Goal: Information Seeking & Learning: Learn about a topic

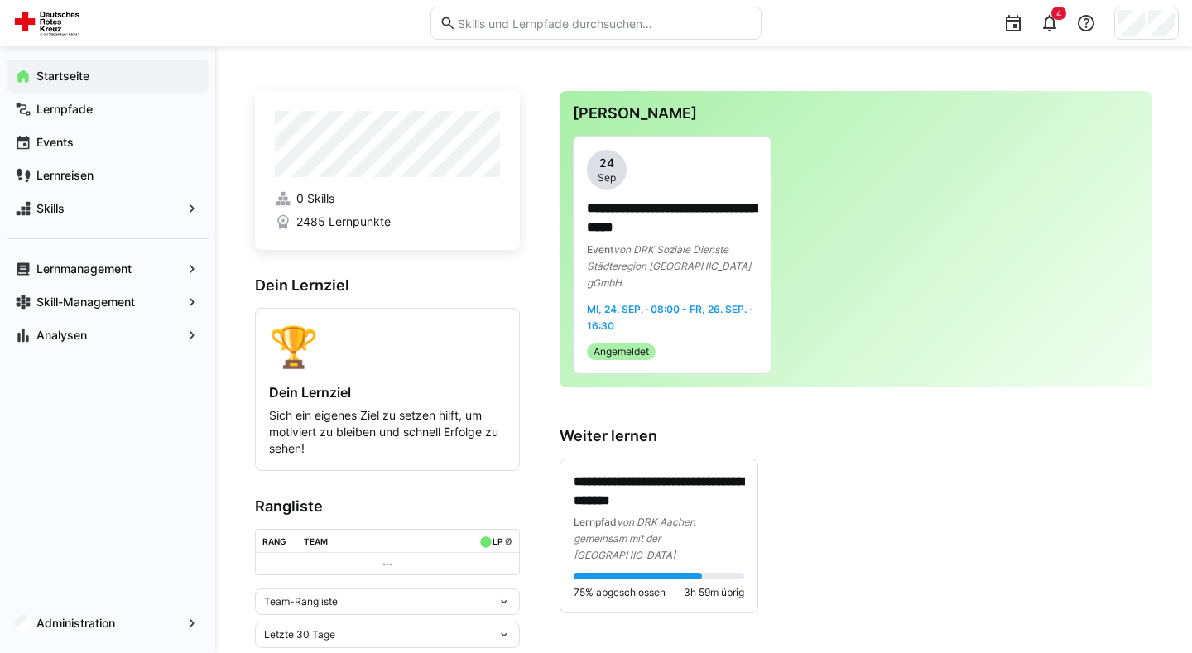
scroll to position [36, 0]
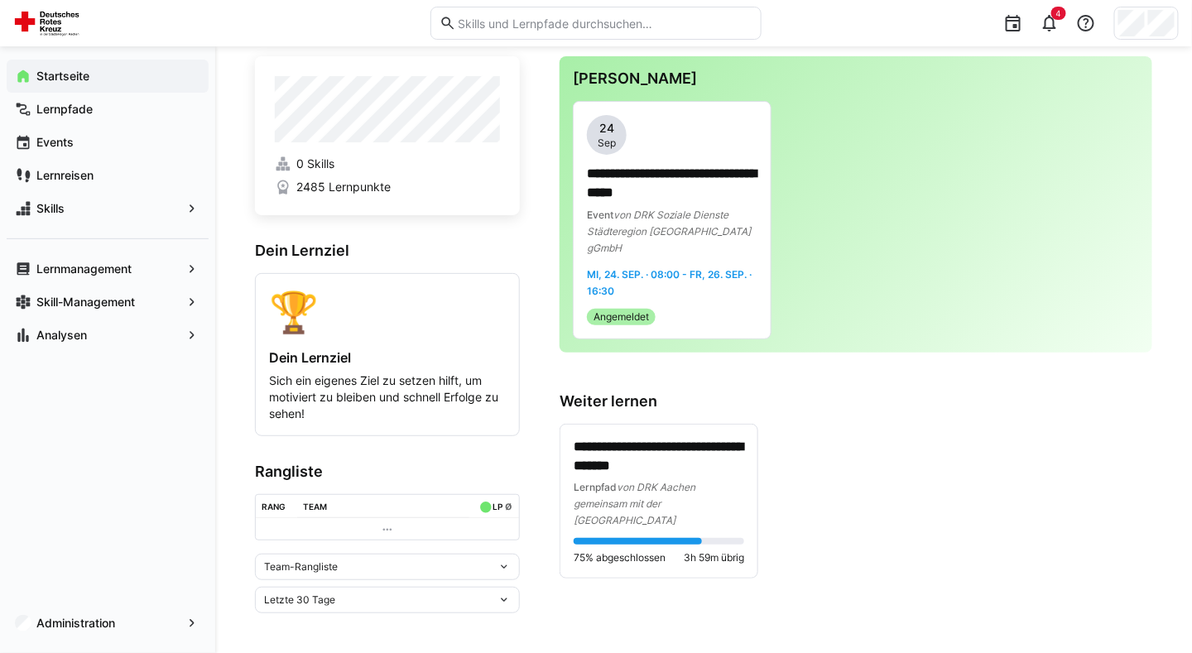
click at [103, 70] on span "Startseite" at bounding box center [117, 76] width 166 height 17
click at [106, 115] on span "Lernpfade" at bounding box center [117, 109] width 166 height 17
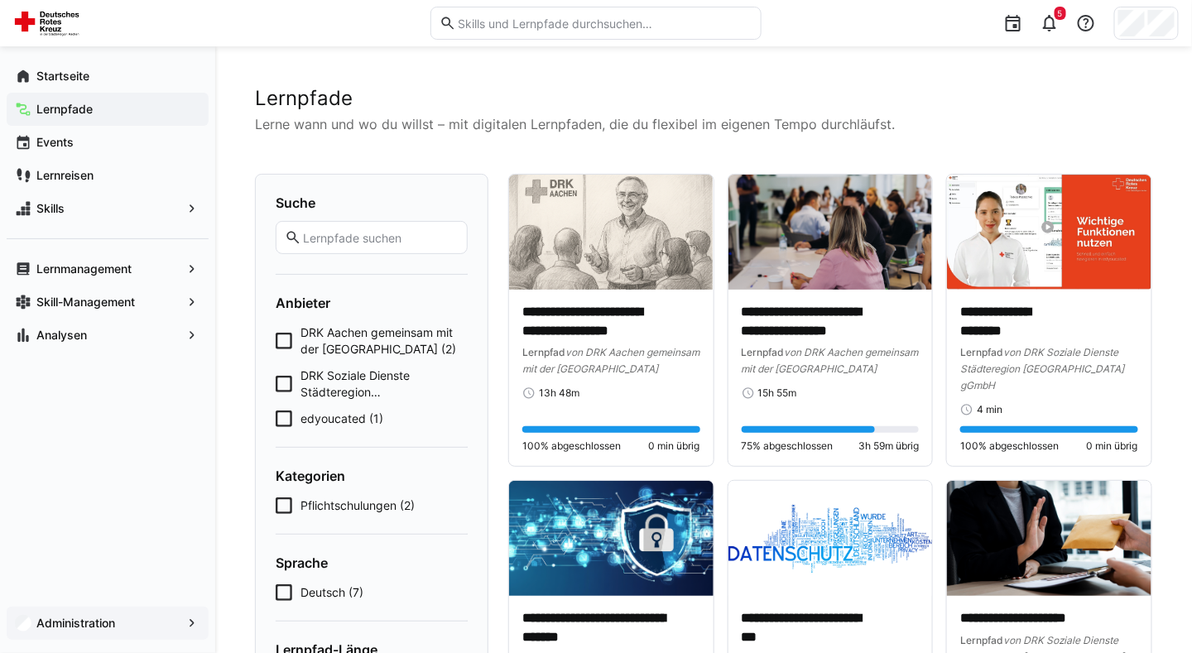
click at [0, 0] on app-navigation-label "Administration" at bounding box center [0, 0] width 0 height 0
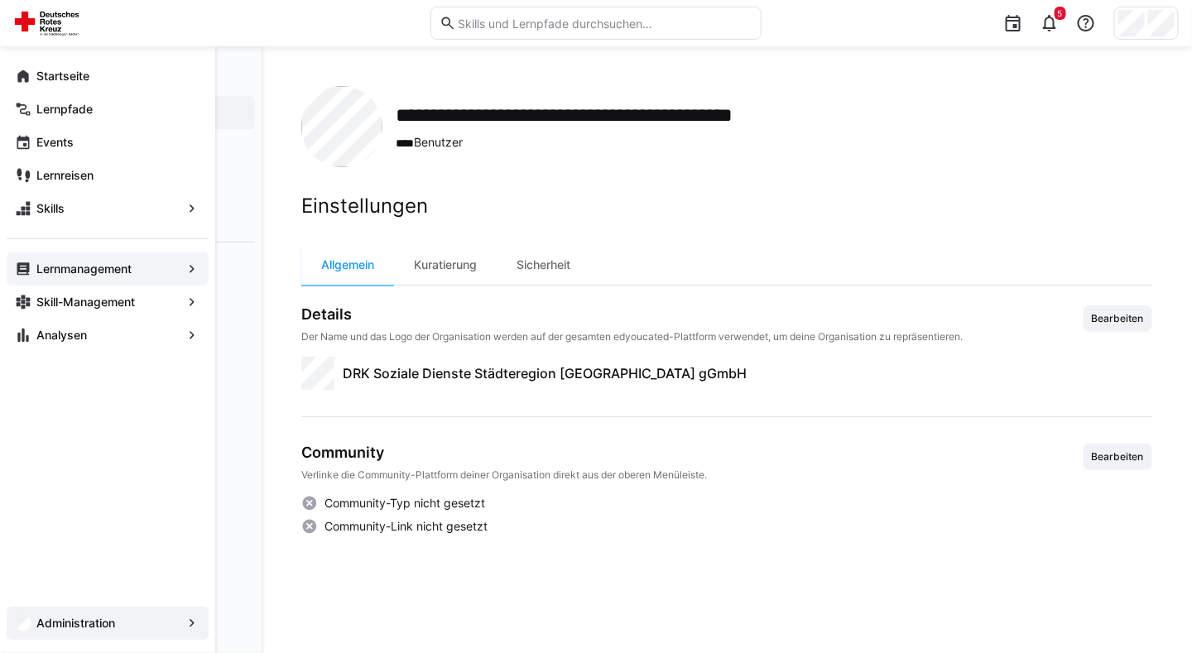
click at [115, 284] on div "Lernmanagement" at bounding box center [108, 268] width 202 height 33
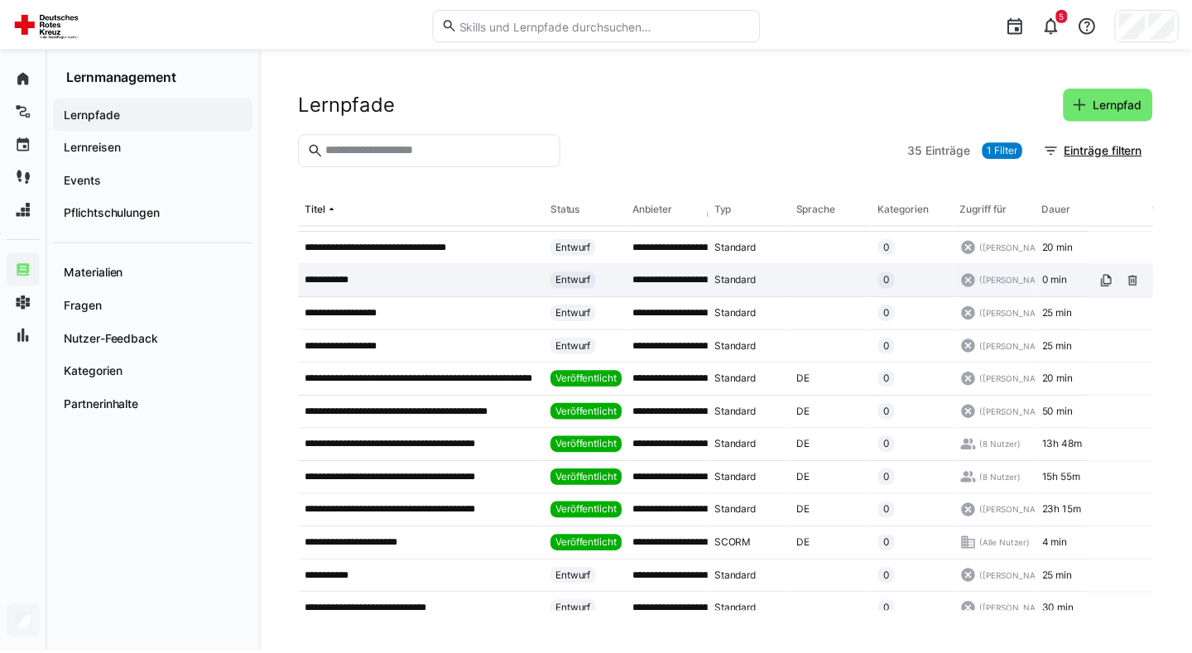
scroll to position [161, 0]
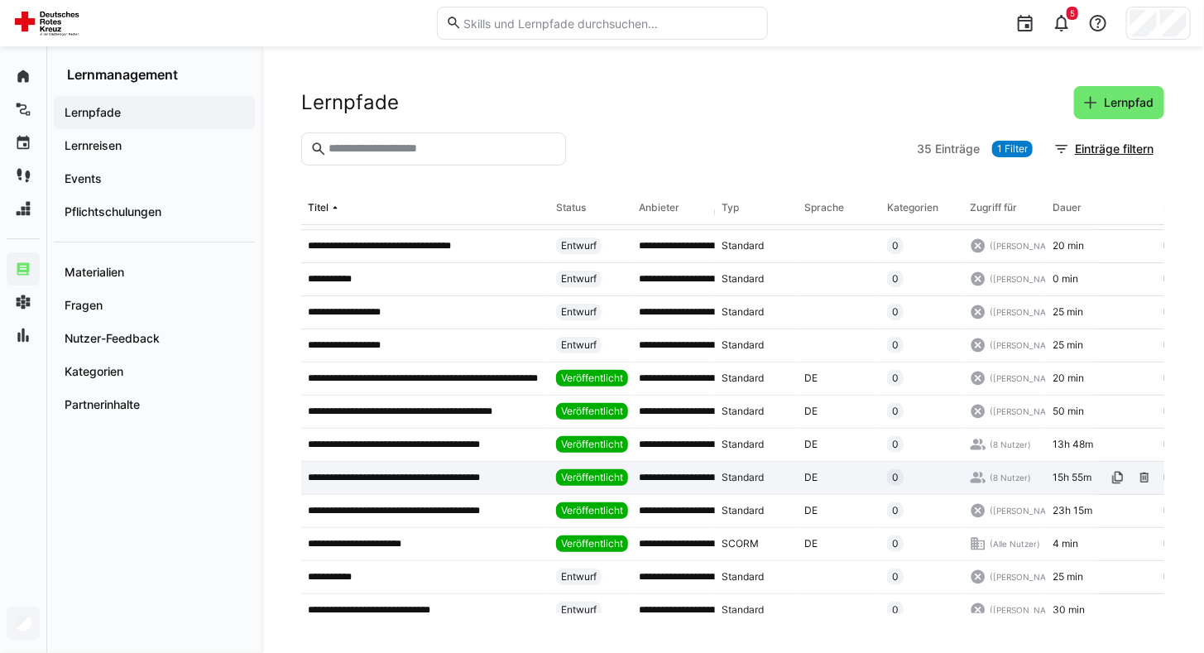
click at [433, 476] on p "**********" at bounding box center [415, 477] width 214 height 13
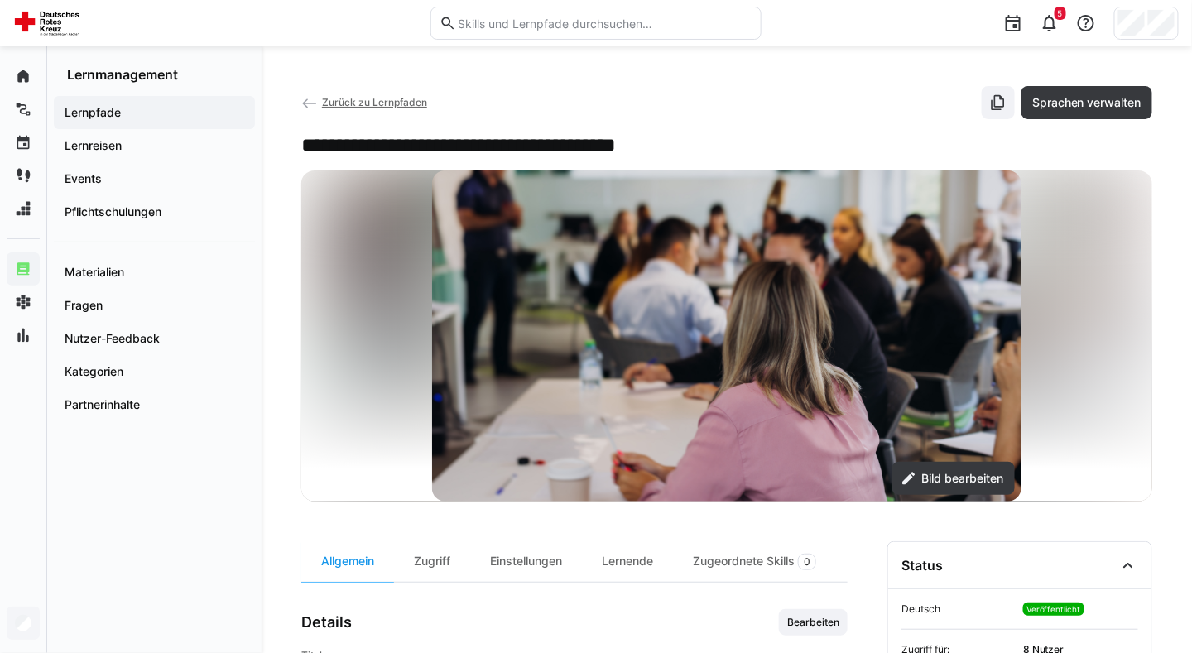
scroll to position [98, 0]
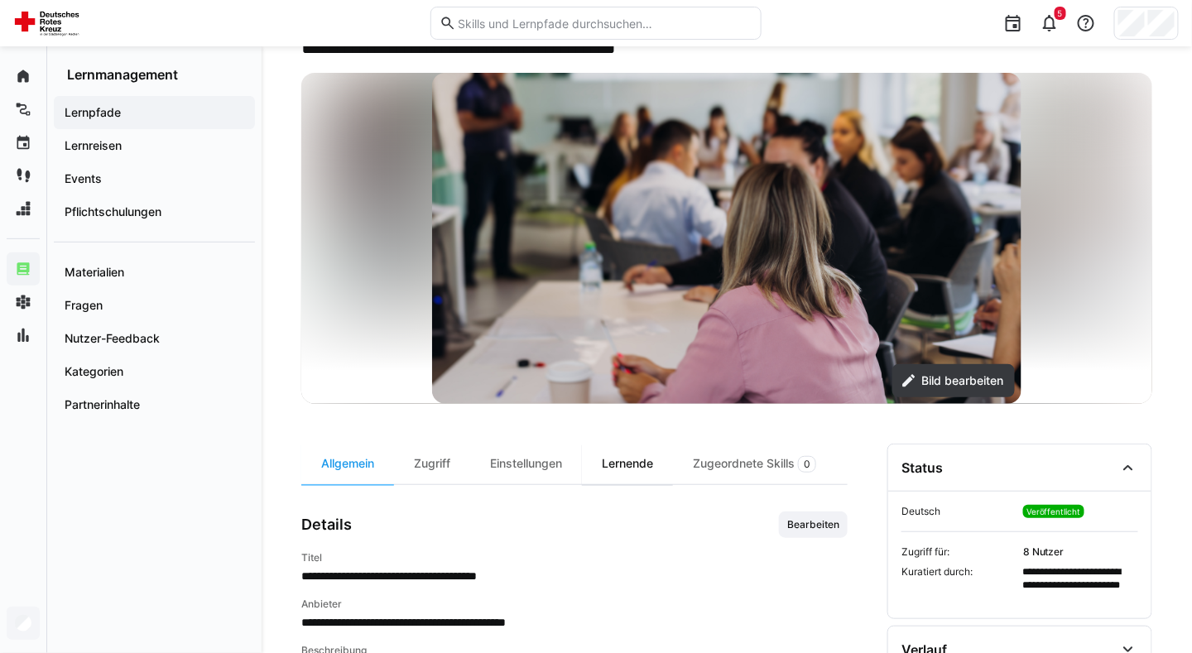
click at [638, 464] on div "Lernende" at bounding box center [627, 464] width 91 height 41
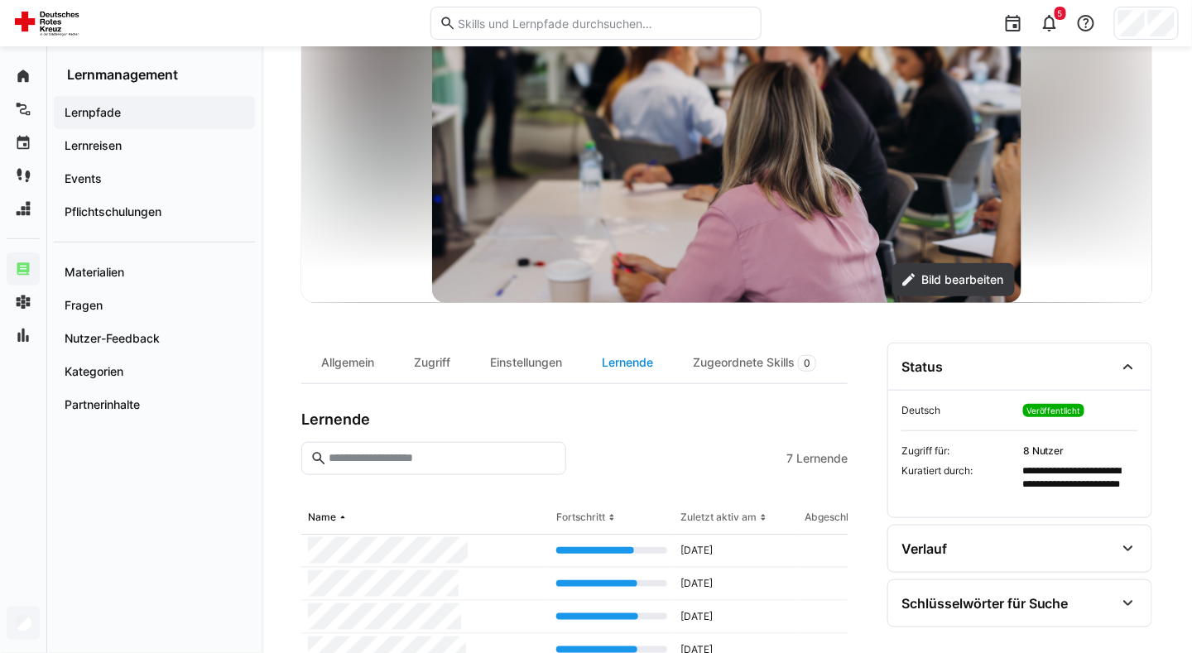
scroll to position [358, 0]
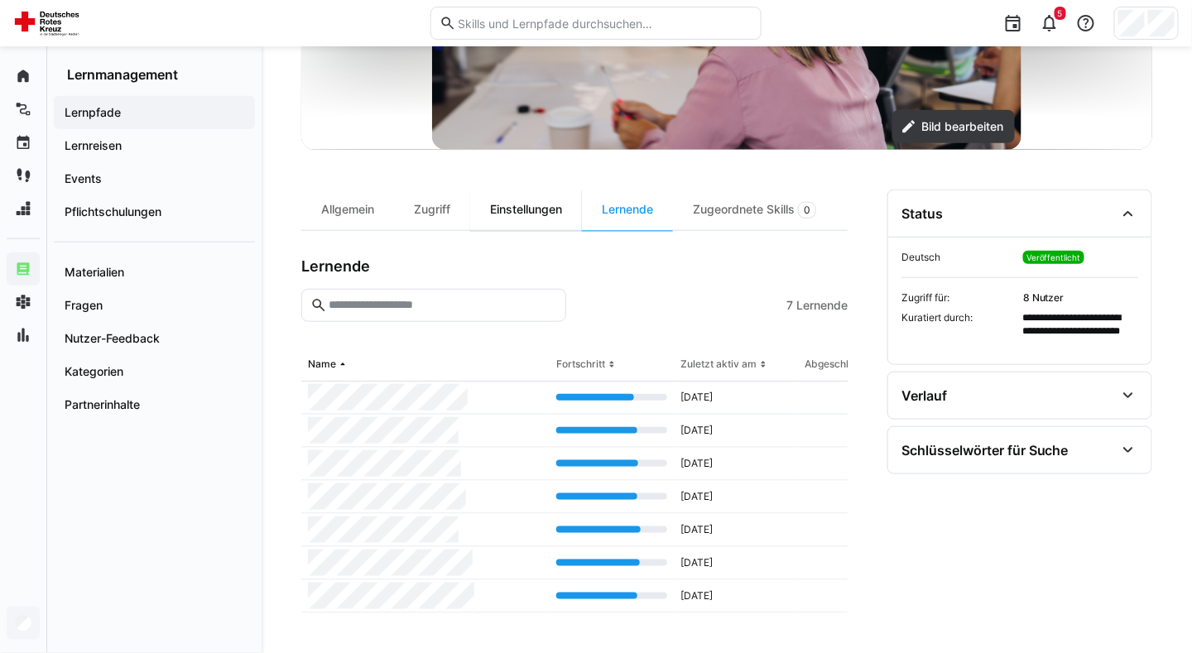
click at [551, 209] on div "Einstellungen" at bounding box center [526, 210] width 112 height 41
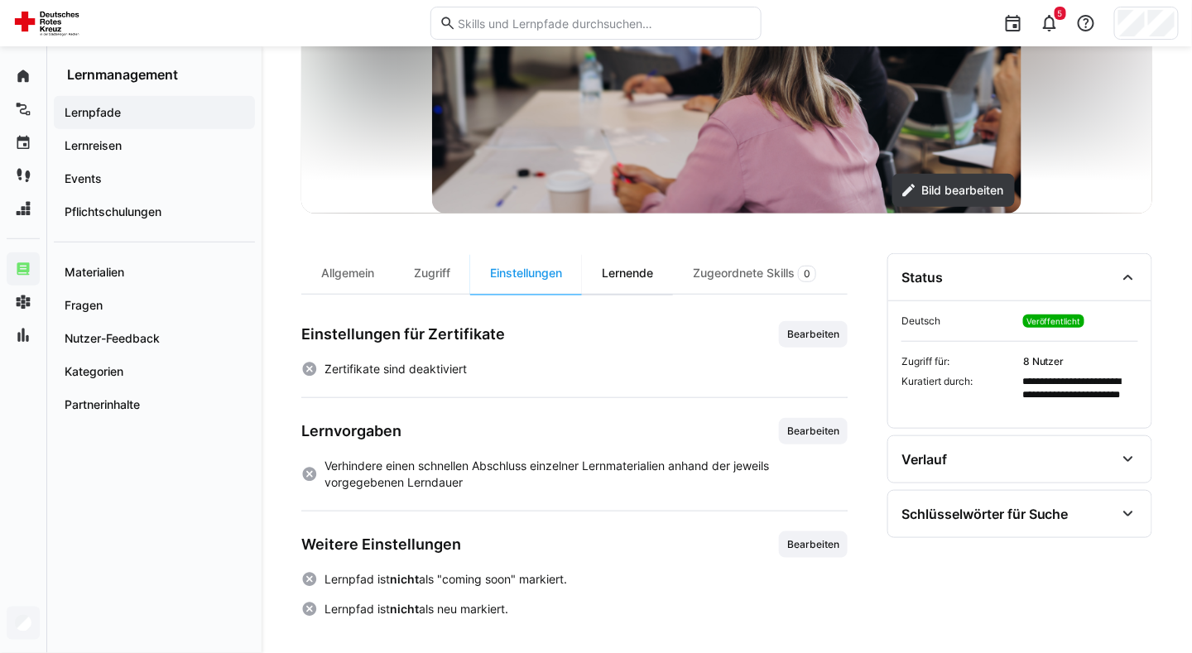
click at [644, 271] on div "Lernende" at bounding box center [627, 273] width 91 height 41
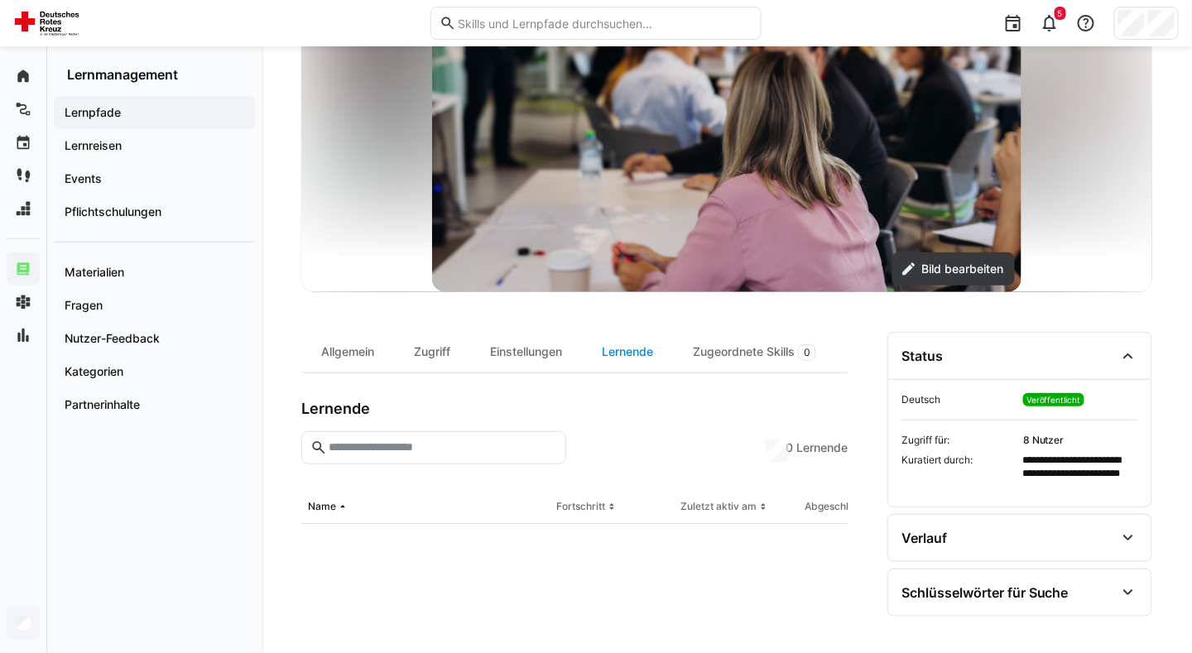
scroll to position [358, 0]
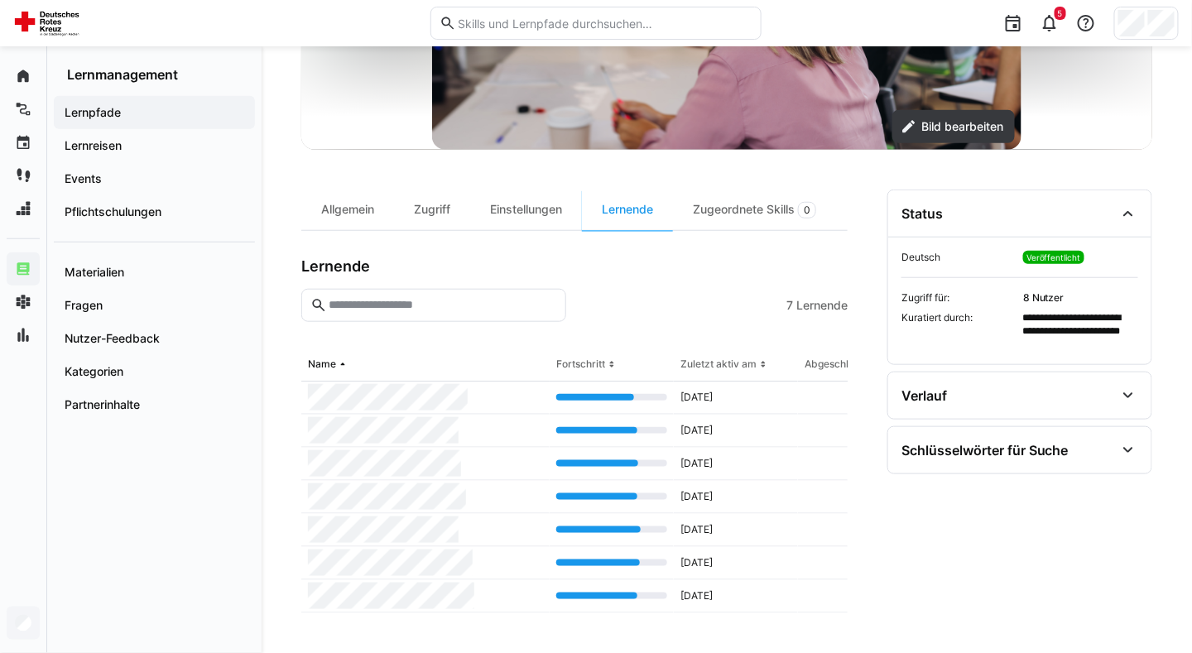
click at [0, 0] on app-navigation-label "Lernpfade" at bounding box center [0, 0] width 0 height 0
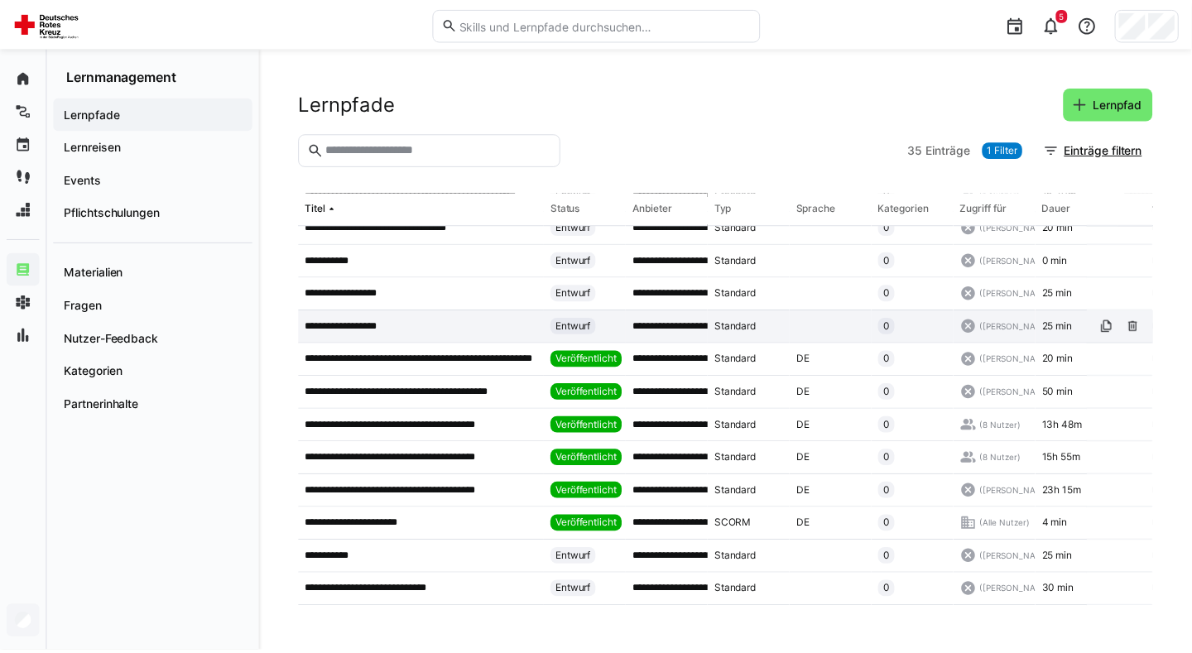
scroll to position [190, 0]
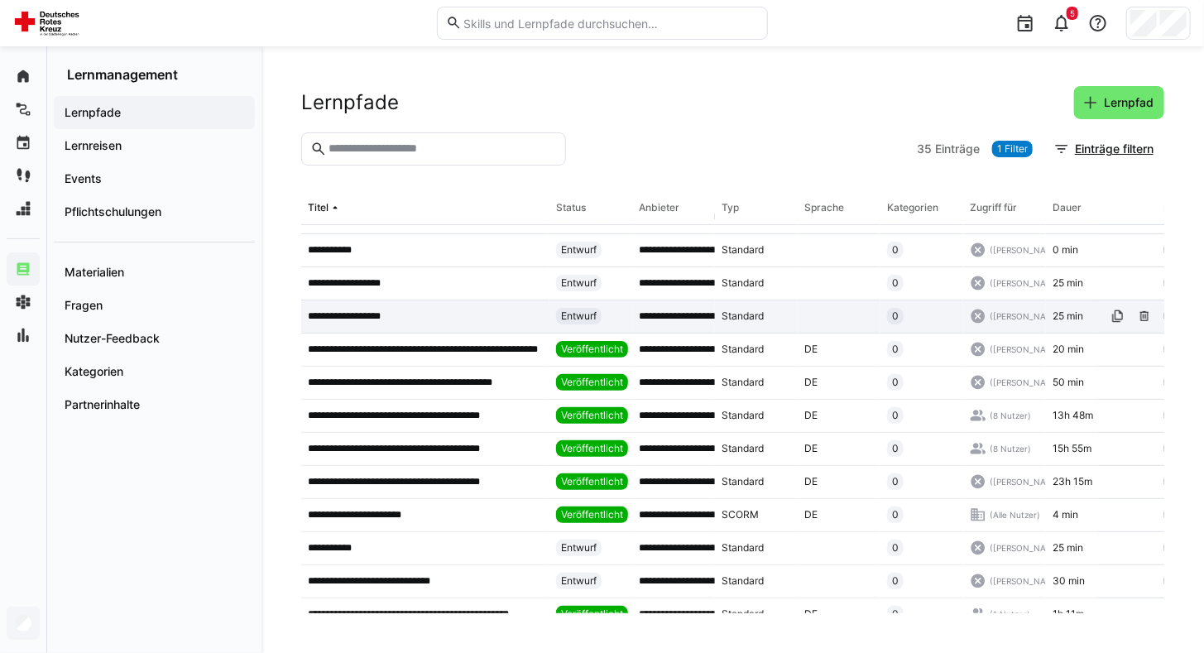
click at [473, 490] on div "**********" at bounding box center [425, 482] width 248 height 33
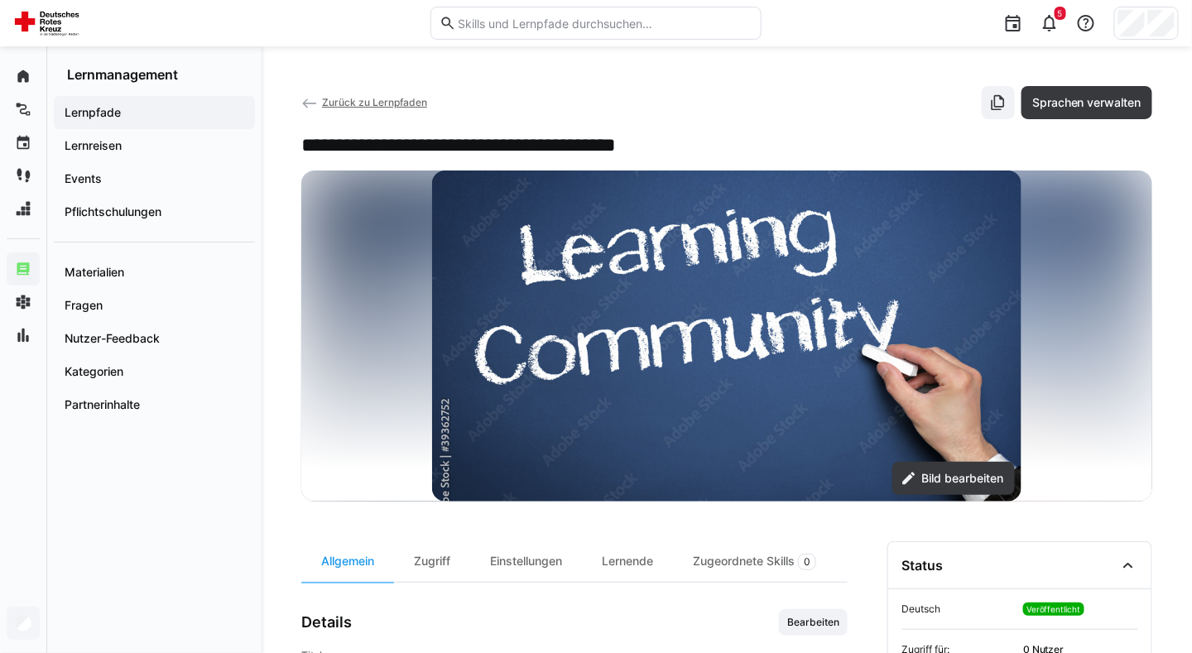
scroll to position [252, 0]
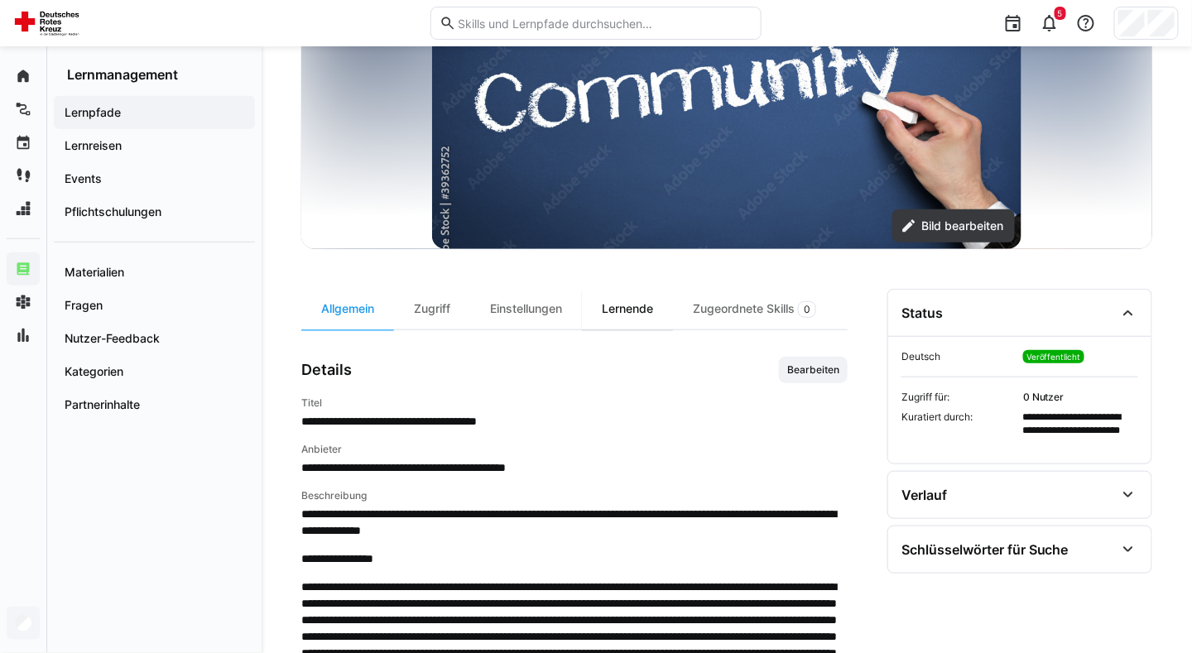
click at [634, 313] on div "Lernende" at bounding box center [627, 309] width 91 height 41
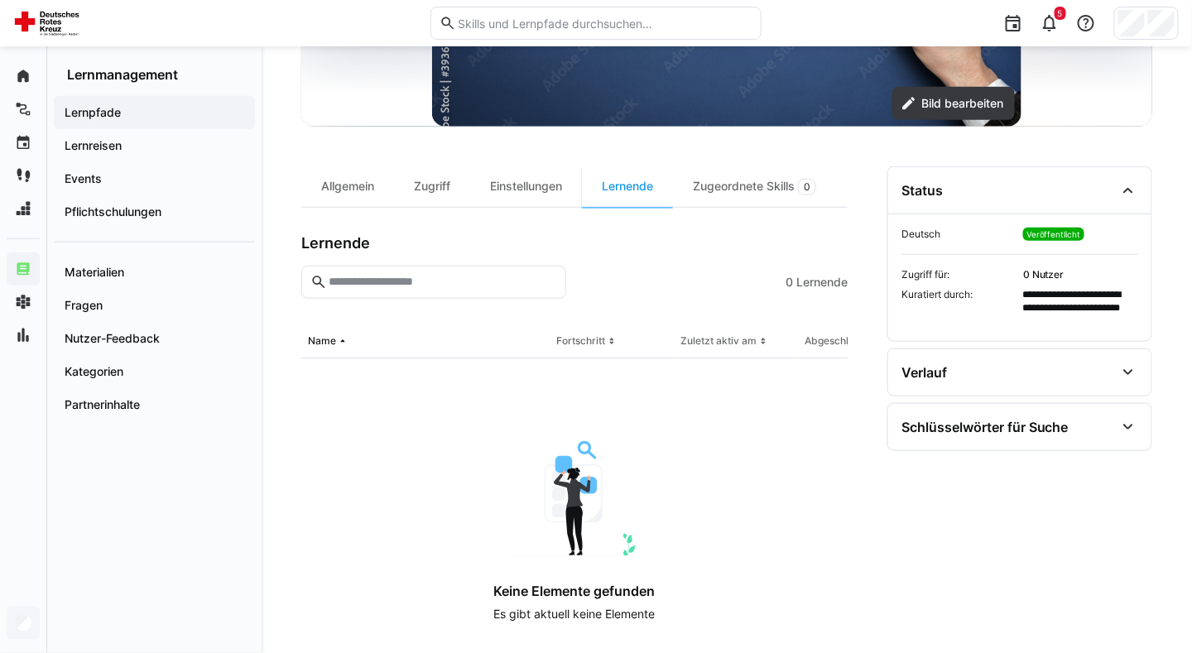
scroll to position [378, 0]
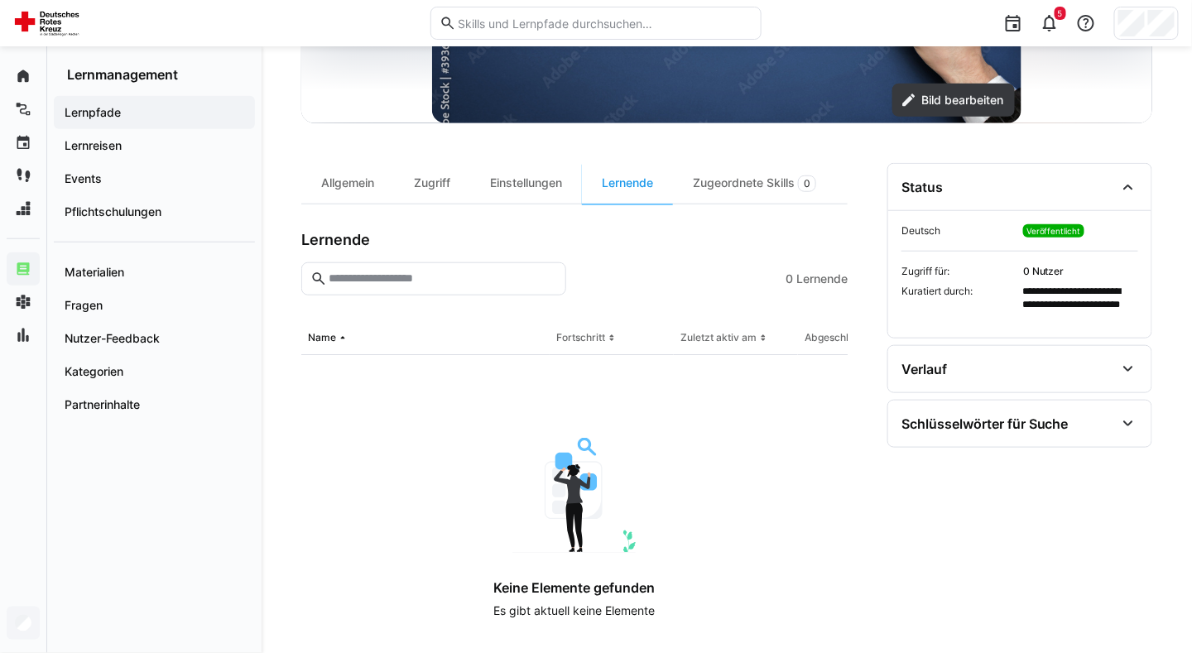
click at [0, 0] on app-navigation-label "Lernpfade" at bounding box center [0, 0] width 0 height 0
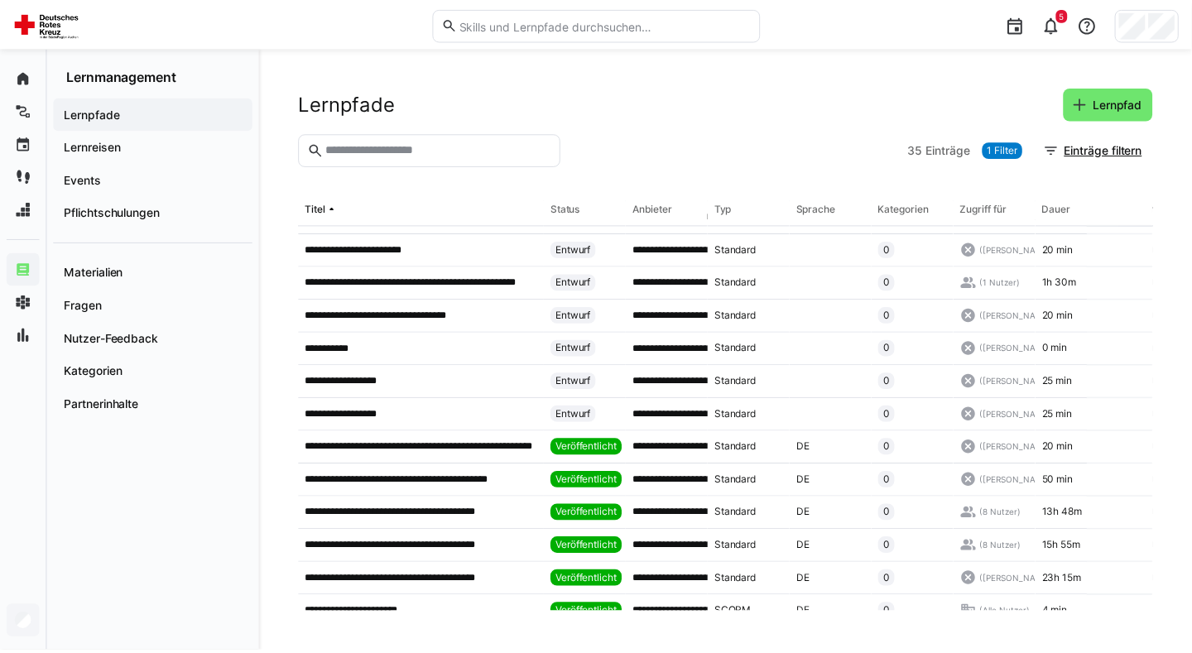
scroll to position [100, 0]
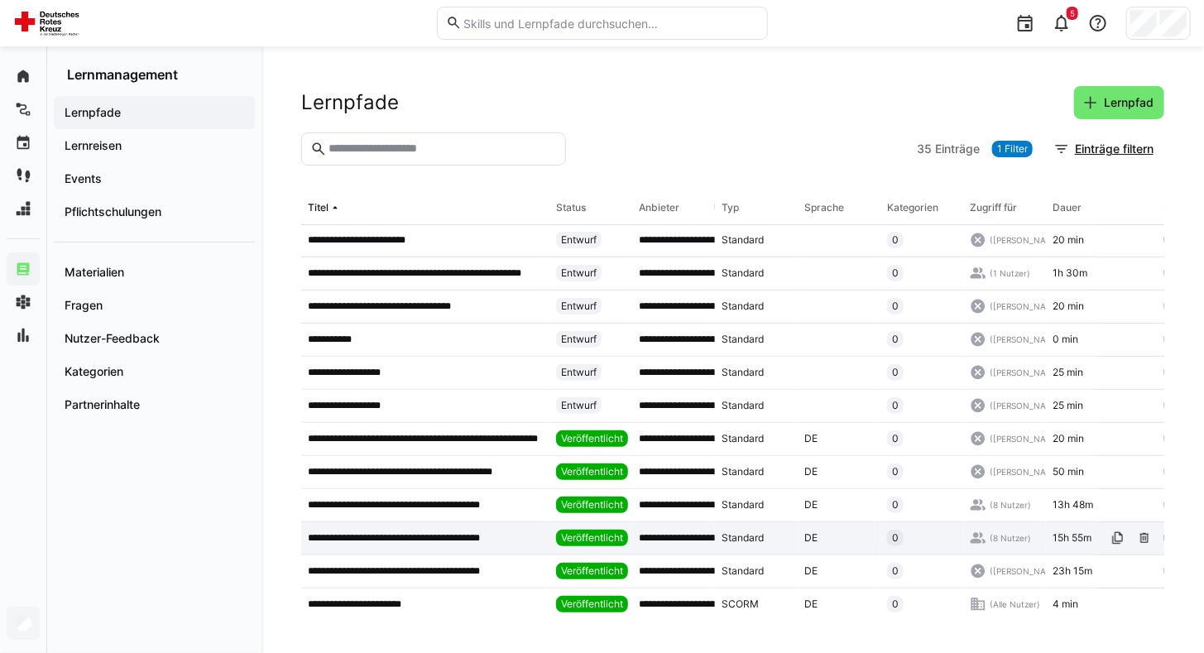
click at [478, 528] on div "**********" at bounding box center [425, 538] width 248 height 33
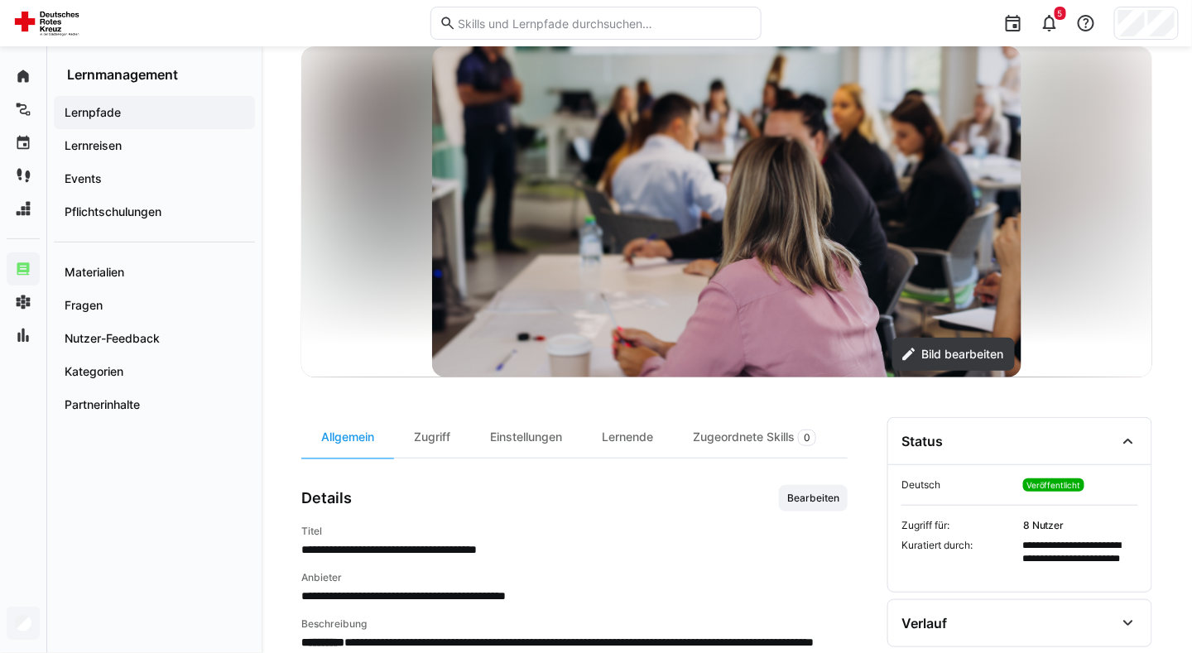
scroll to position [127, 0]
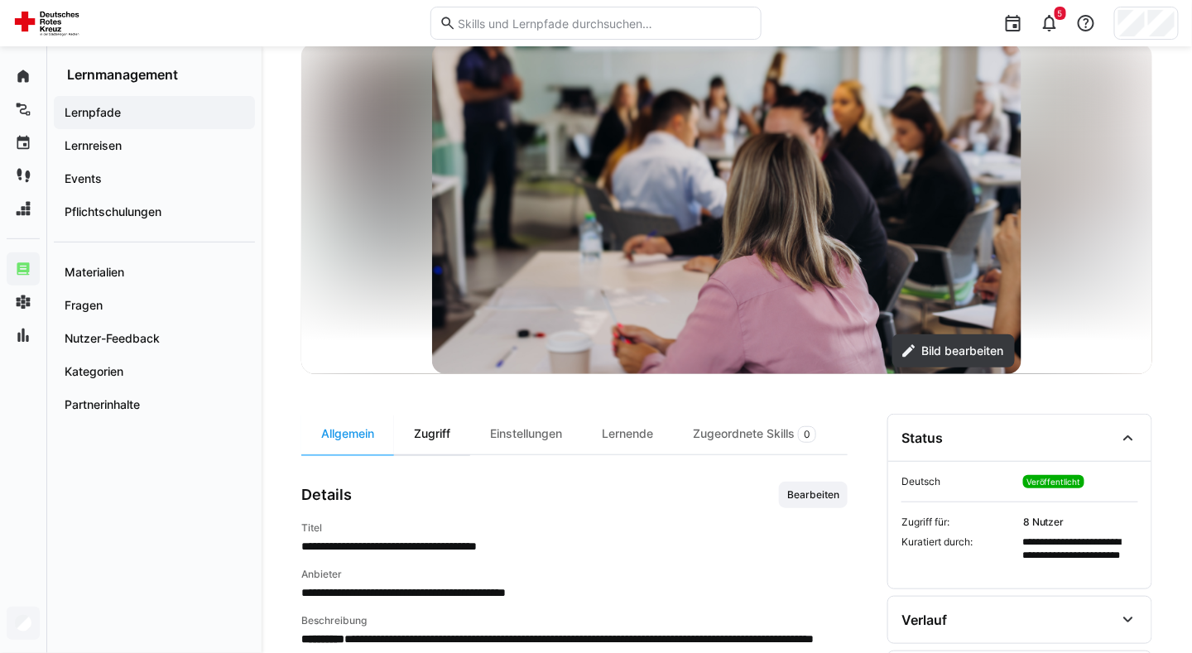
click at [438, 427] on div "Zugriff" at bounding box center [432, 434] width 76 height 41
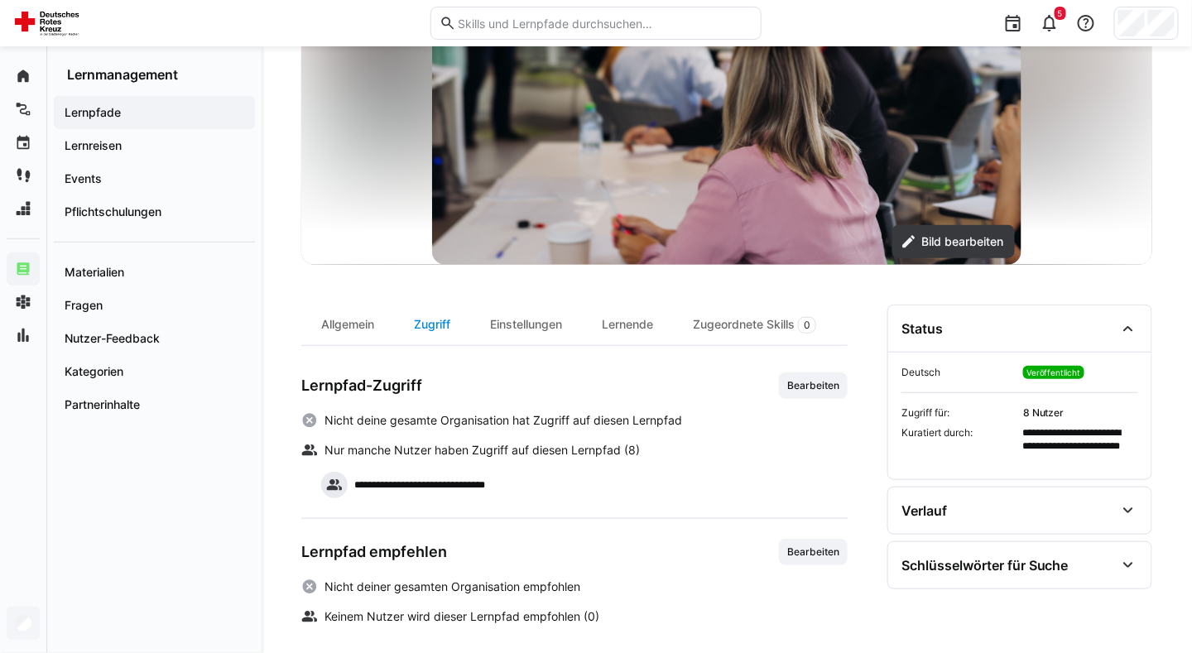
scroll to position [239, 0]
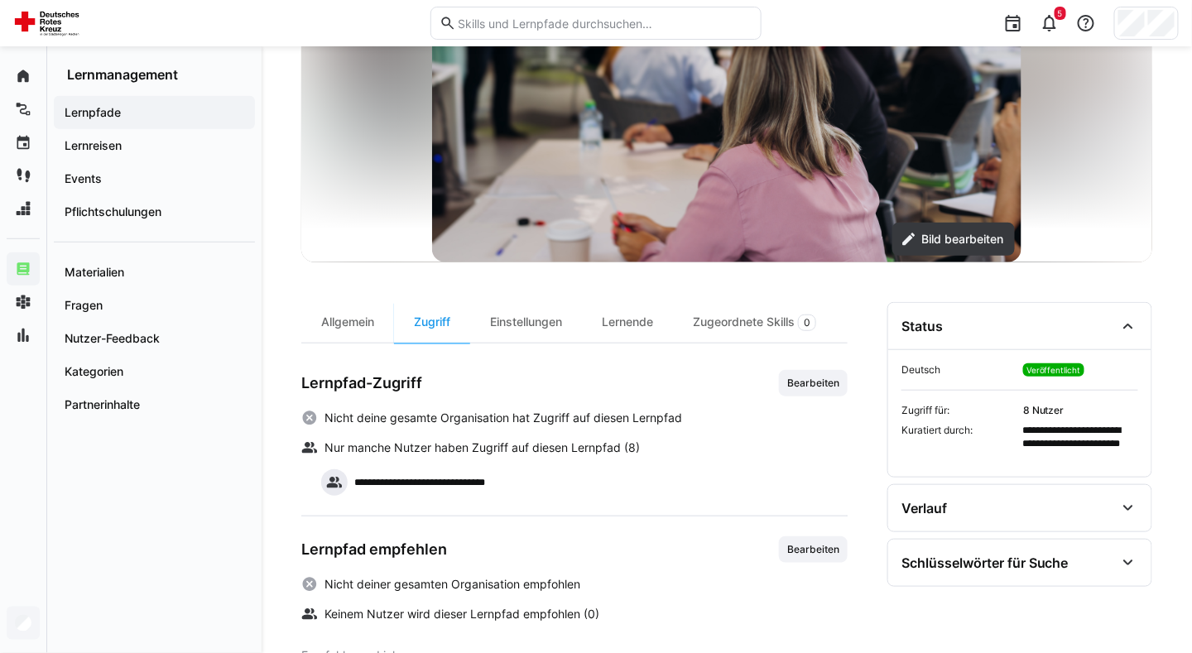
click at [168, 108] on span "Lernpfade" at bounding box center [154, 112] width 185 height 17
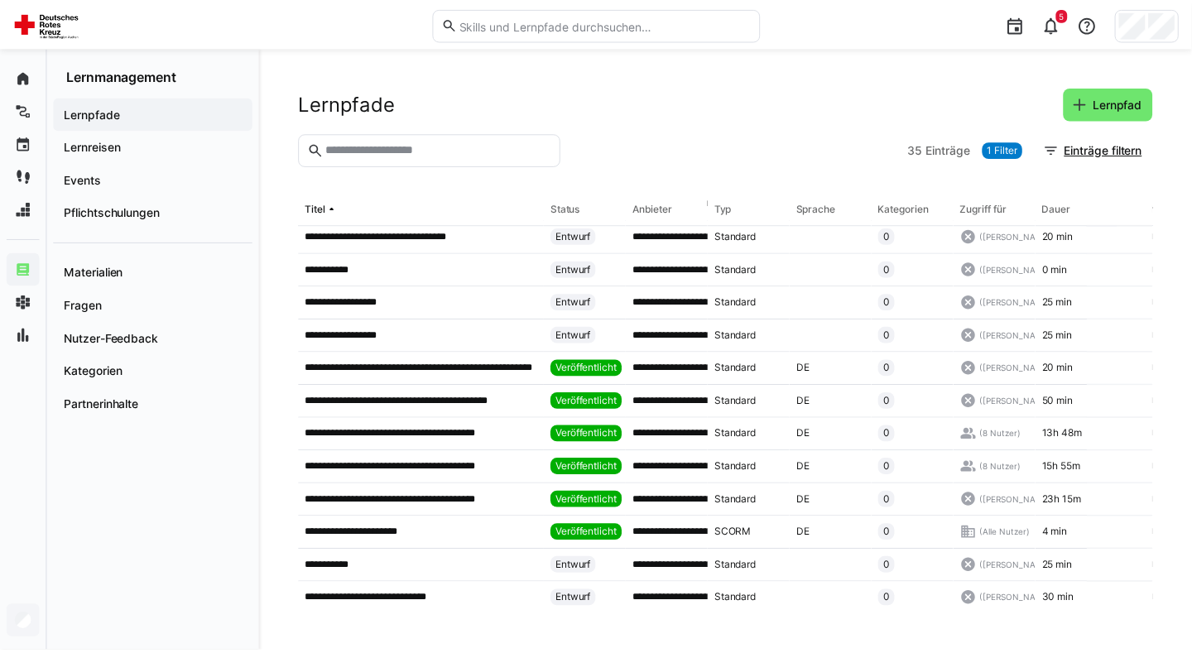
scroll to position [180, 0]
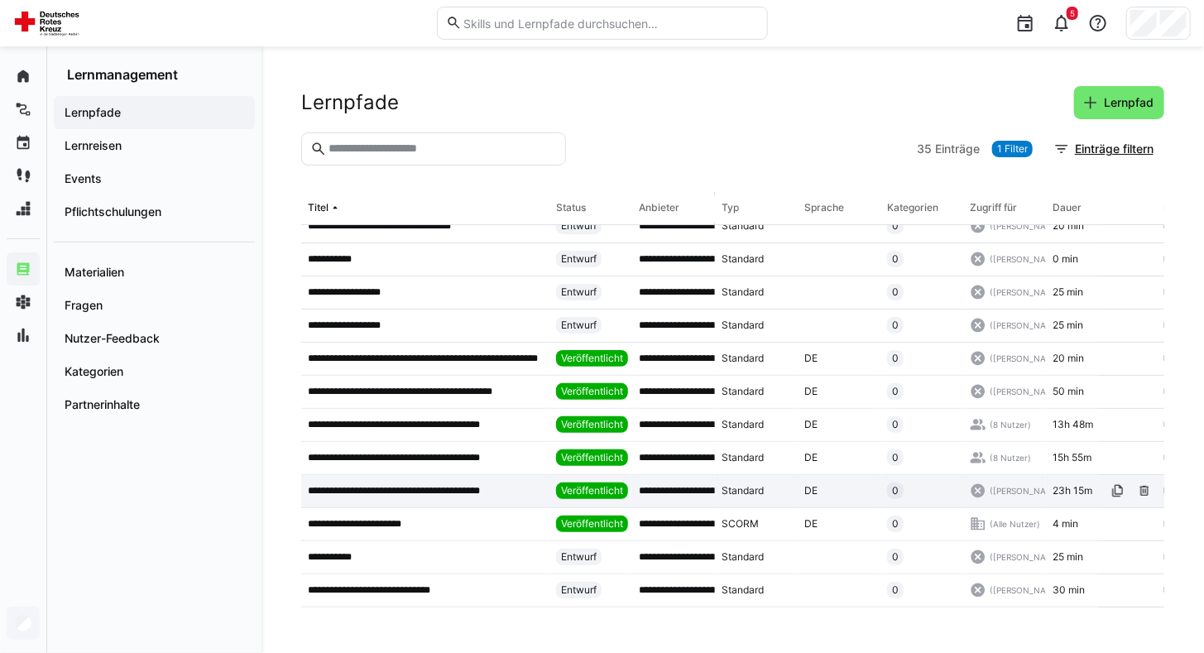
click at [475, 484] on p "**********" at bounding box center [415, 490] width 214 height 13
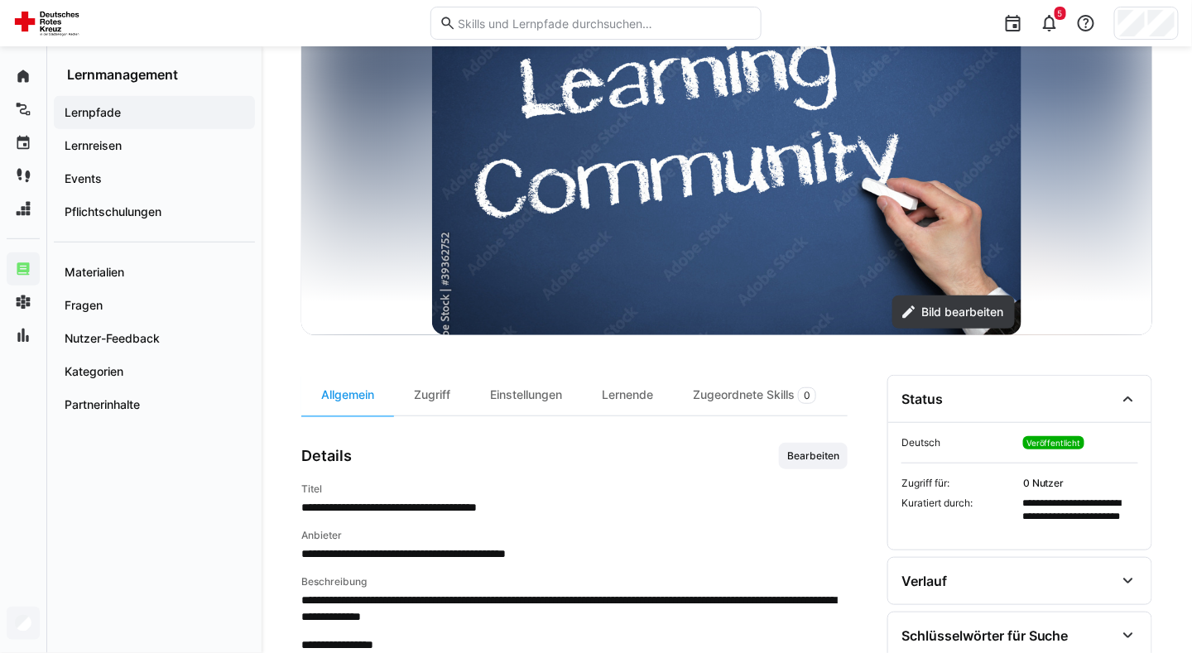
scroll to position [167, 0]
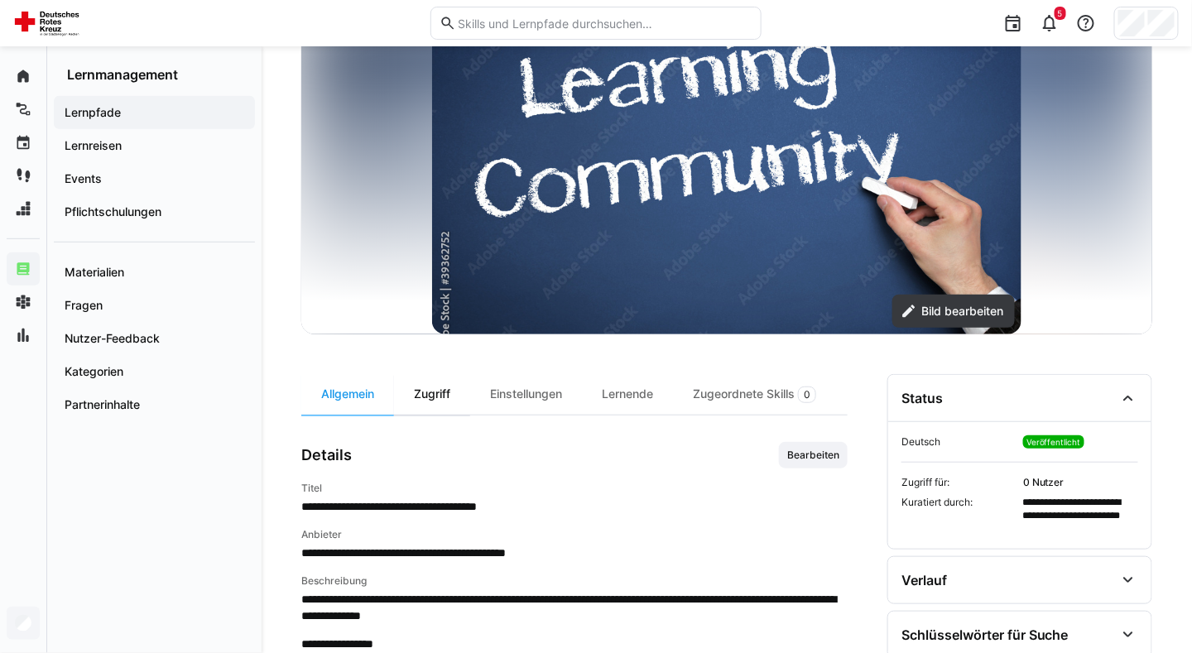
click at [446, 406] on div "Zugriff" at bounding box center [432, 394] width 76 height 41
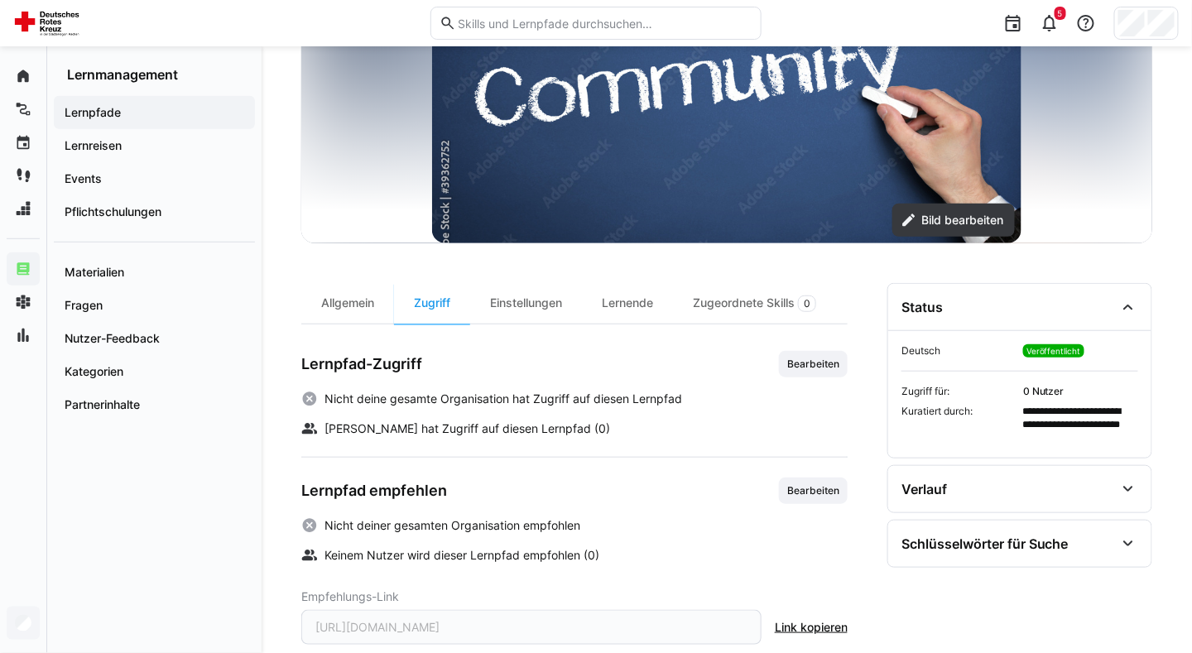
scroll to position [260, 0]
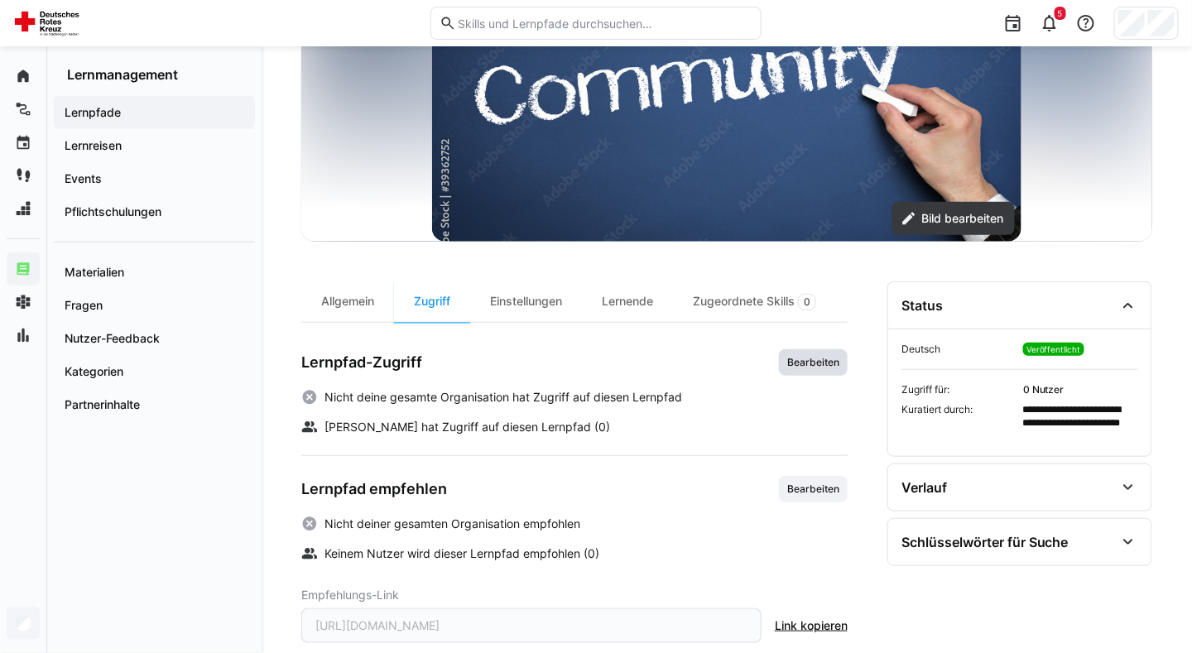
click at [824, 367] on span "Bearbeiten" at bounding box center [812, 362] width 55 height 13
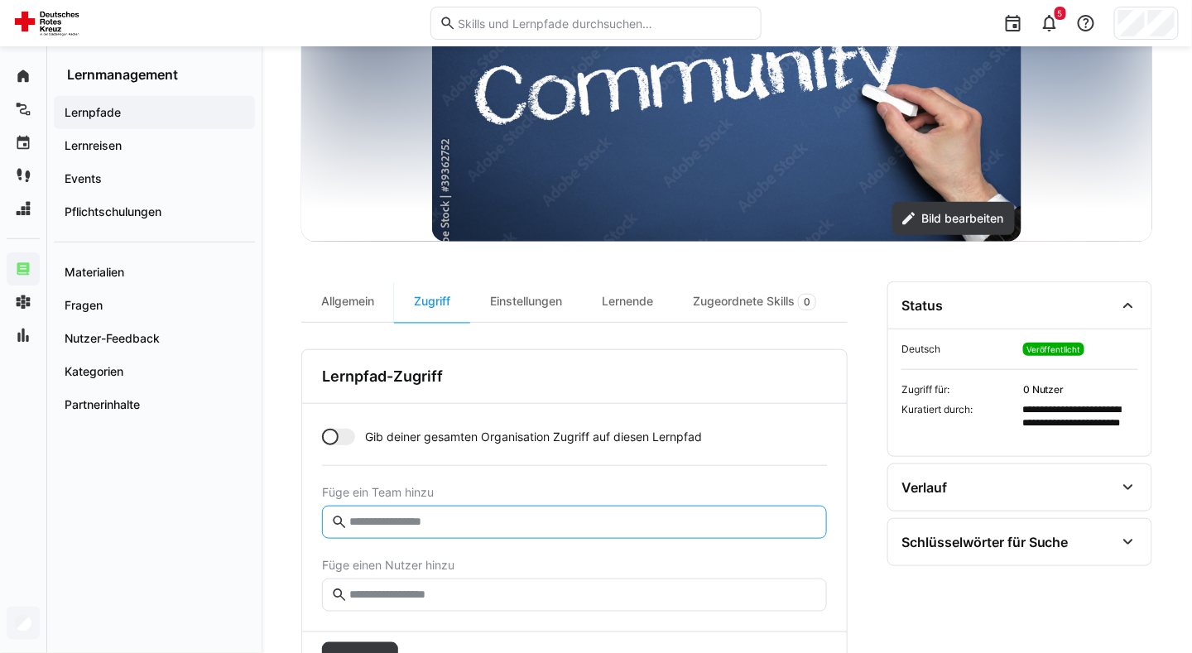
click at [360, 515] on input "text" at bounding box center [583, 522] width 470 height 15
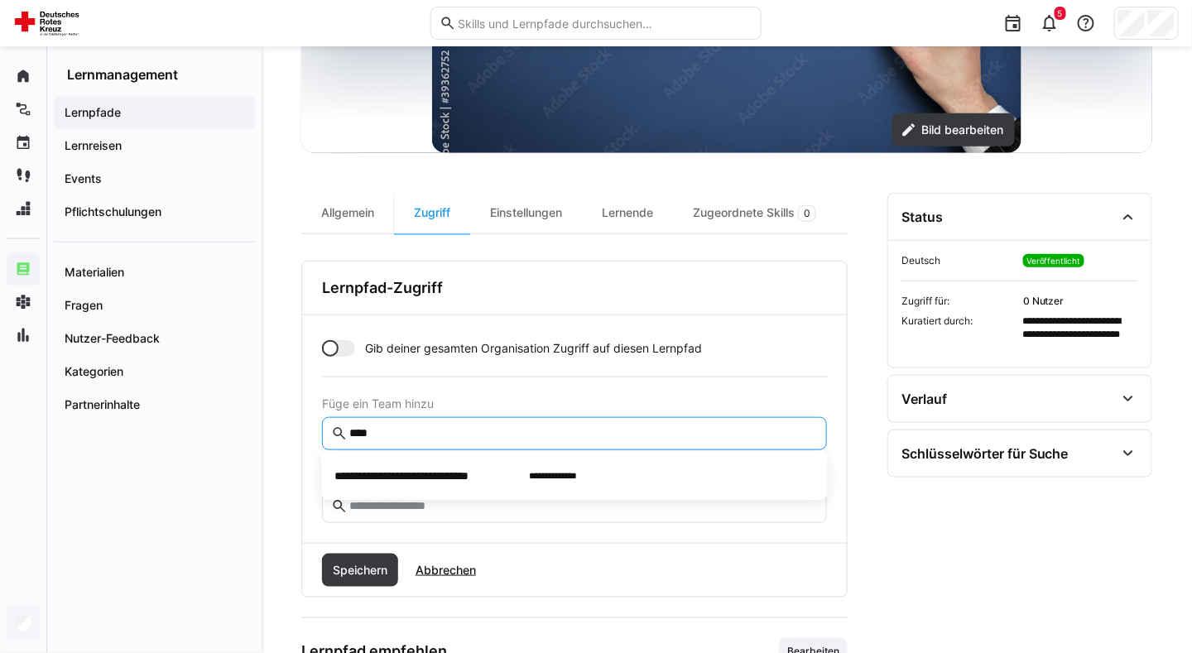
scroll to position [351, 0]
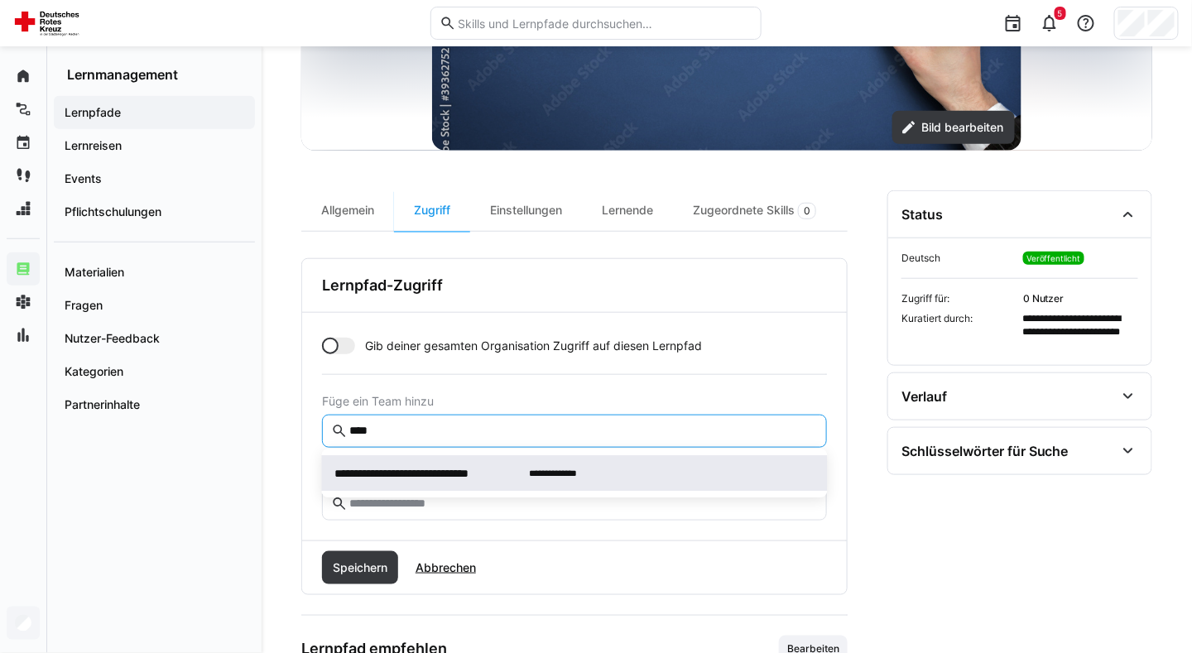
type input "****"
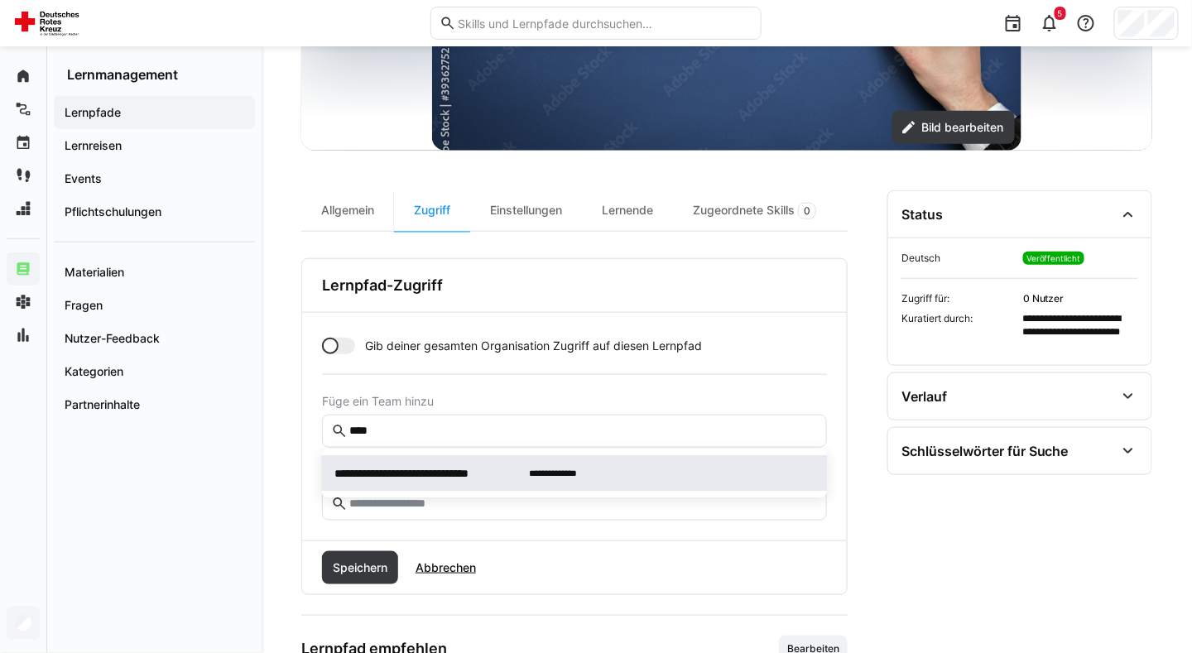
click at [404, 471] on span "**********" at bounding box center [430, 473] width 191 height 17
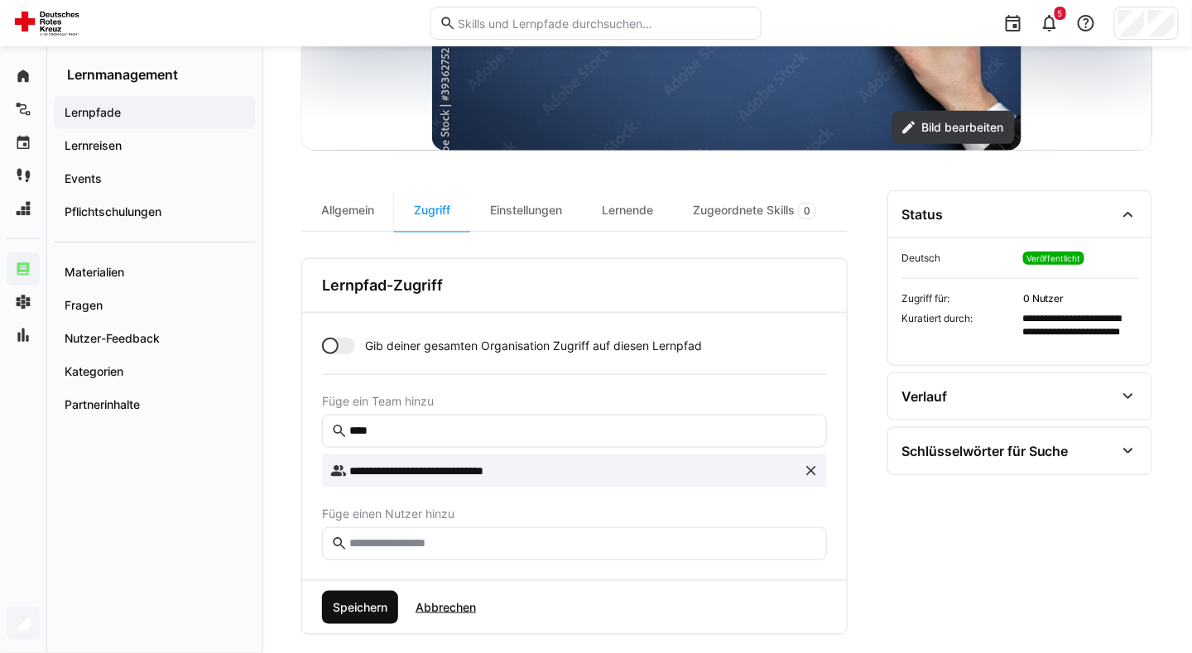
click at [368, 602] on span "Speichern" at bounding box center [360, 607] width 60 height 17
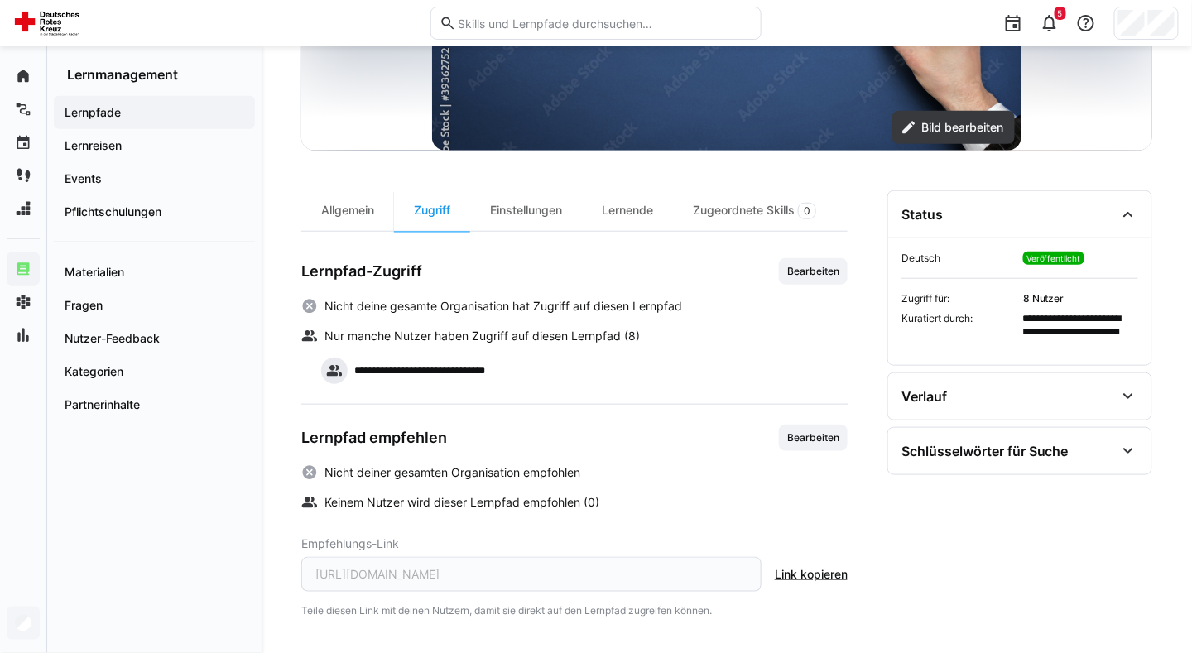
scroll to position [350, 0]
click at [174, 115] on span "Lernpfade" at bounding box center [154, 112] width 185 height 17
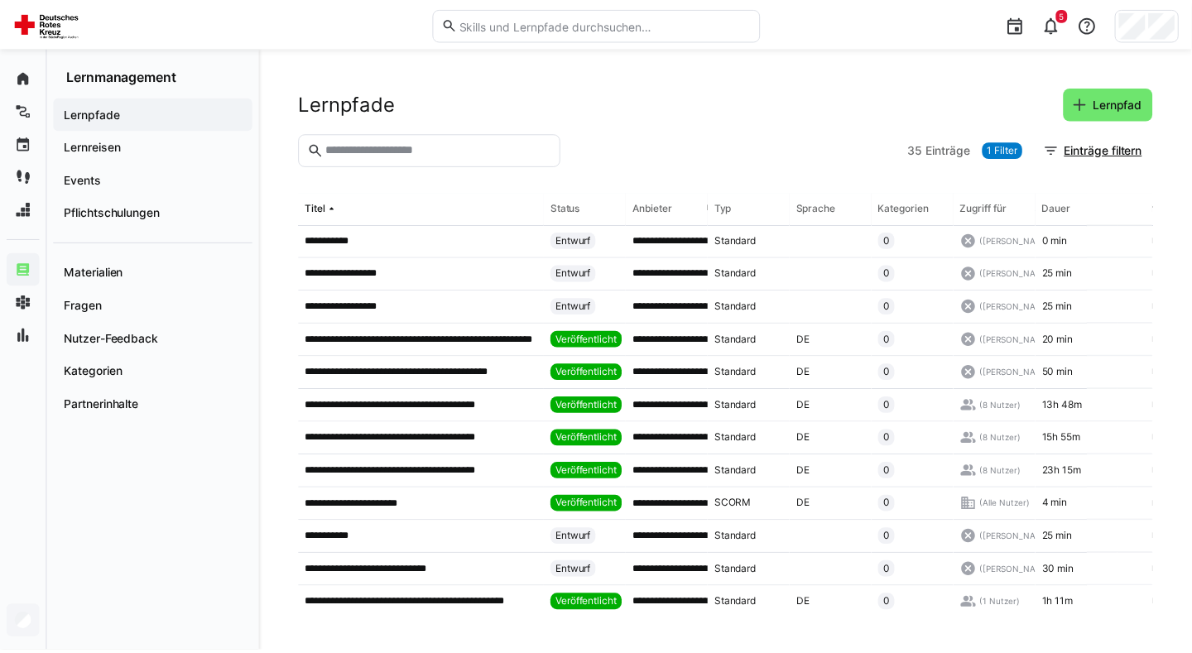
scroll to position [252, 0]
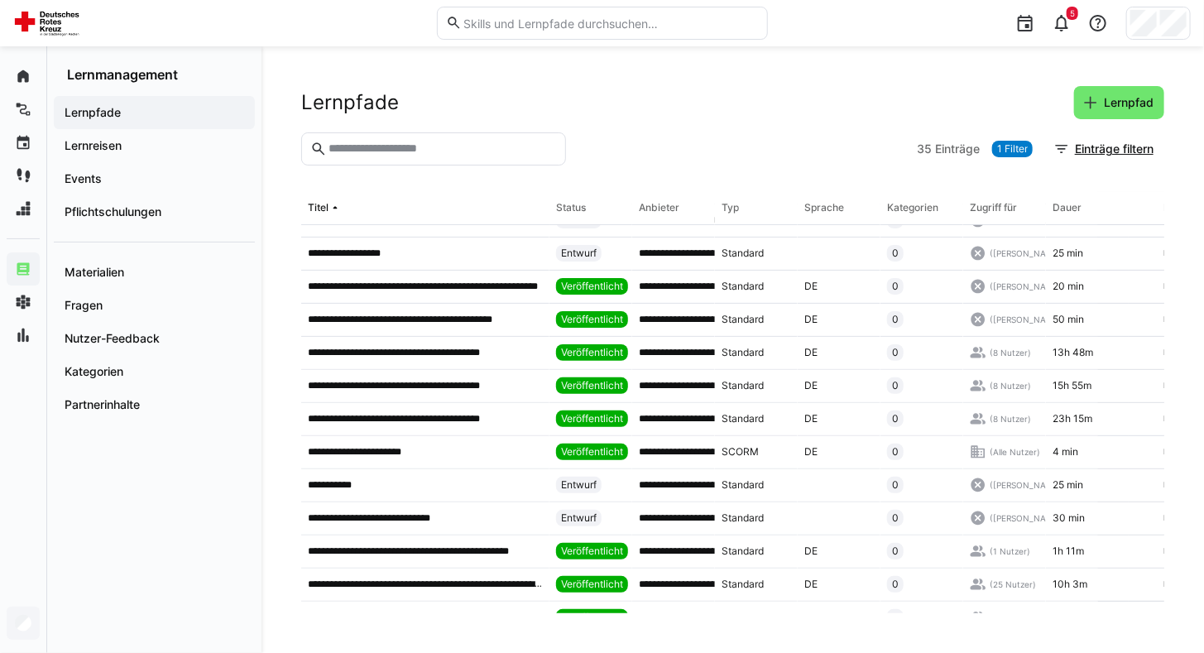
click at [401, 419] on p "**********" at bounding box center [415, 418] width 214 height 13
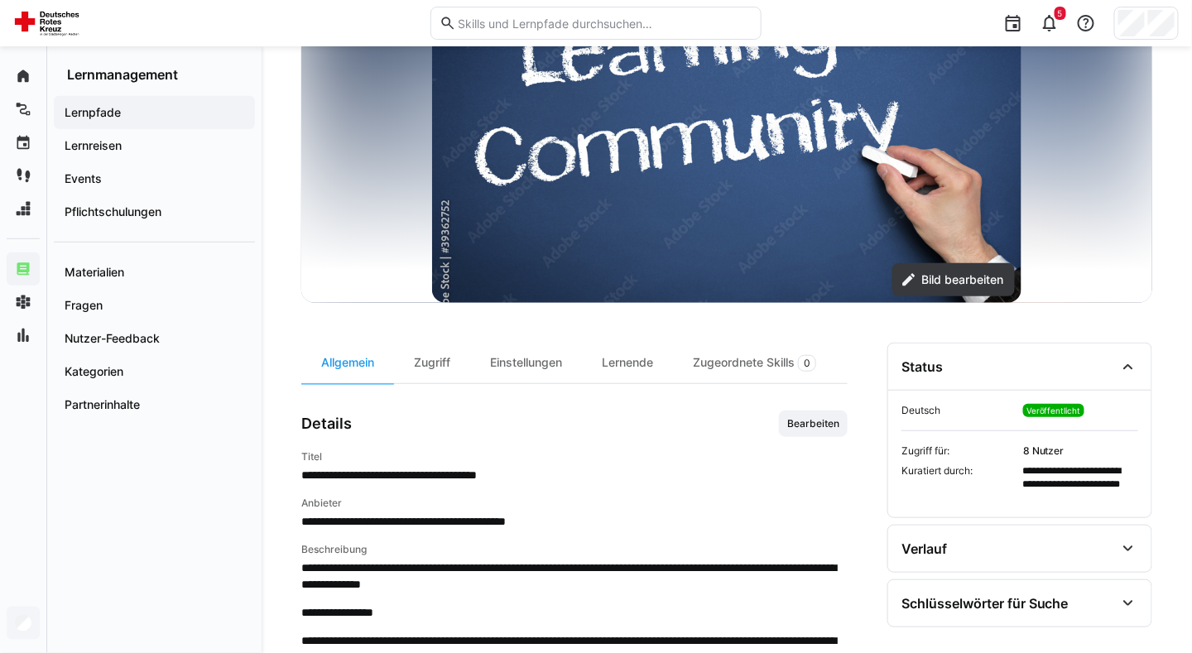
scroll to position [199, 0]
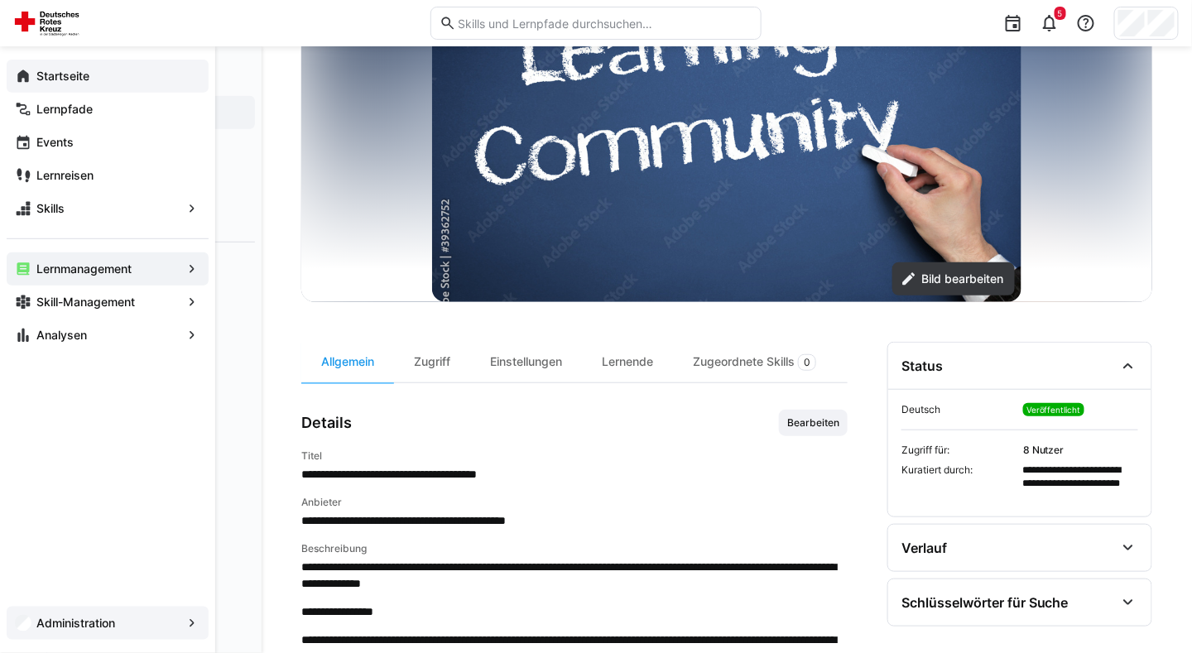
click at [29, 75] on eds-icon at bounding box center [23, 76] width 17 height 17
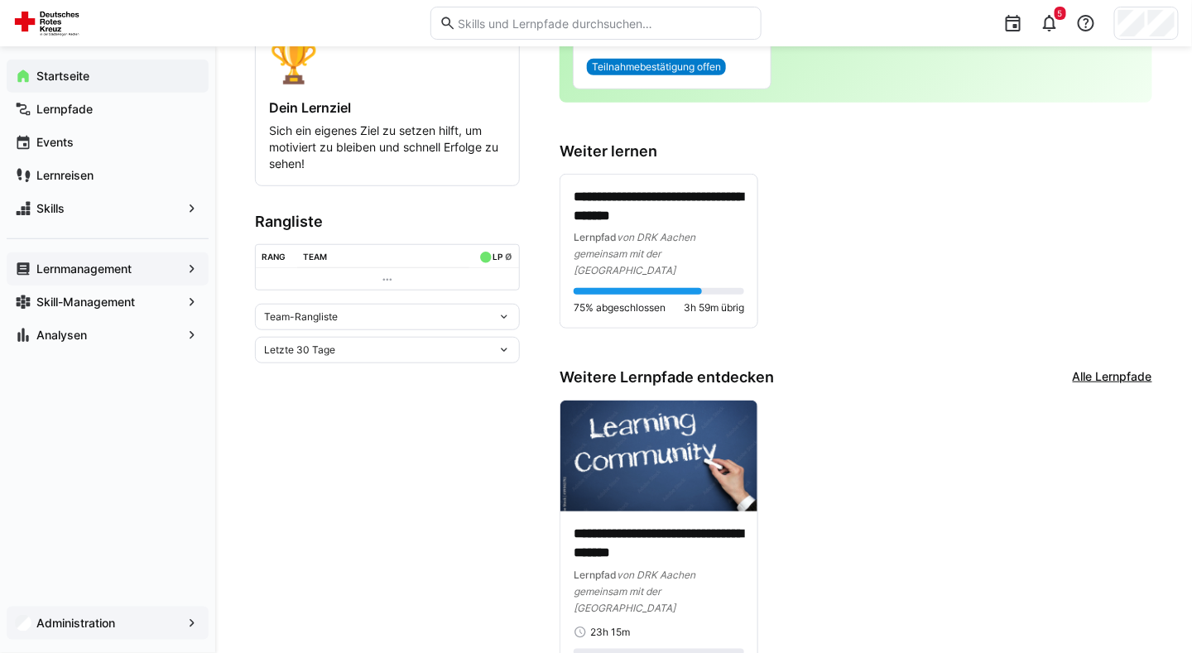
scroll to position [295, 0]
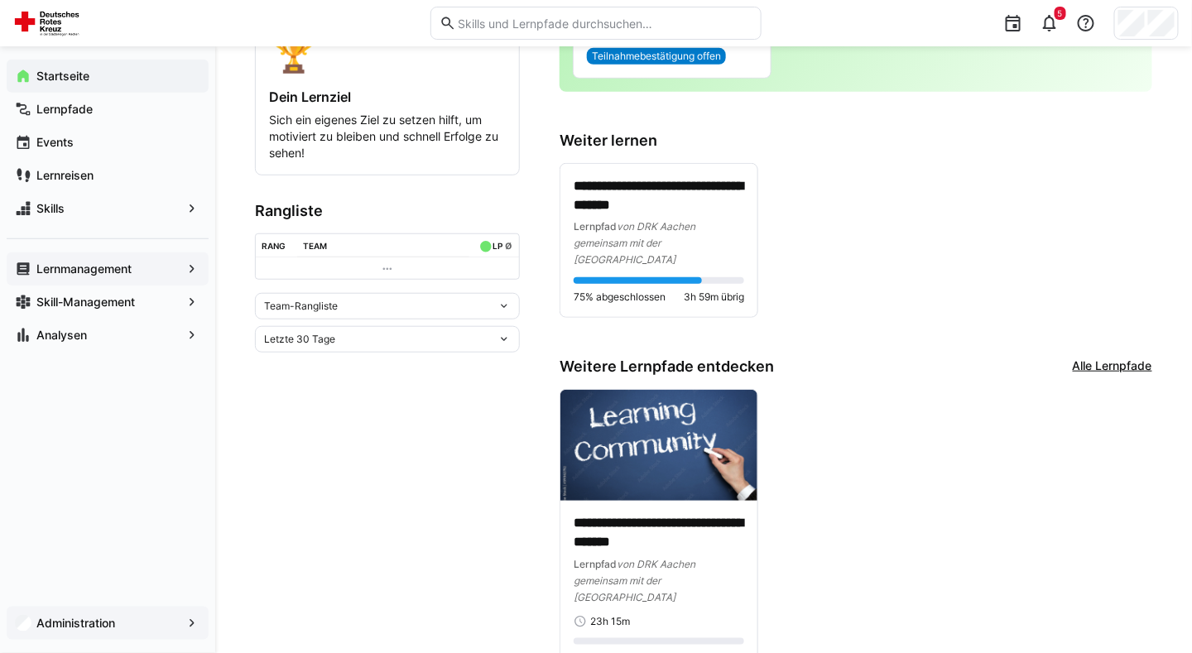
click at [891, 521] on div "**********" at bounding box center [856, 534] width 593 height 290
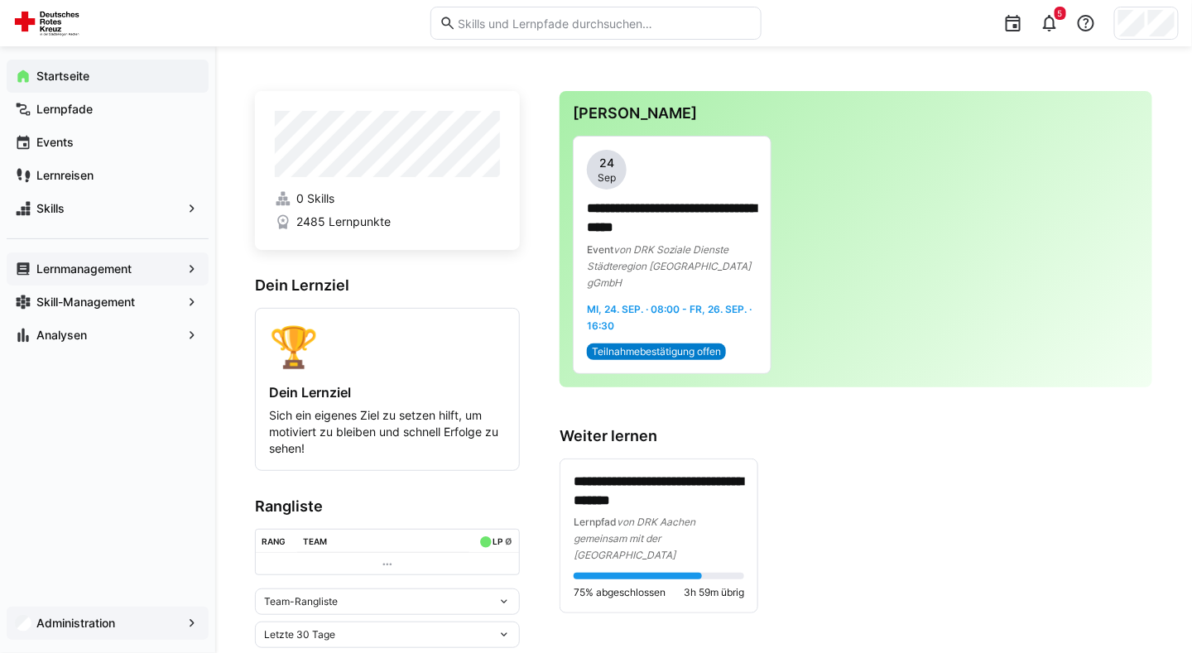
click at [590, 427] on div "**********" at bounding box center [856, 520] width 593 height 187
click at [569, 427] on h3 "Weiter lernen" at bounding box center [856, 436] width 593 height 18
click at [559, 416] on app-home-component "**********" at bounding box center [703, 532] width 897 height 883
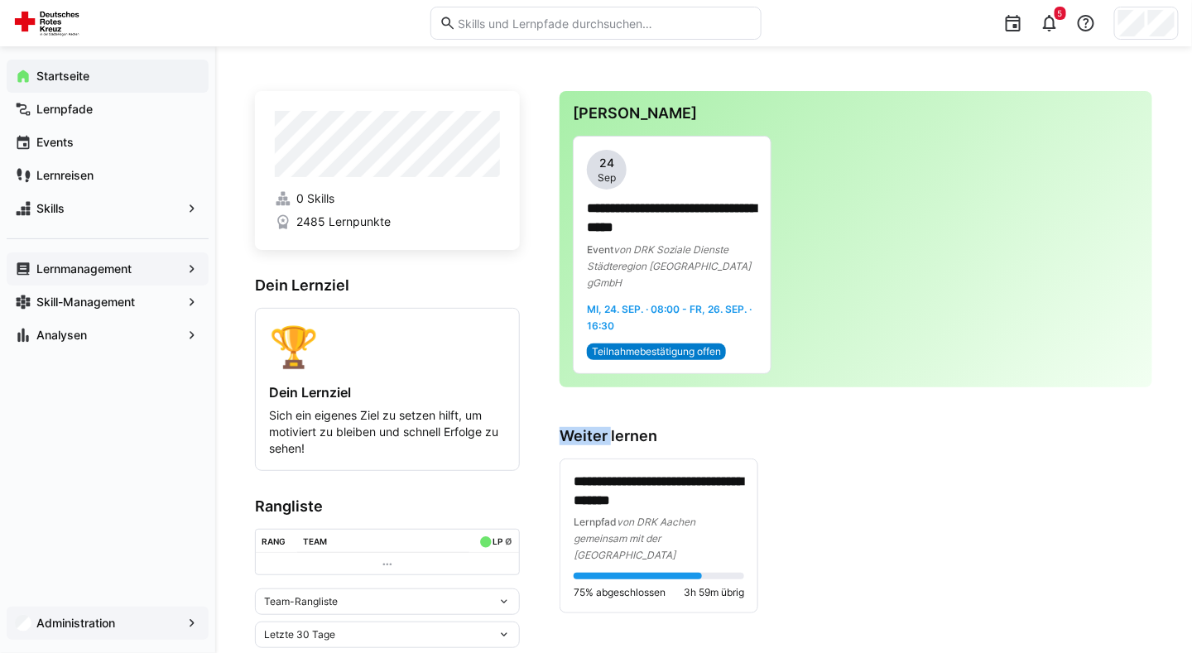
click at [559, 416] on app-home-component "**********" at bounding box center [703, 532] width 897 height 883
click at [583, 427] on h3 "Weiter lernen" at bounding box center [856, 436] width 593 height 18
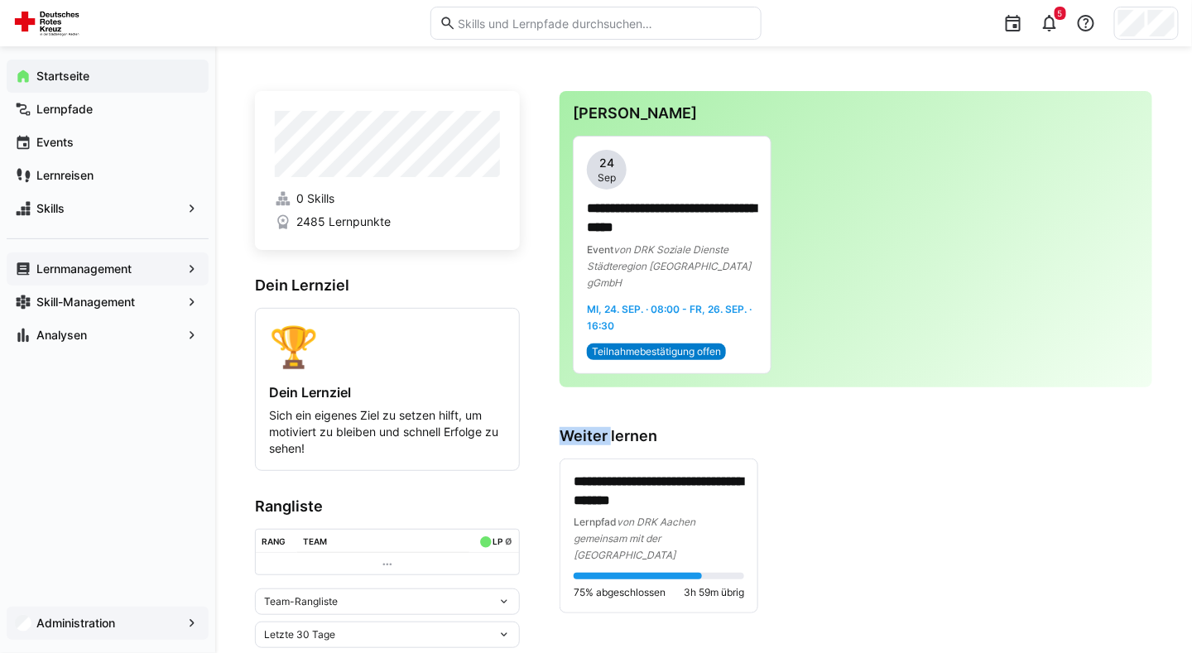
click at [583, 427] on h3 "Weiter lernen" at bounding box center [856, 436] width 593 height 18
click at [843, 399] on app-home-right "**********" at bounding box center [856, 532] width 593 height 883
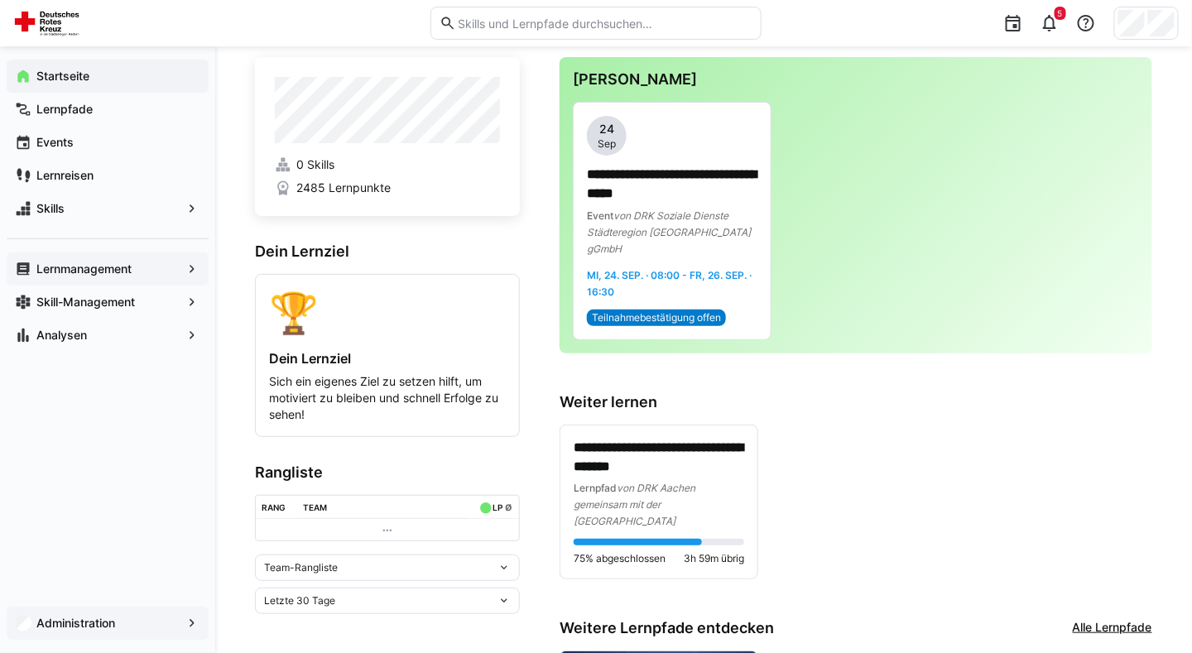
scroll to position [17, 0]
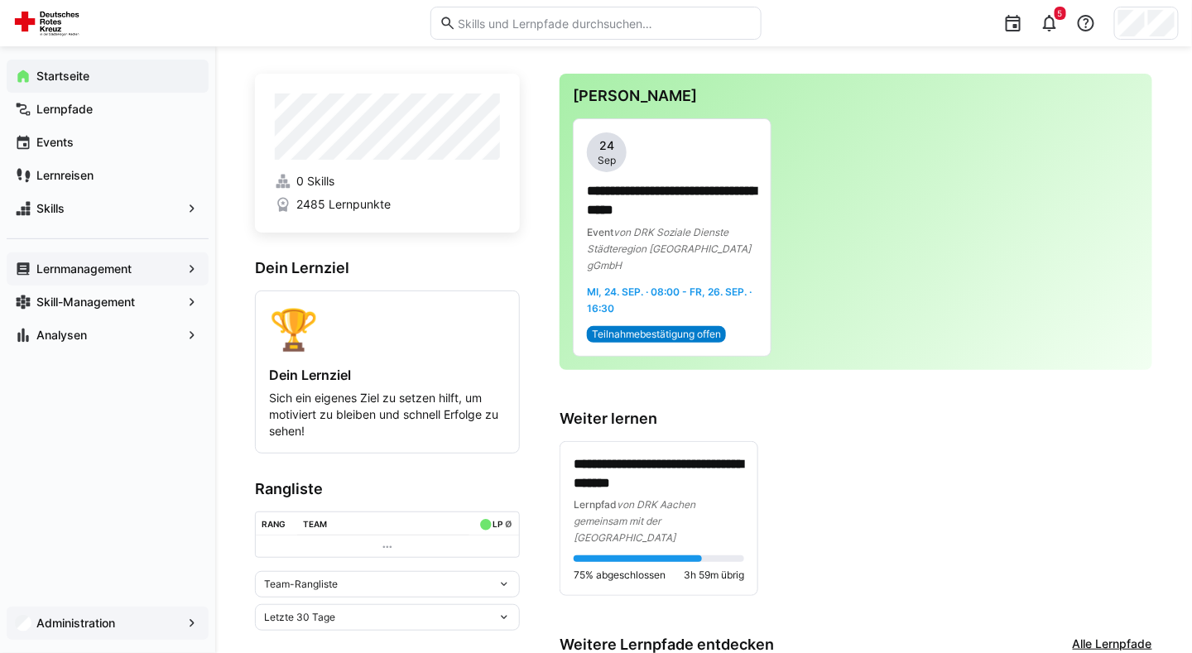
click at [885, 362] on app-home-right "**********" at bounding box center [856, 515] width 593 height 883
click at [654, 455] on p "**********" at bounding box center [659, 474] width 171 height 38
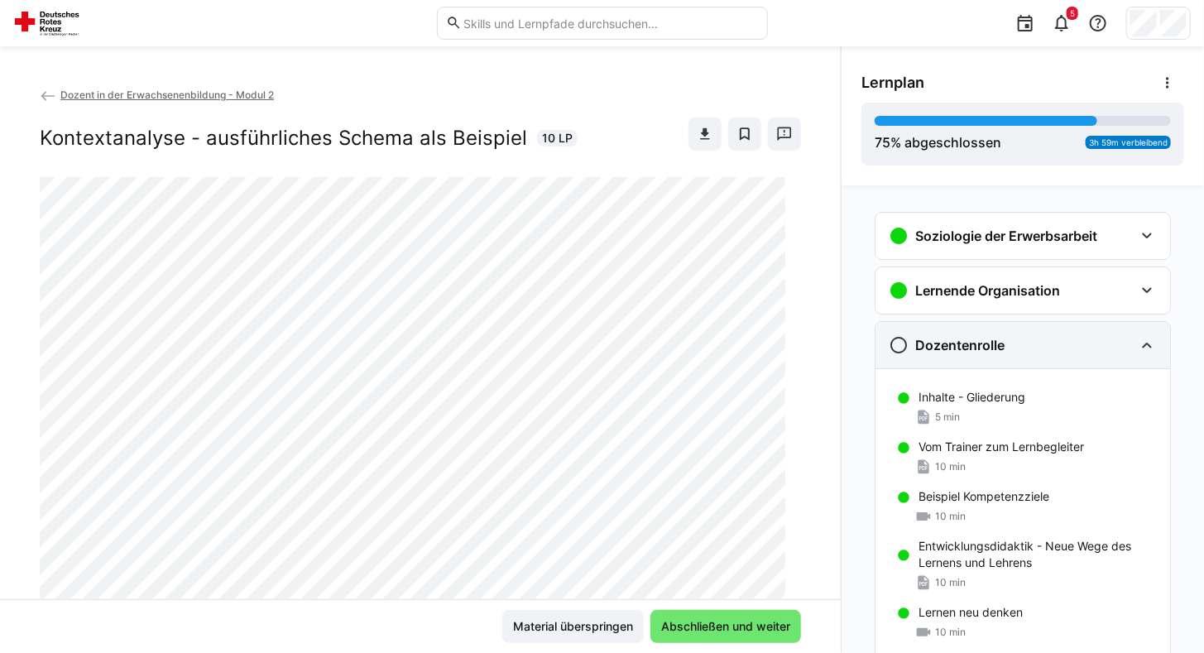
click at [1011, 348] on div "Dozentenrolle" at bounding box center [1011, 345] width 245 height 20
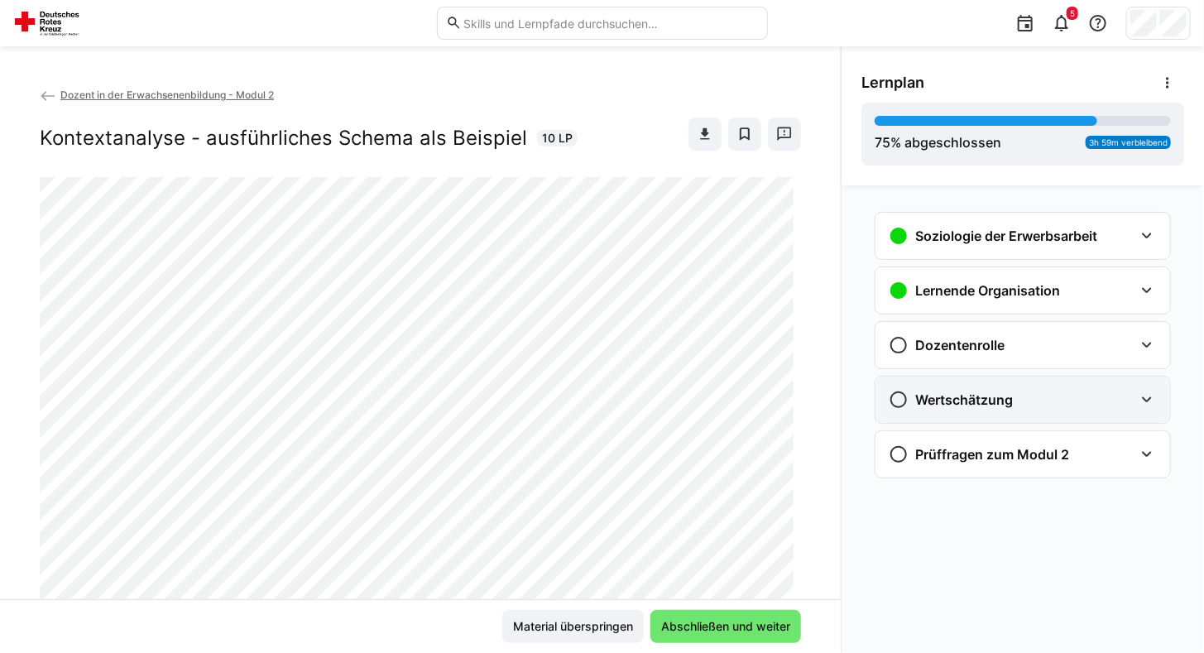
click at [994, 392] on h3 "Wertschätzung" at bounding box center [964, 400] width 98 height 17
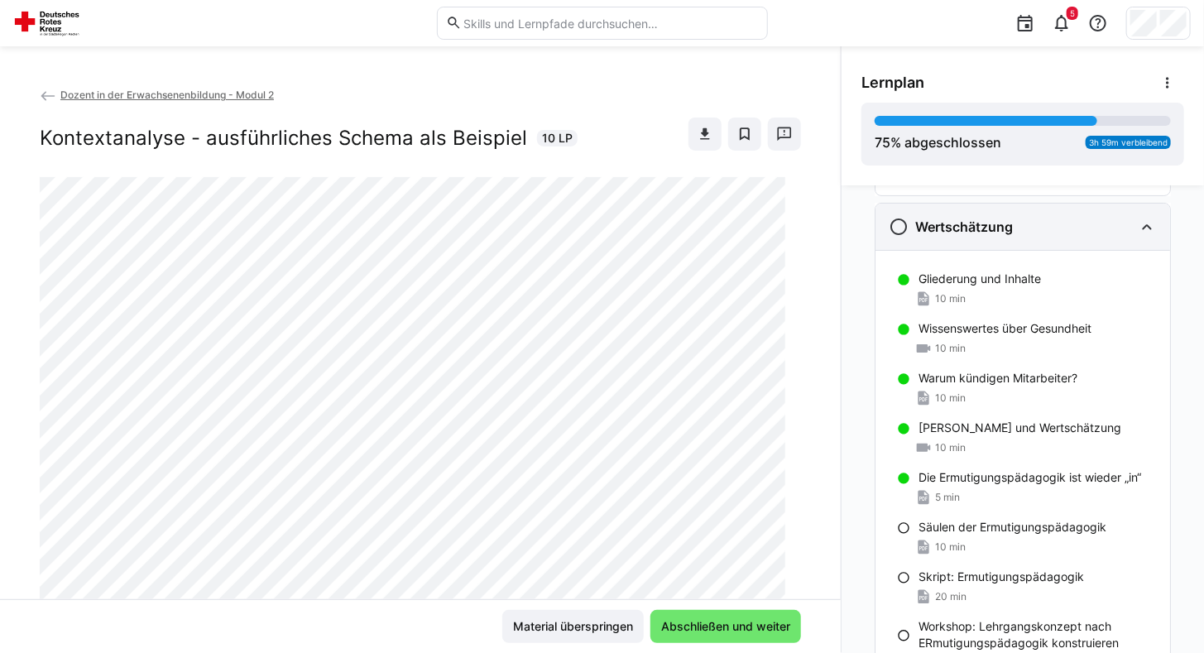
click at [1013, 217] on div "Wertschätzung" at bounding box center [1011, 227] width 245 height 20
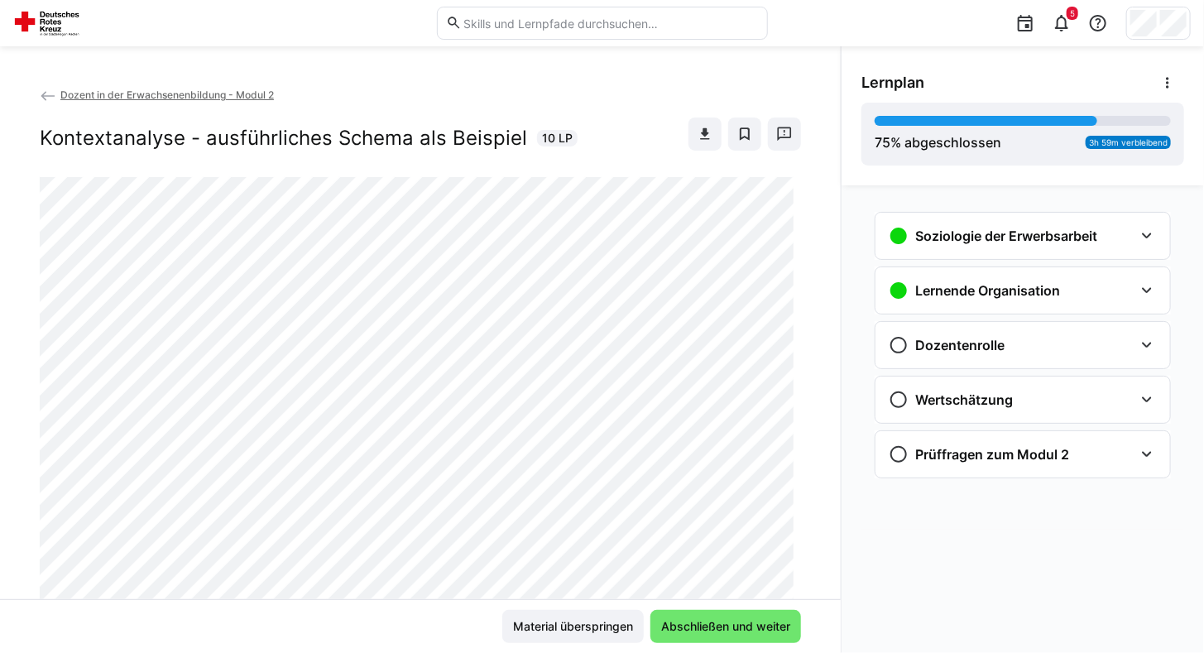
click at [35, 22] on img at bounding box center [49, 23] width 73 height 26
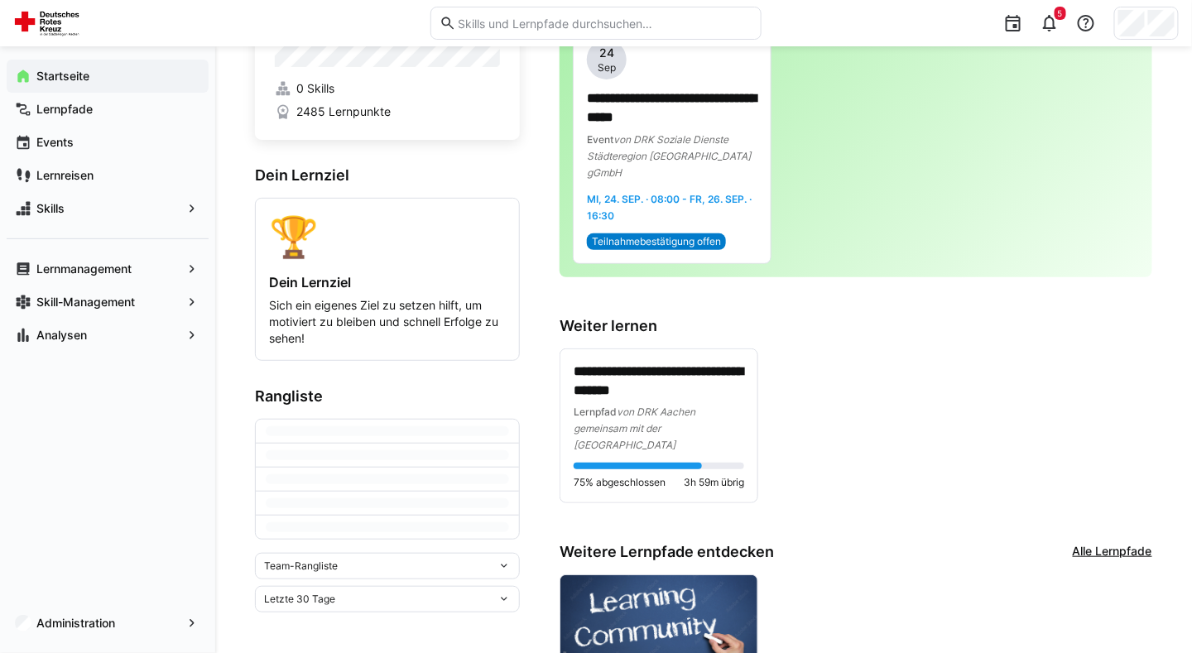
scroll to position [342, 0]
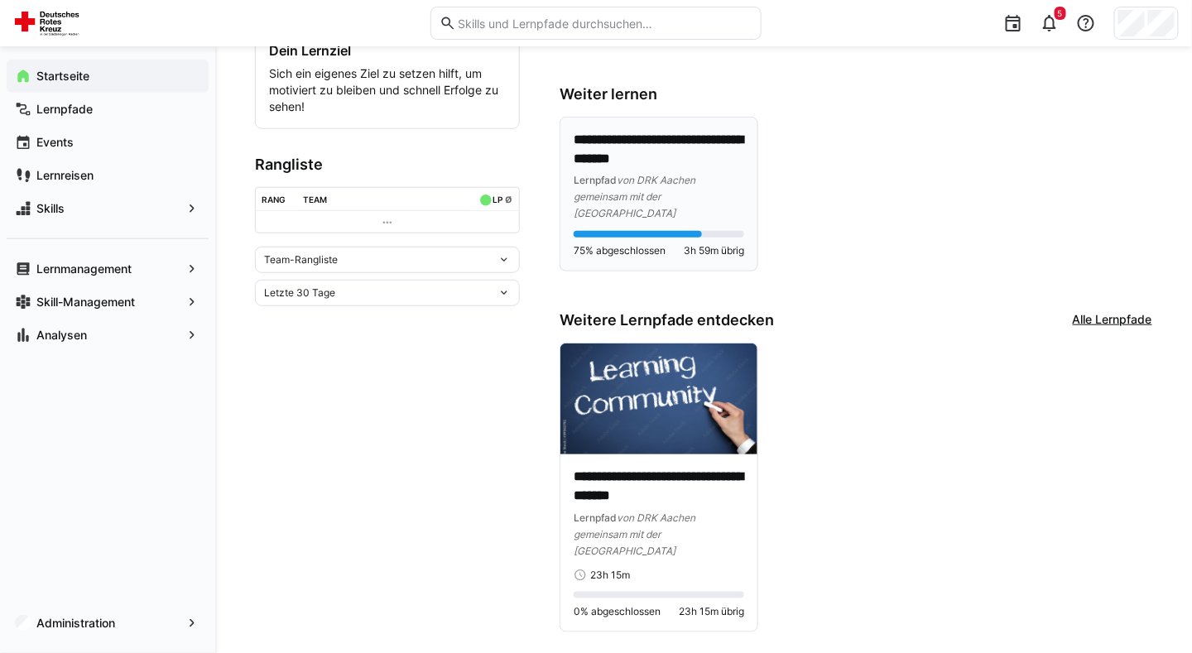
click at [665, 140] on p "**********" at bounding box center [659, 150] width 171 height 38
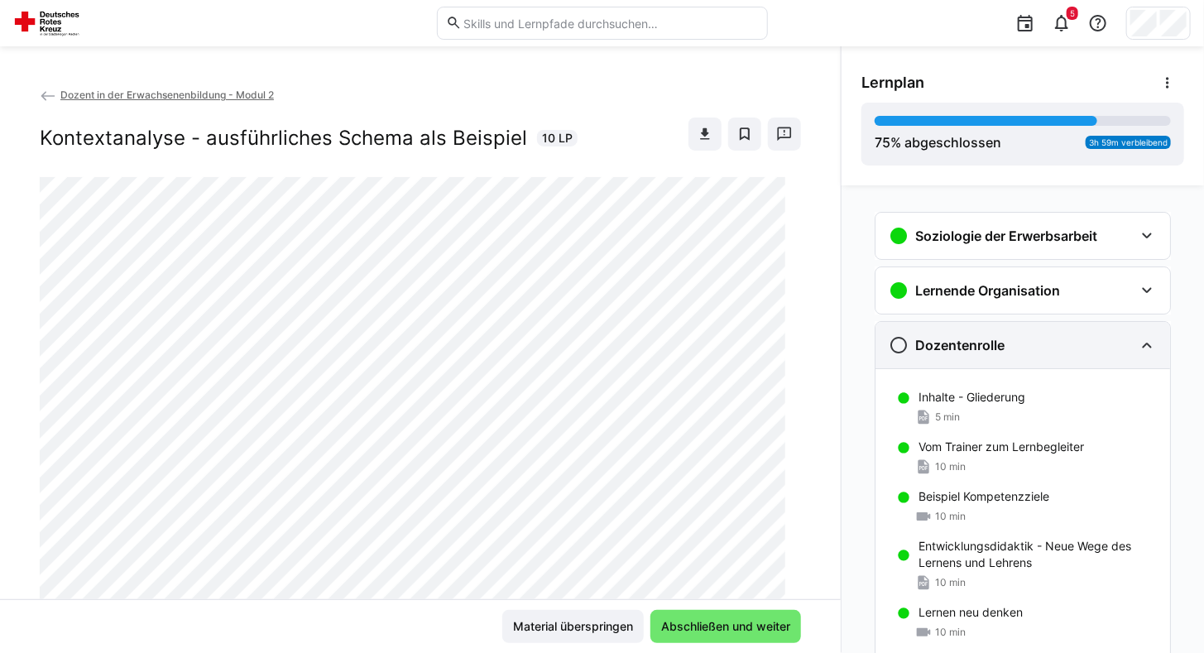
click at [954, 332] on div "Dozentenrolle" at bounding box center [1023, 345] width 295 height 46
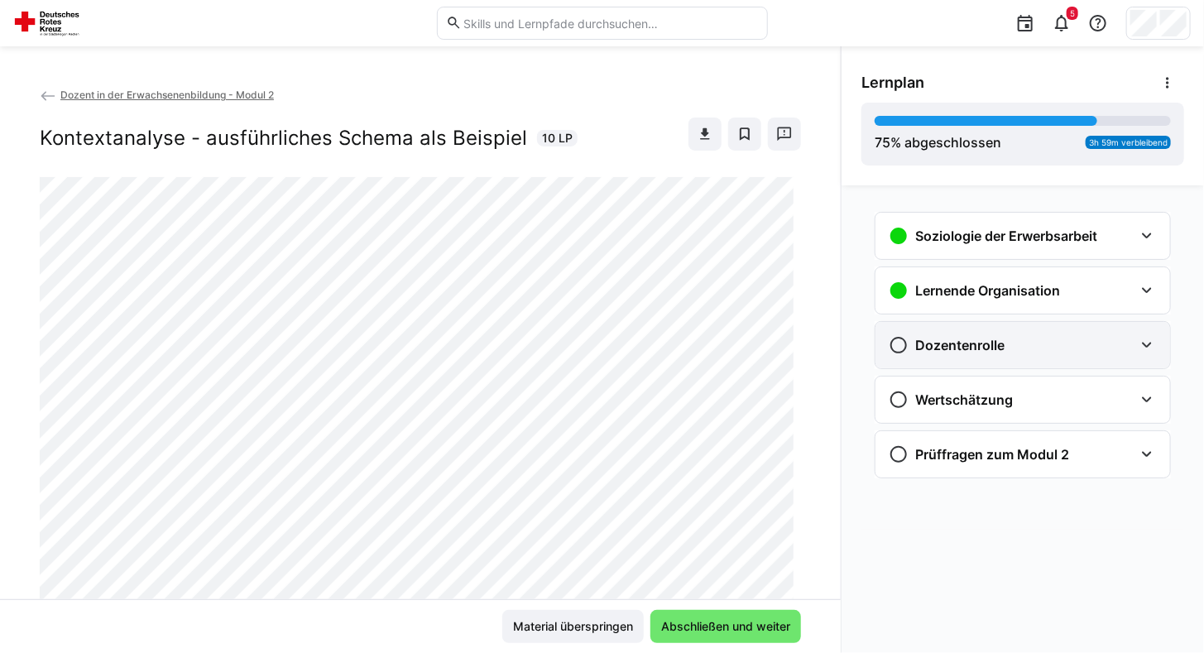
click at [1022, 350] on div "Dozentenrolle" at bounding box center [1011, 345] width 245 height 20
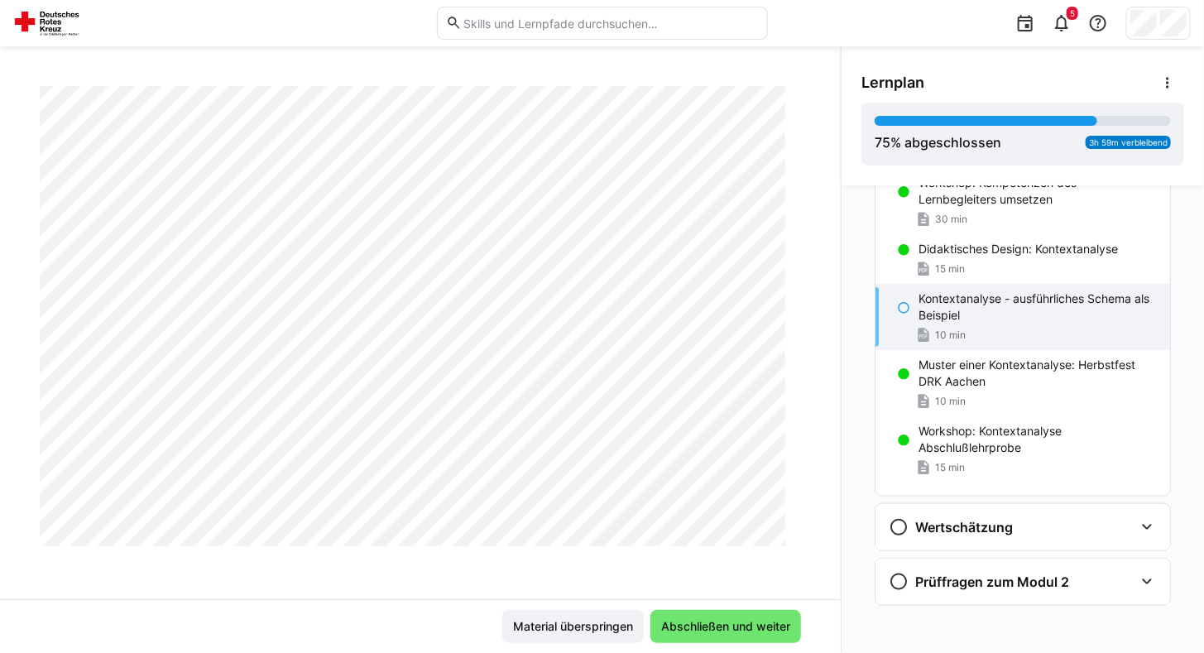
scroll to position [2660, 0]
click at [733, 624] on span "Abschließen und weiter" at bounding box center [726, 626] width 134 height 17
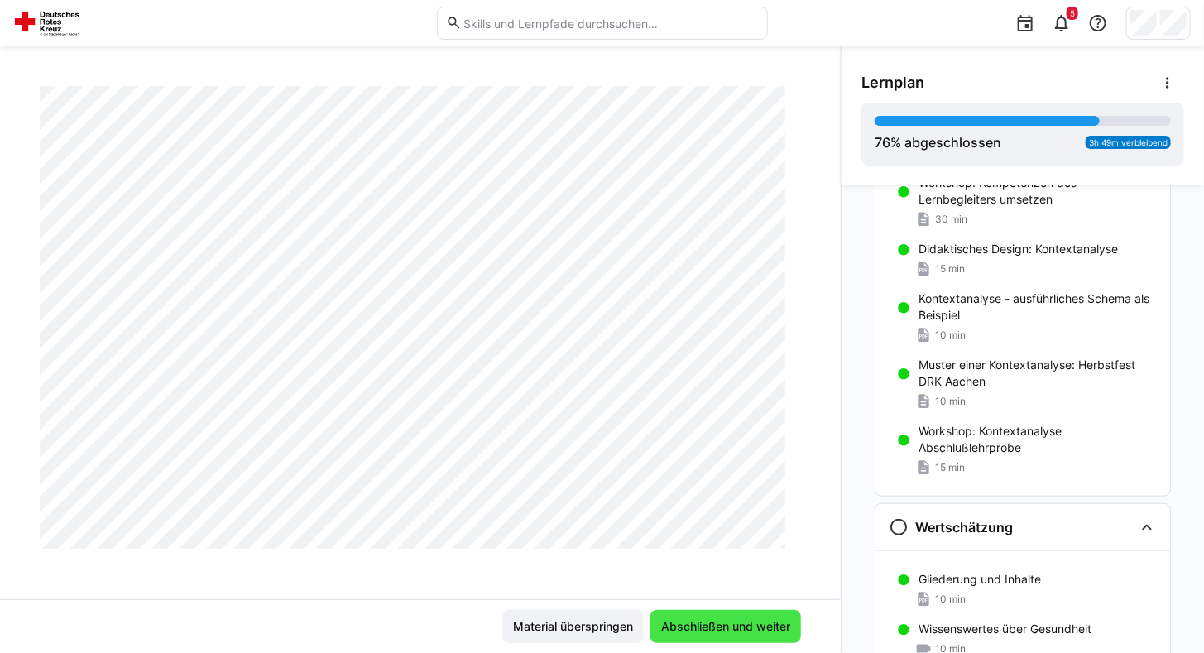
scroll to position [644, 0]
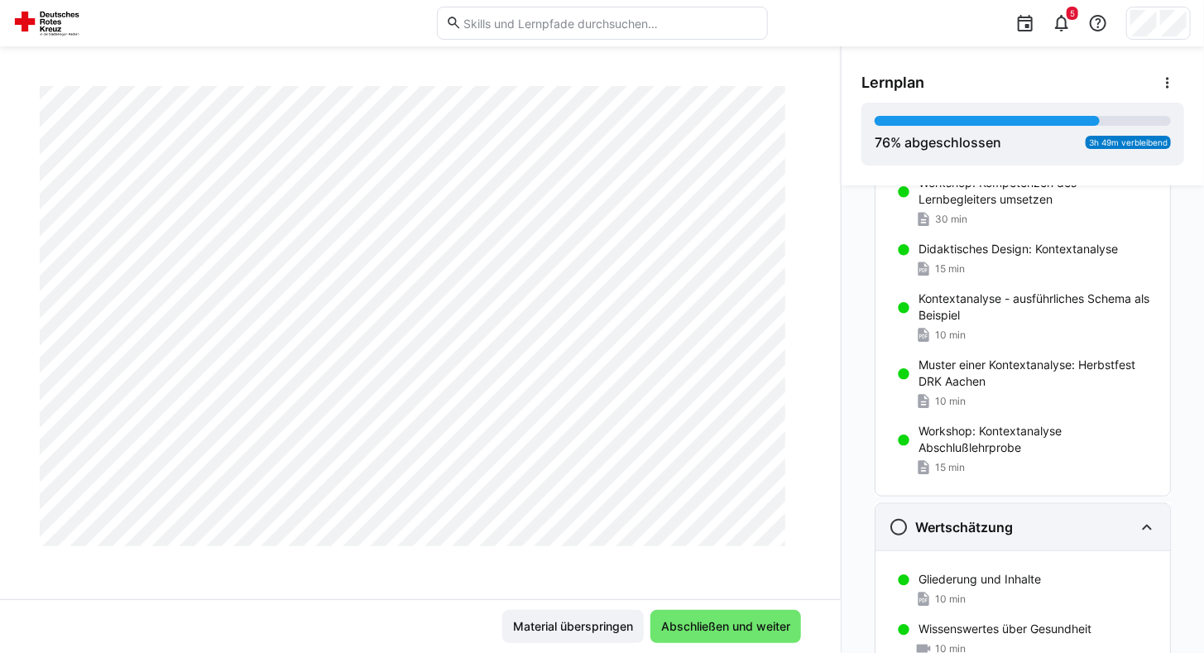
click at [1013, 522] on div "Wertschätzung" at bounding box center [1011, 527] width 245 height 20
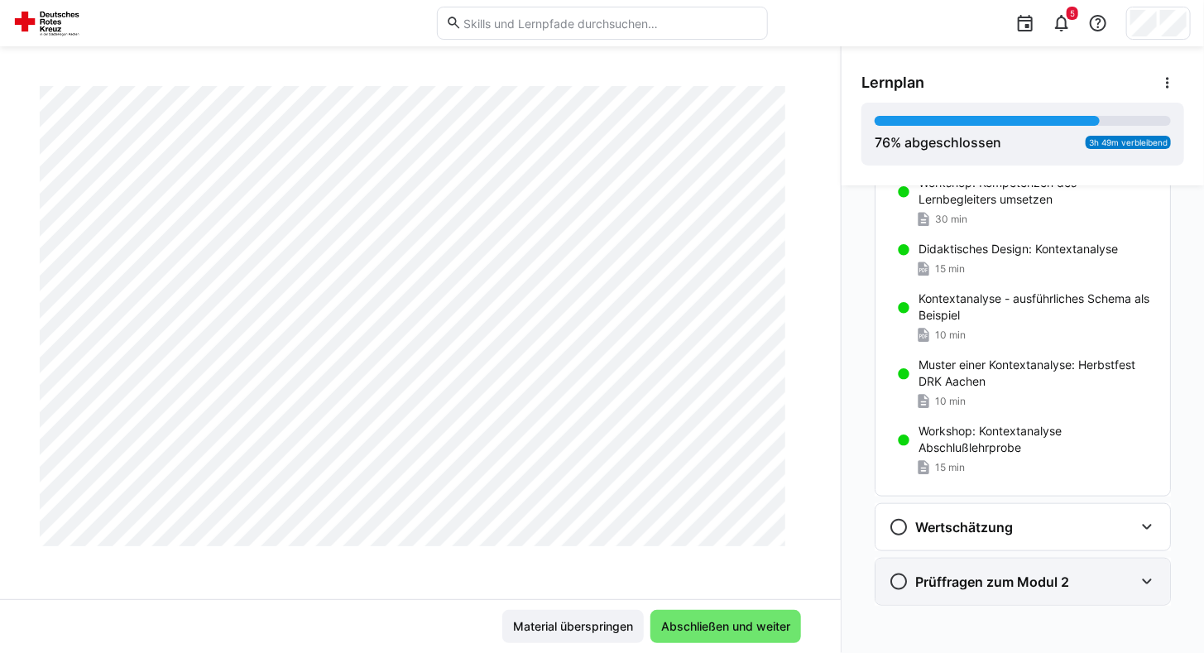
click at [986, 564] on div "Prüffragen zum Modul 2" at bounding box center [1023, 582] width 295 height 46
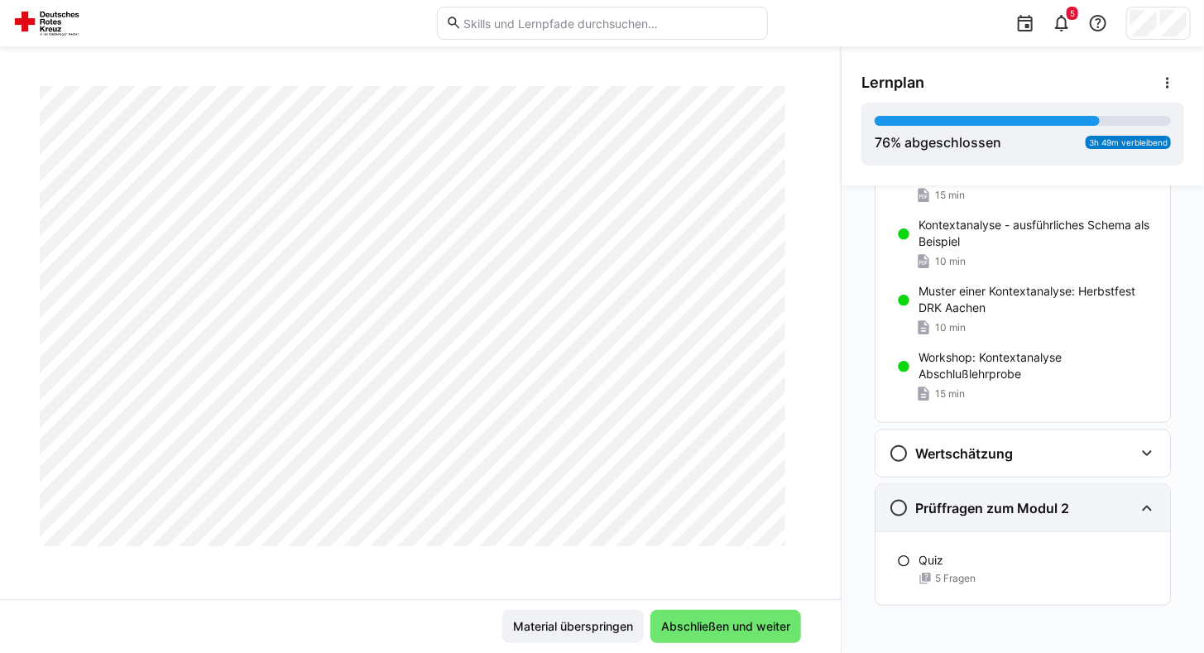
click at [986, 564] on div "Quiz" at bounding box center [1038, 560] width 238 height 17
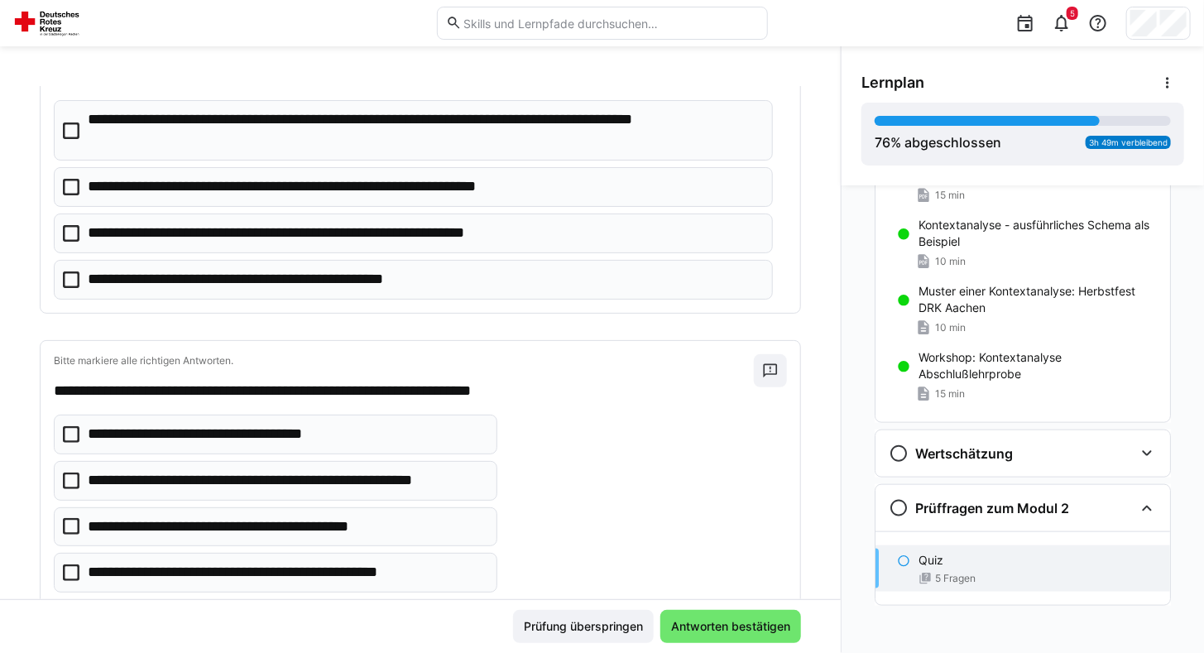
scroll to position [1146, 0]
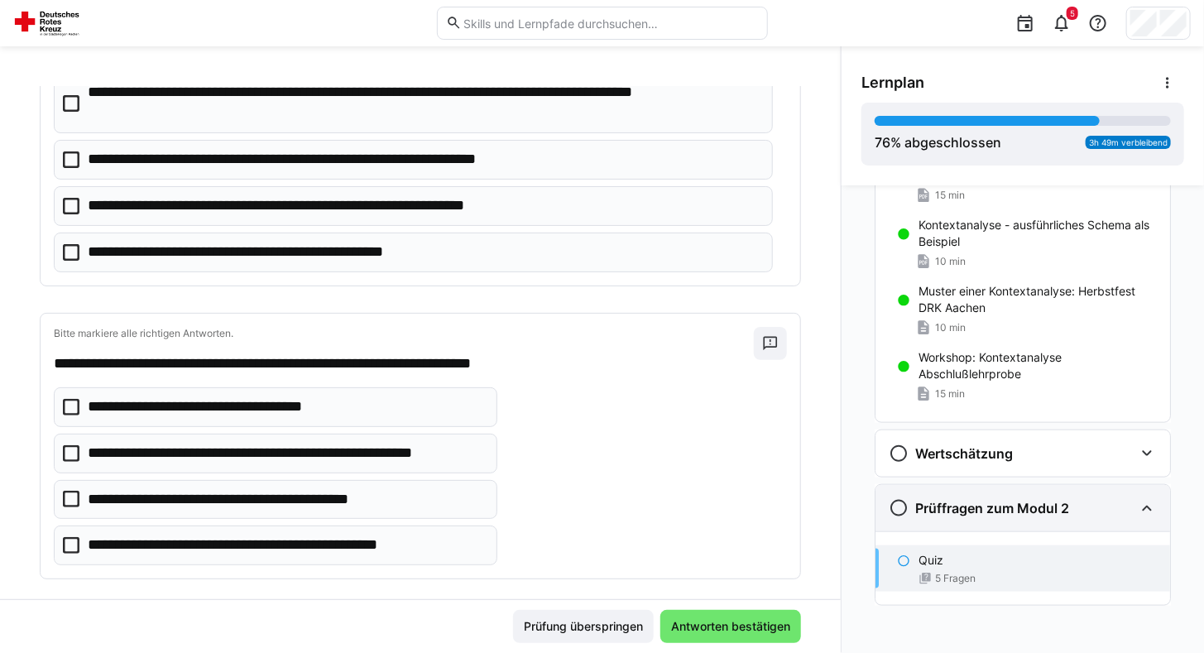
click at [951, 500] on h3 "Prüffragen zum Modul 2" at bounding box center [992, 508] width 154 height 17
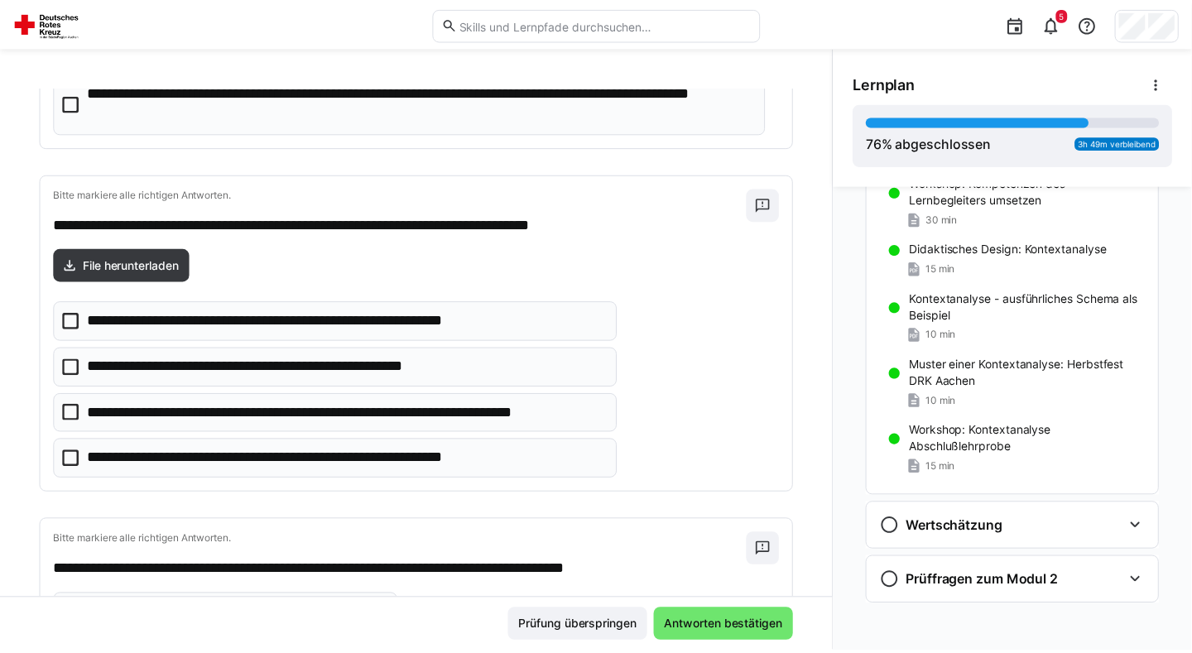
scroll to position [303, 0]
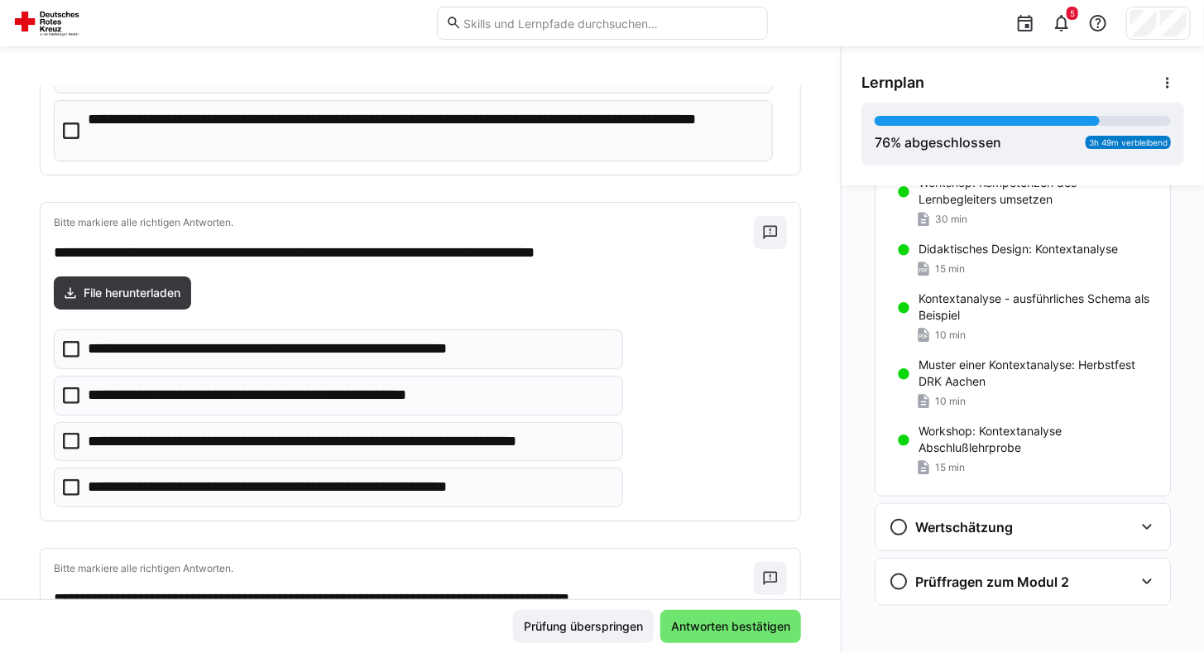
click at [54, 12] on img at bounding box center [49, 23] width 73 height 26
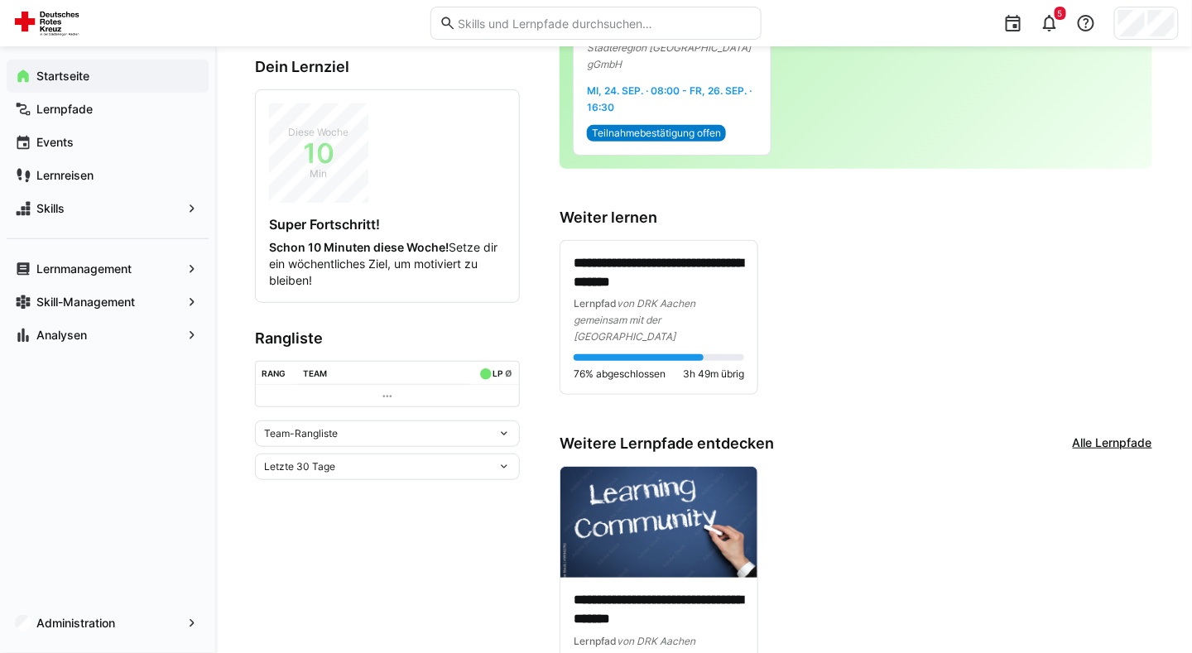
scroll to position [342, 0]
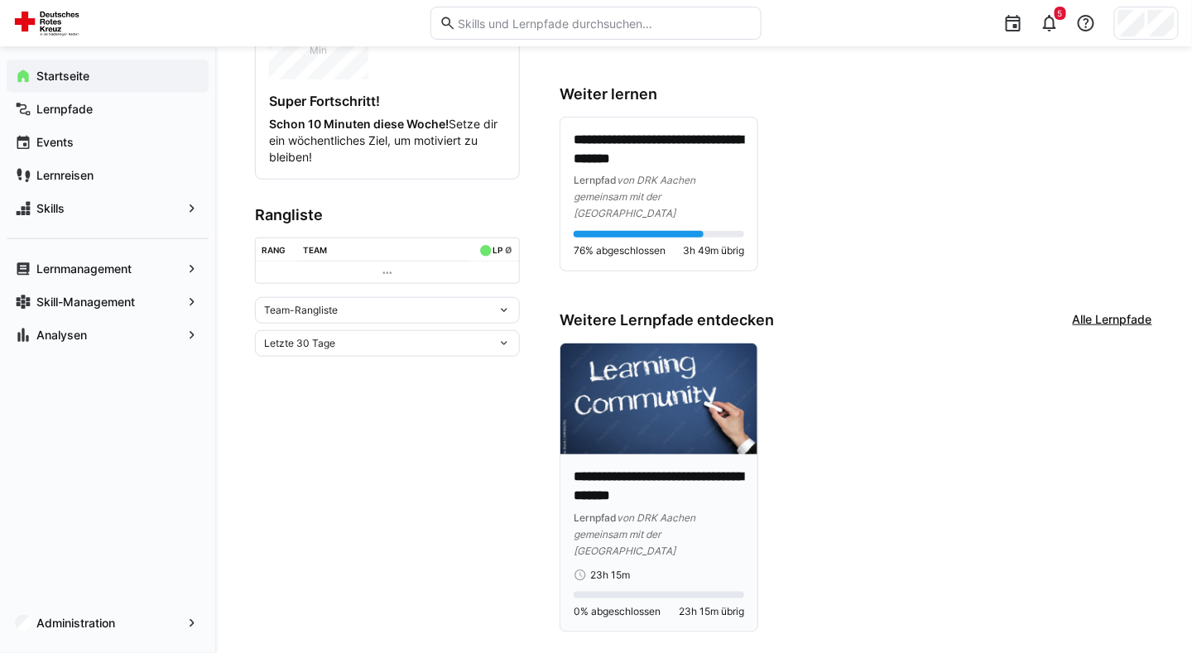
click at [720, 391] on img at bounding box center [658, 398] width 197 height 111
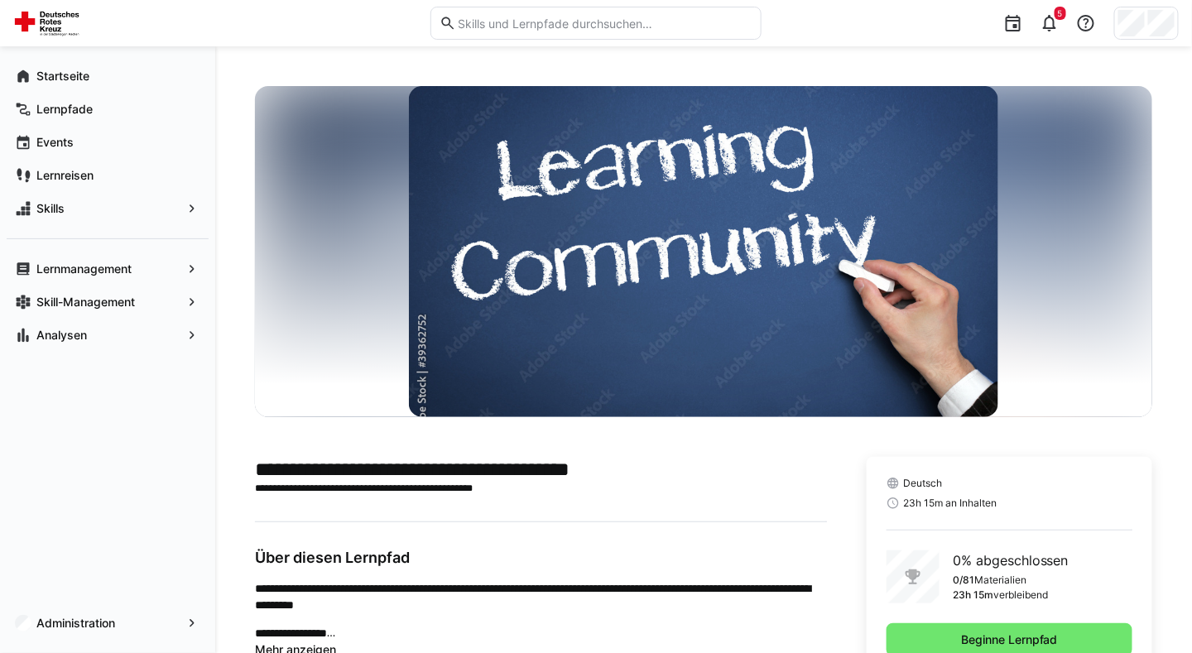
scroll to position [61, 0]
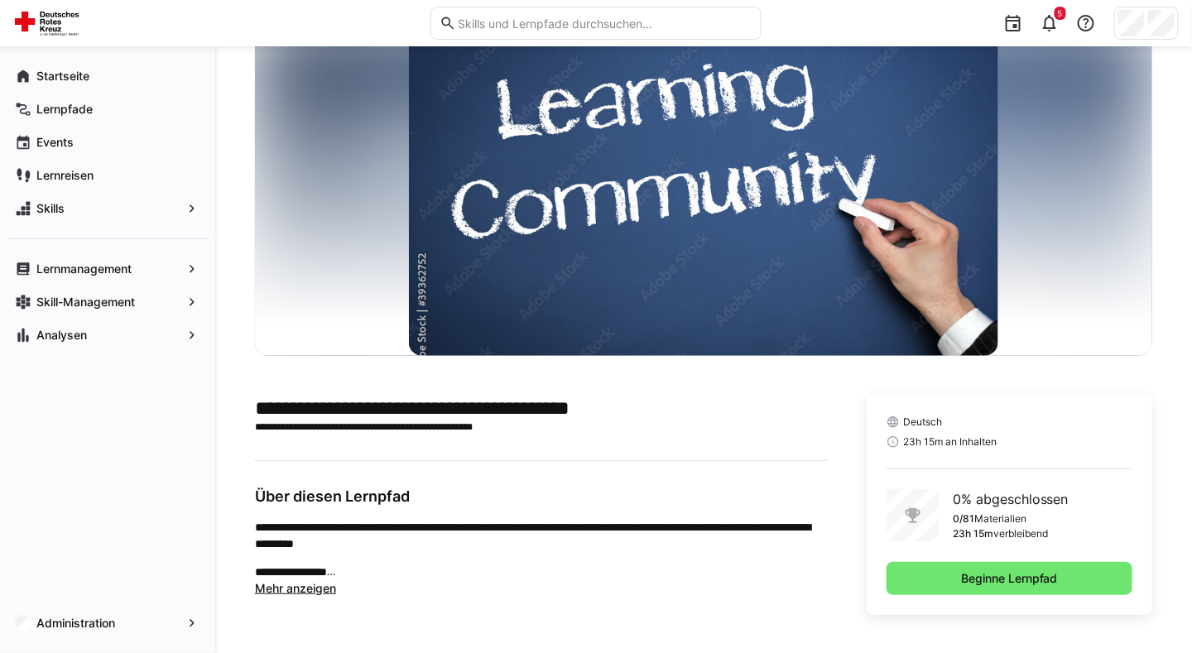
click at [316, 586] on span "Mehr anzeigen" at bounding box center [295, 588] width 81 height 14
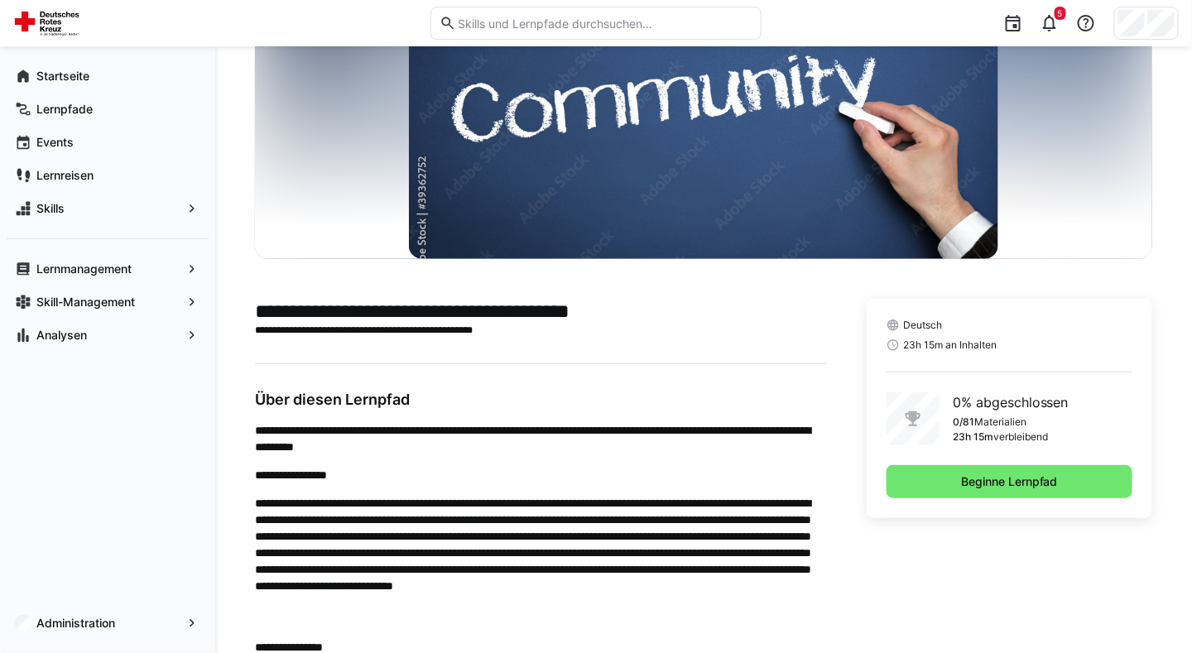
scroll to position [157, 0]
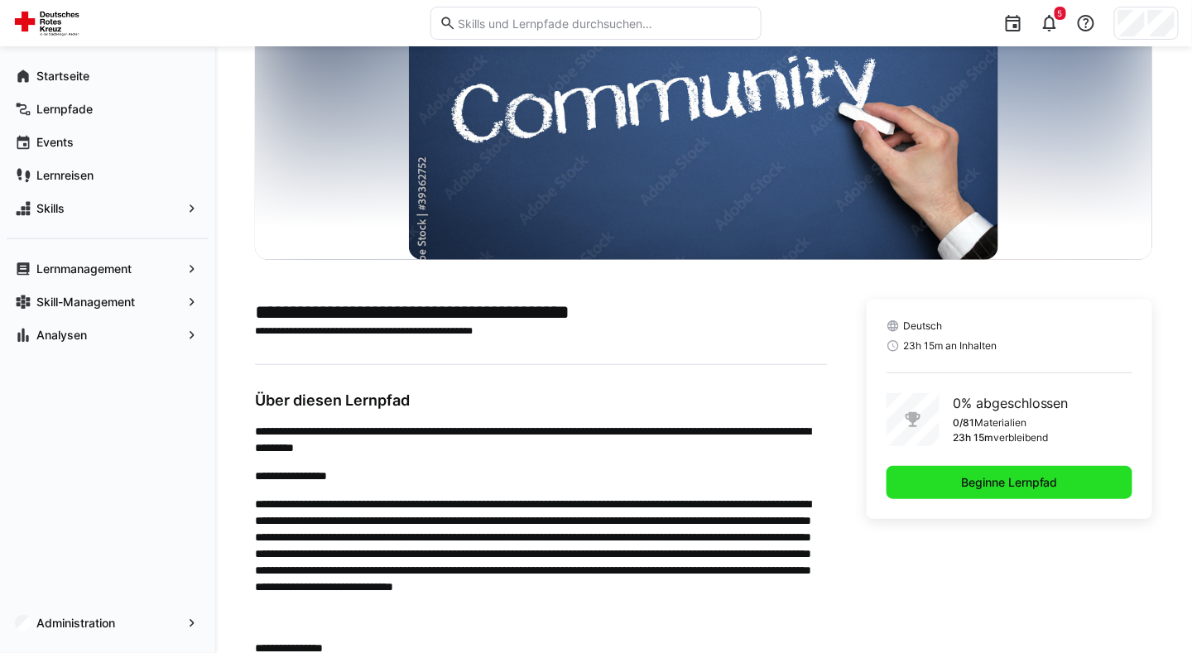
click at [988, 488] on span "Beginne Lernpfad" at bounding box center [1009, 482] width 102 height 17
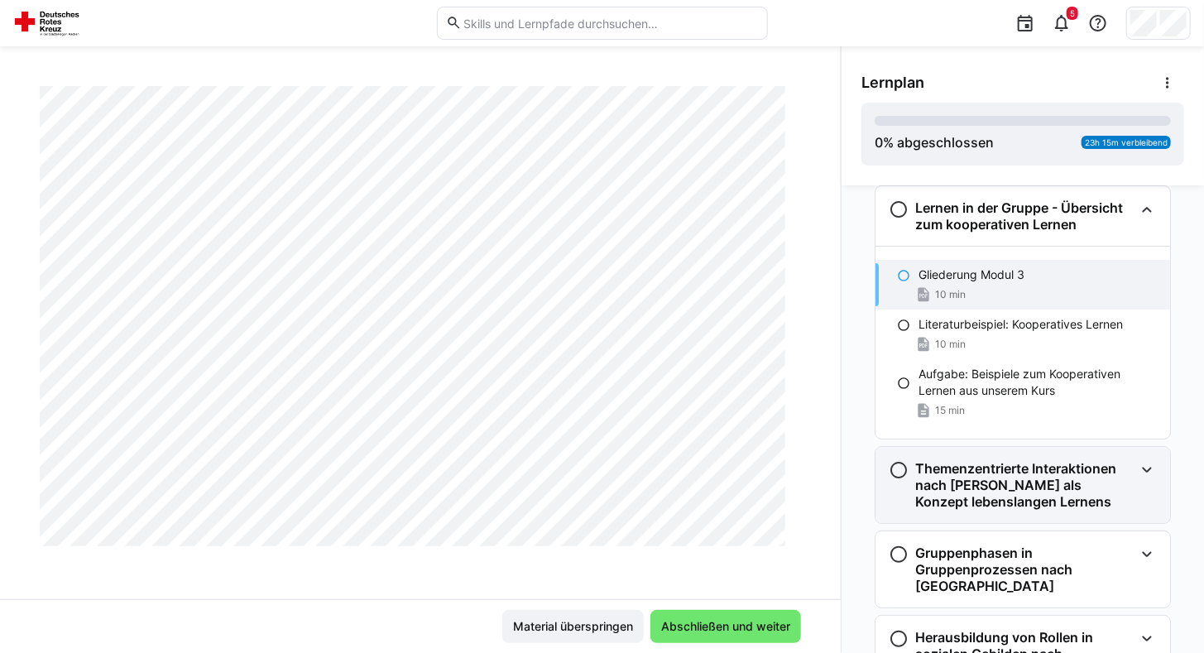
scroll to position [644, 0]
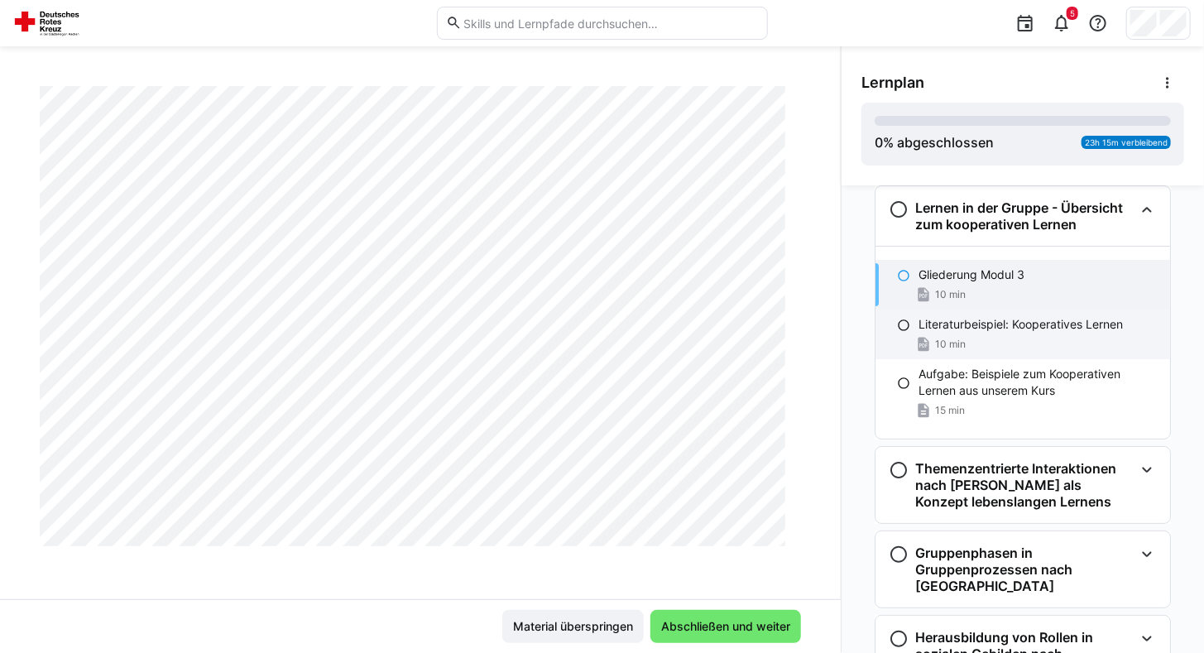
click at [999, 343] on div "10 min" at bounding box center [1038, 344] width 238 height 17
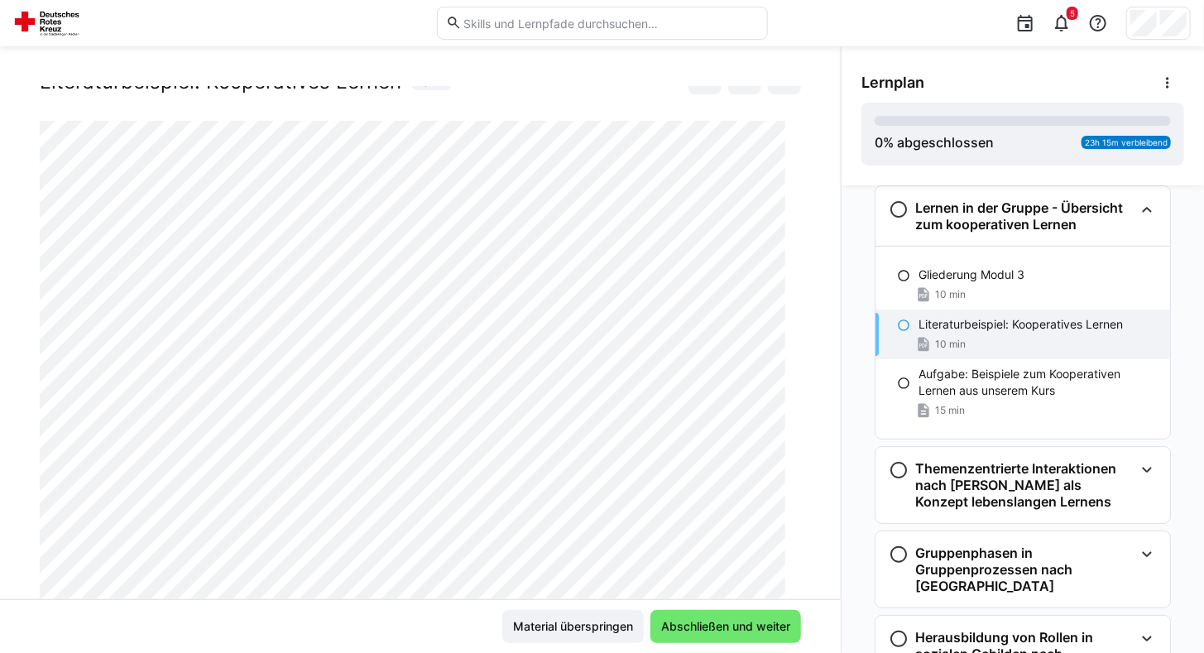
scroll to position [0, 0]
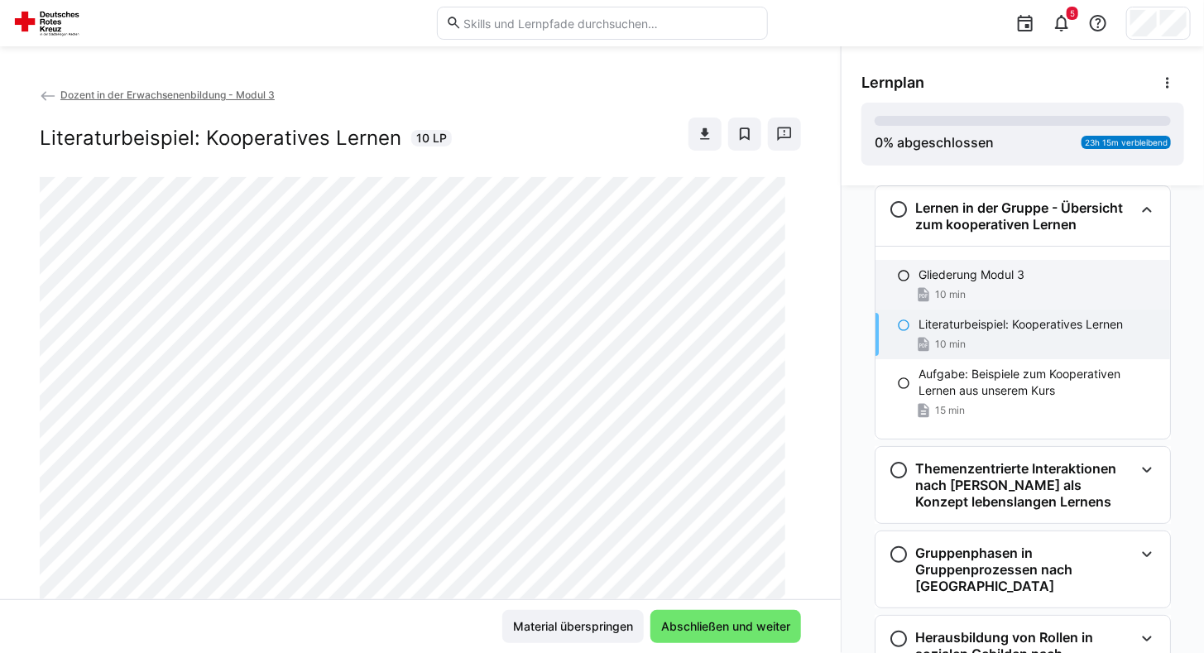
click at [897, 282] on div at bounding box center [903, 275] width 13 height 17
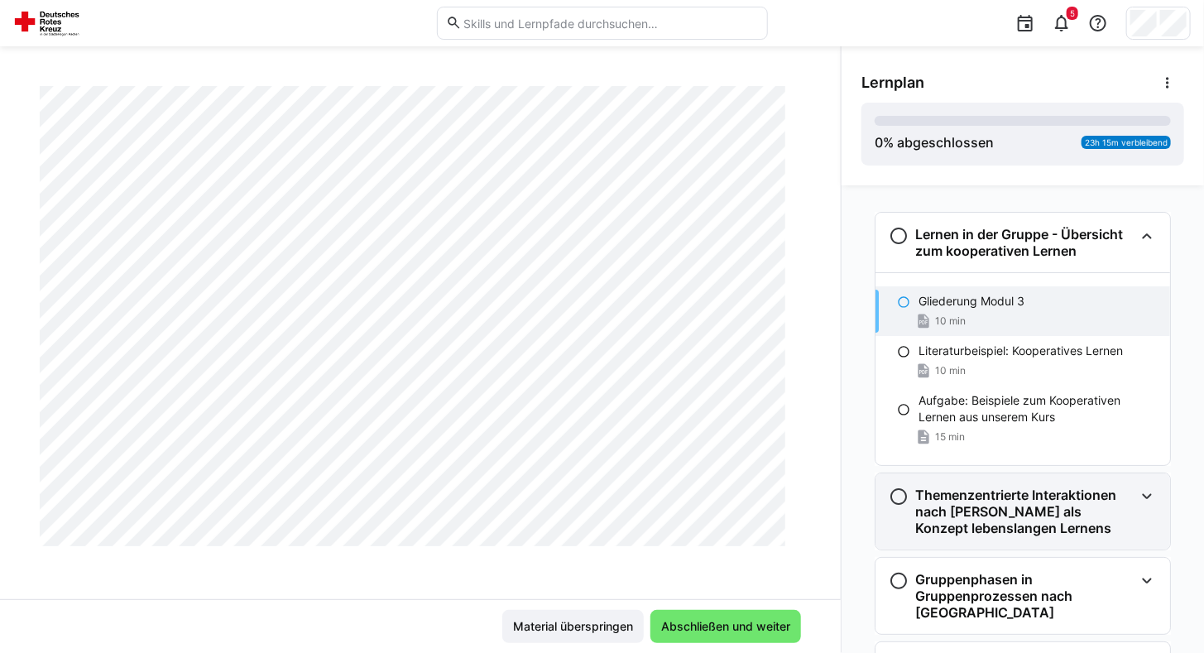
click at [936, 518] on h3 "Themenzentrierte Interaktionen nach [PERSON_NAME] als Konzept lebenslangen Lern…" at bounding box center [1024, 512] width 219 height 50
click at [1013, 505] on h3 "Themenzentrierte Interaktionen nach [PERSON_NAME] als Konzept lebenslangen Lern…" at bounding box center [1024, 512] width 219 height 50
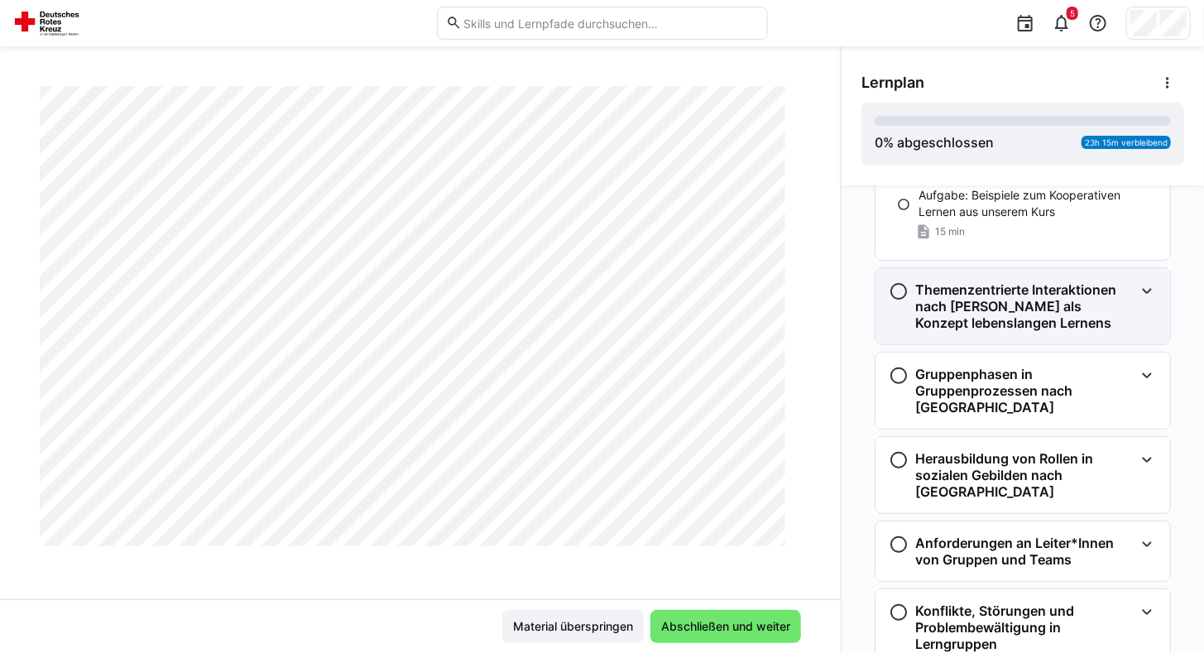
scroll to position [217, 0]
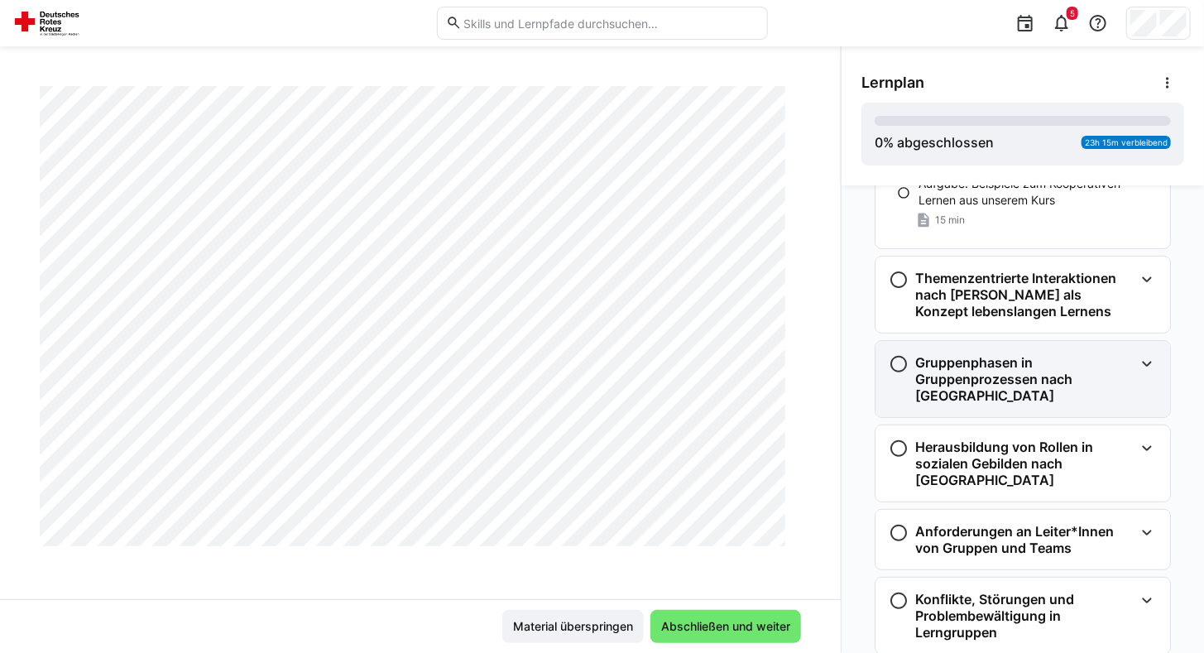
click at [1079, 359] on h3 "Gruppenphasen in Gruppenprozessen nach [GEOGRAPHIC_DATA]" at bounding box center [1024, 379] width 219 height 50
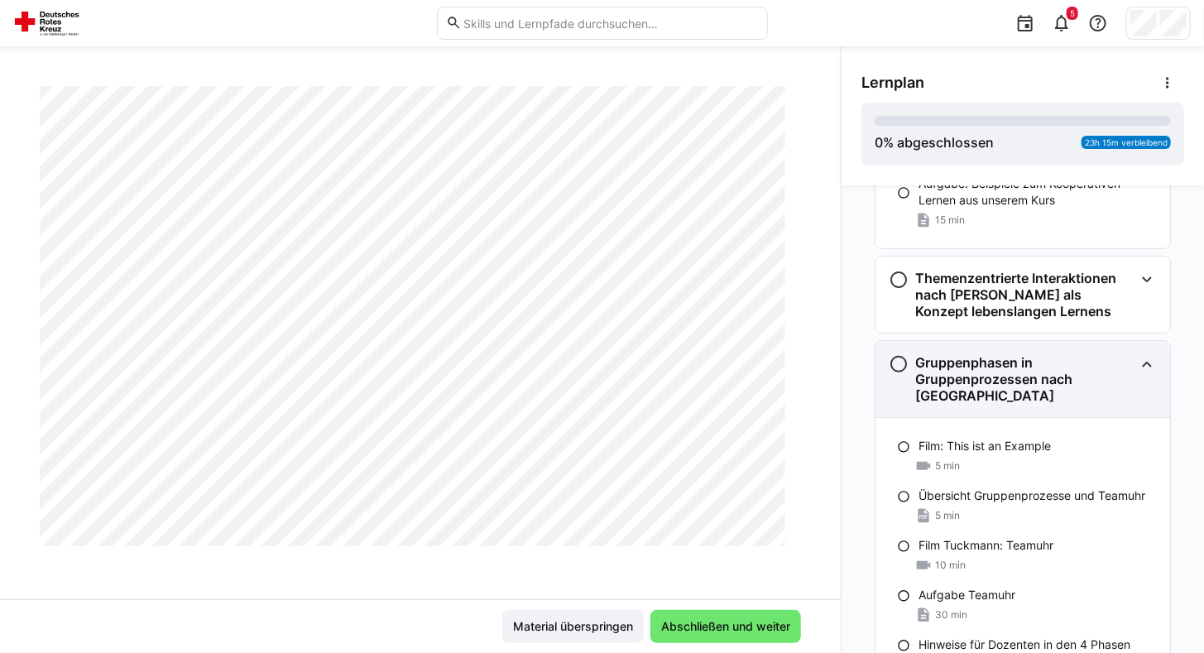
click at [1079, 359] on h3 "Gruppenphasen in Gruppenprozessen nach [GEOGRAPHIC_DATA]" at bounding box center [1024, 379] width 219 height 50
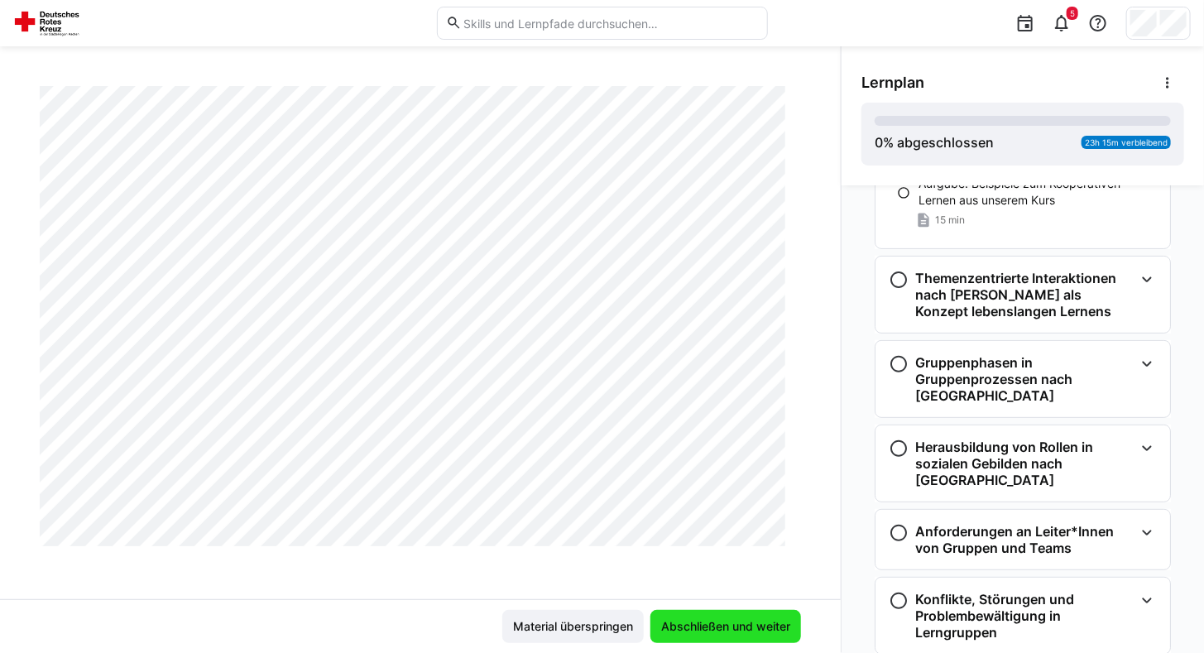
click at [693, 612] on span "Abschließen und weiter" at bounding box center [726, 626] width 151 height 33
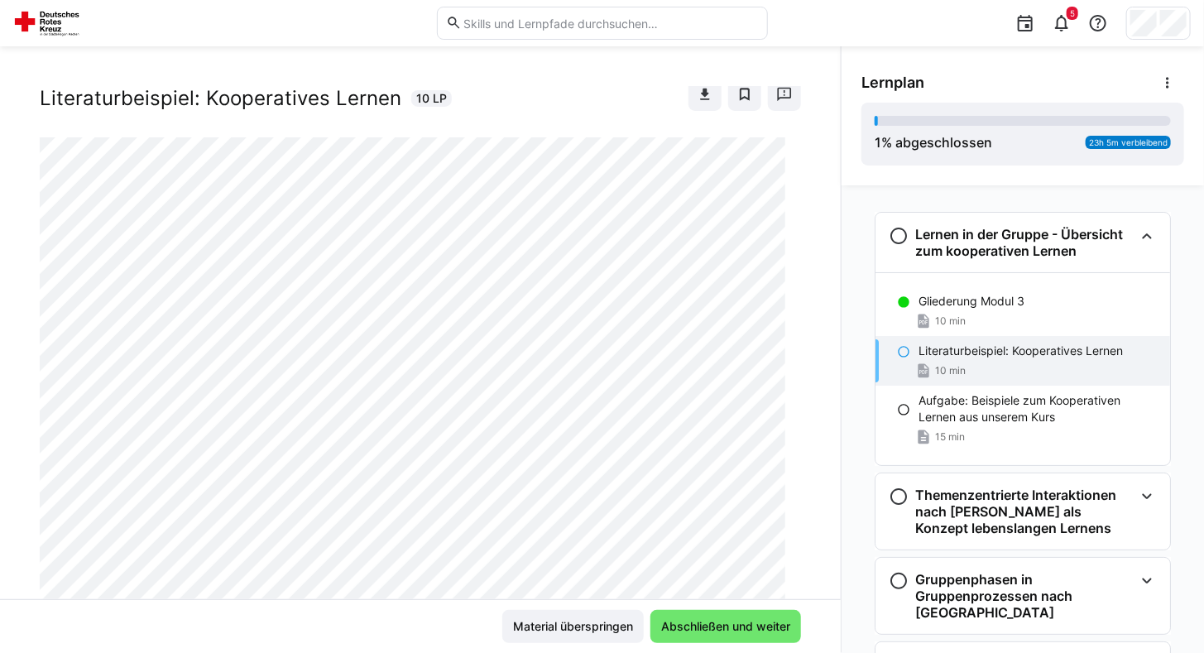
scroll to position [0, 0]
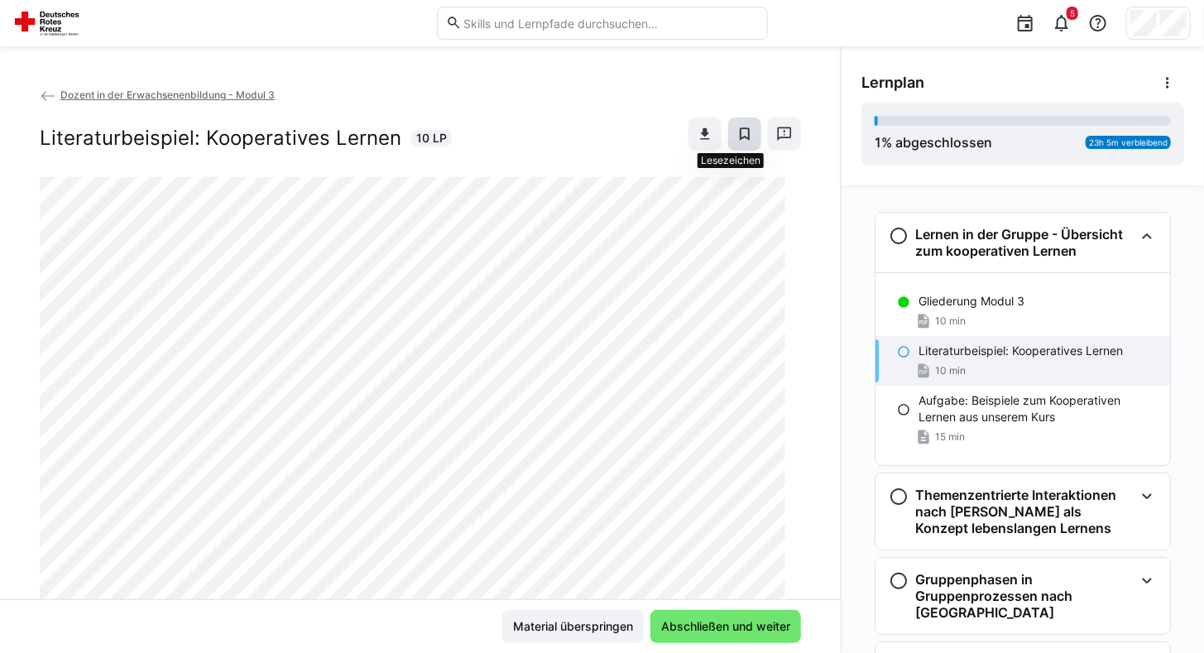
click at [737, 127] on eds-icon at bounding box center [745, 134] width 17 height 17
click at [737, 137] on eds-icon at bounding box center [745, 134] width 17 height 17
click at [195, 95] on span "Dozent in der Erwachsenenbildung - Modul 3" at bounding box center [167, 95] width 214 height 12
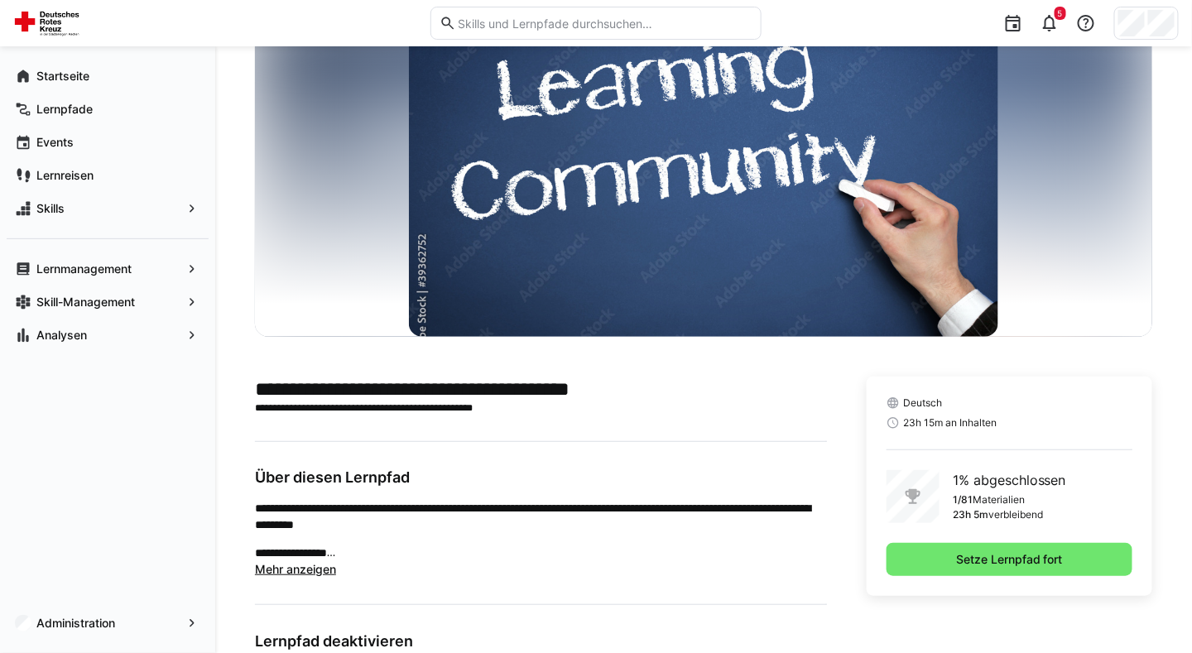
scroll to position [74, 0]
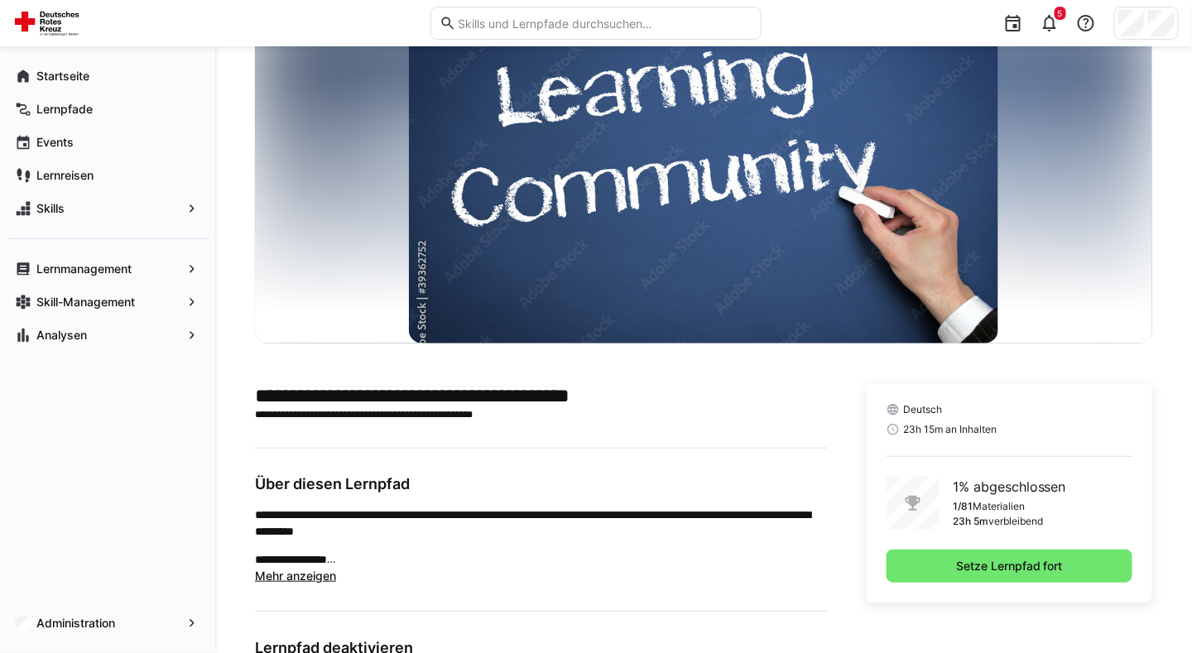
click at [306, 579] on span "Mehr anzeigen" at bounding box center [295, 576] width 81 height 14
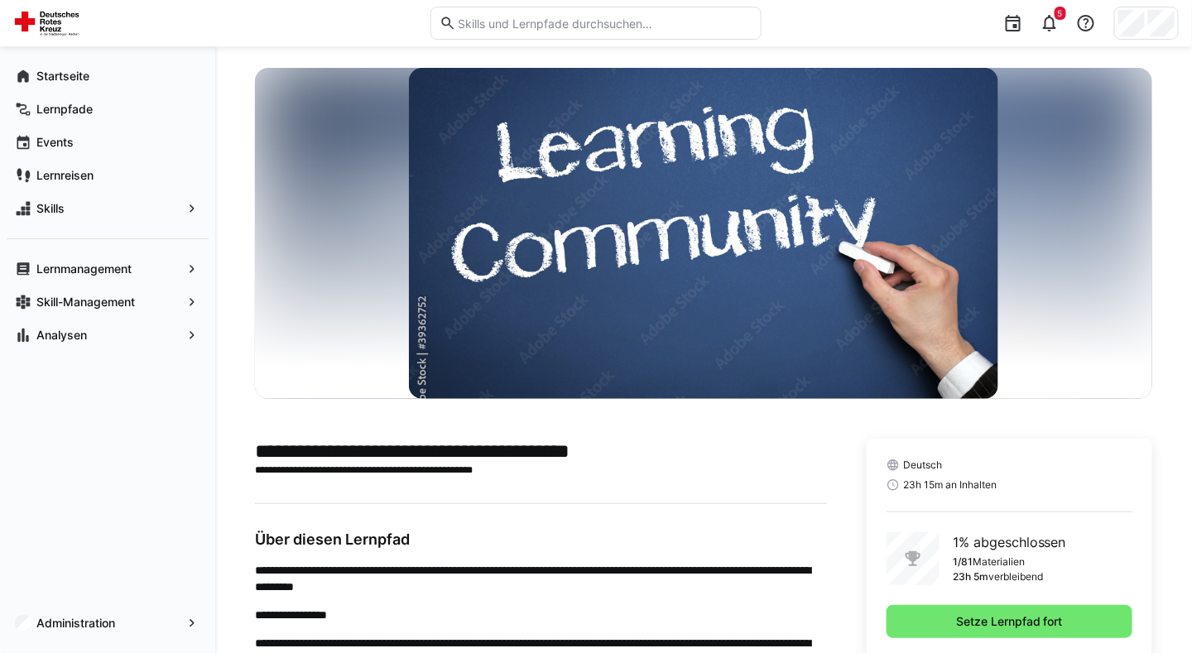
scroll to position [0, 0]
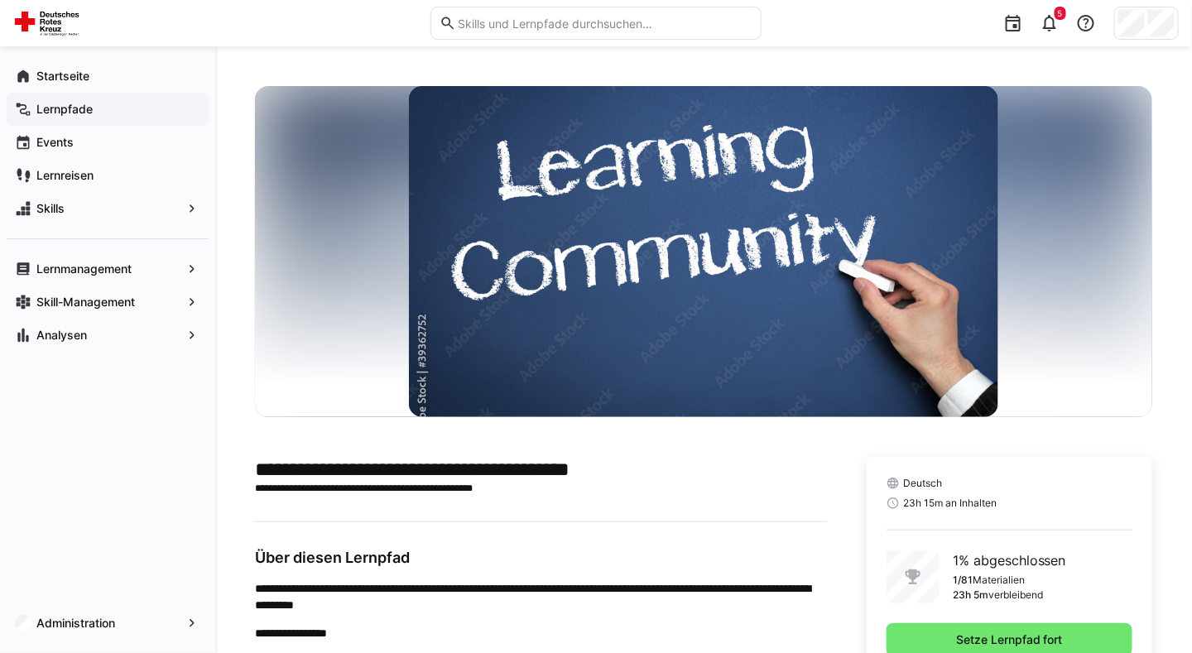
click at [0, 0] on app-navigation-label "Lernpfade" at bounding box center [0, 0] width 0 height 0
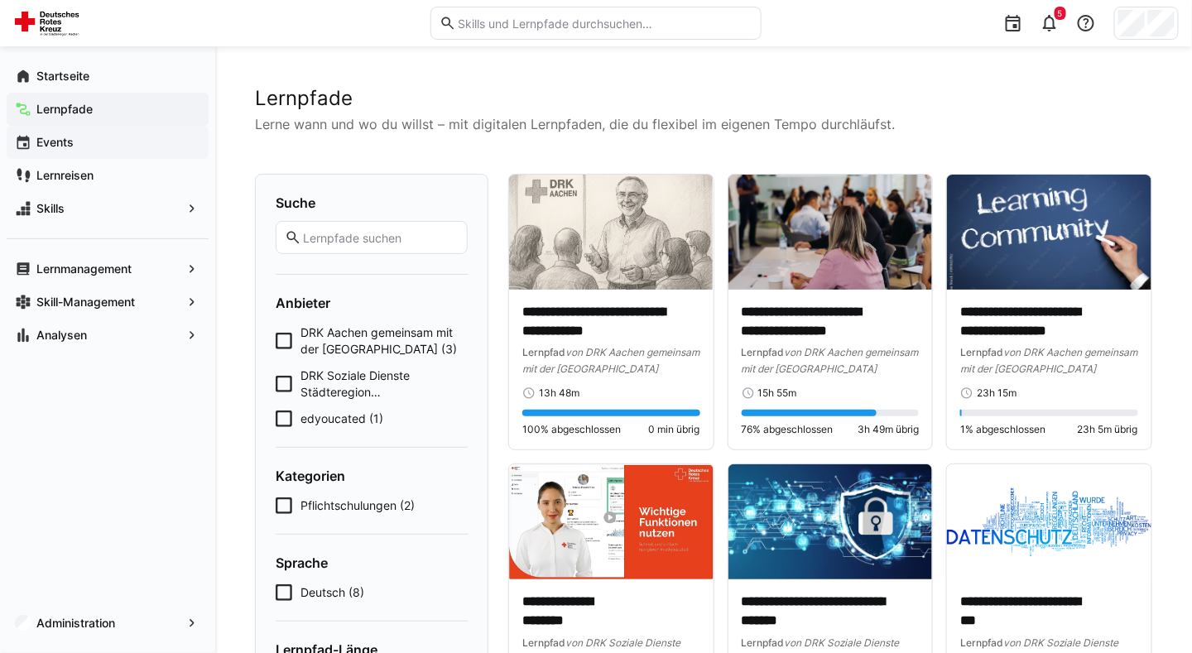
click at [0, 0] on app-navigation-label "Events" at bounding box center [0, 0] width 0 height 0
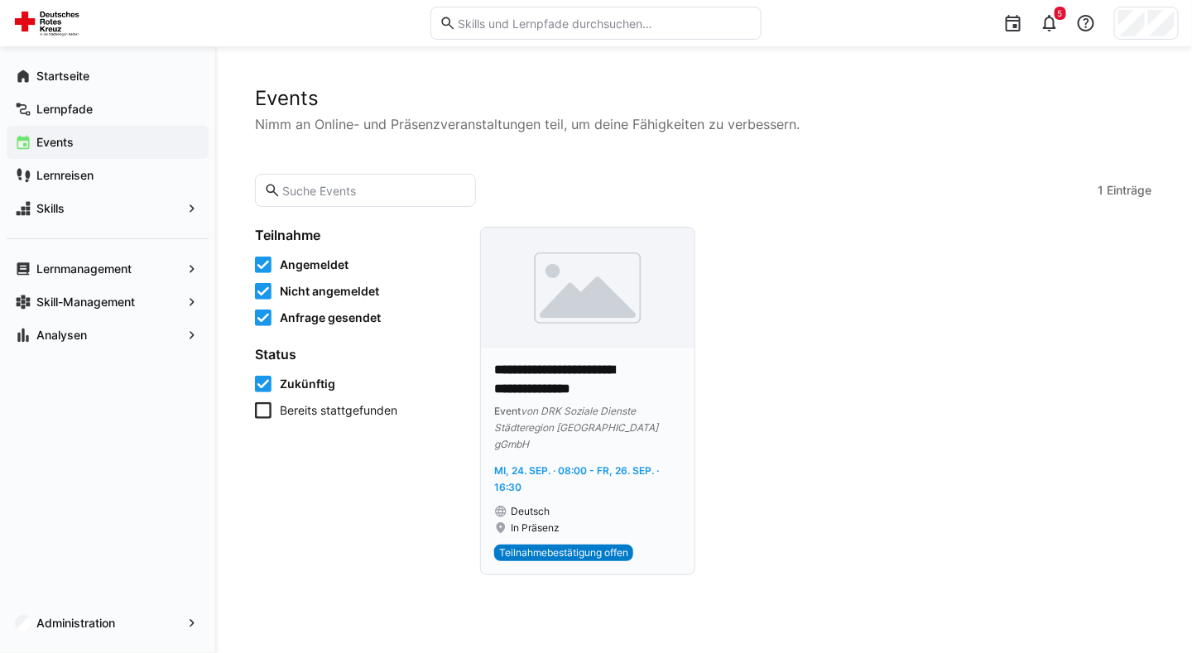
click at [568, 410] on div "Event von DRK Soziale Dienste Städteregion [GEOGRAPHIC_DATA] gGmbH" at bounding box center [587, 427] width 187 height 50
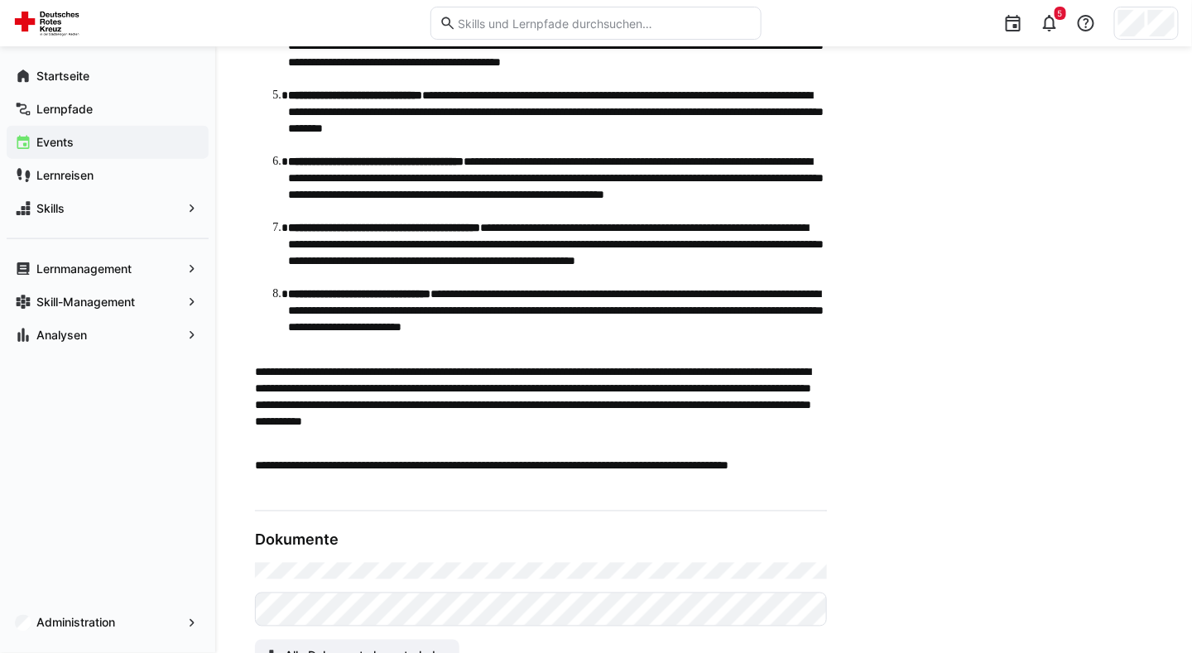
scroll to position [669, 0]
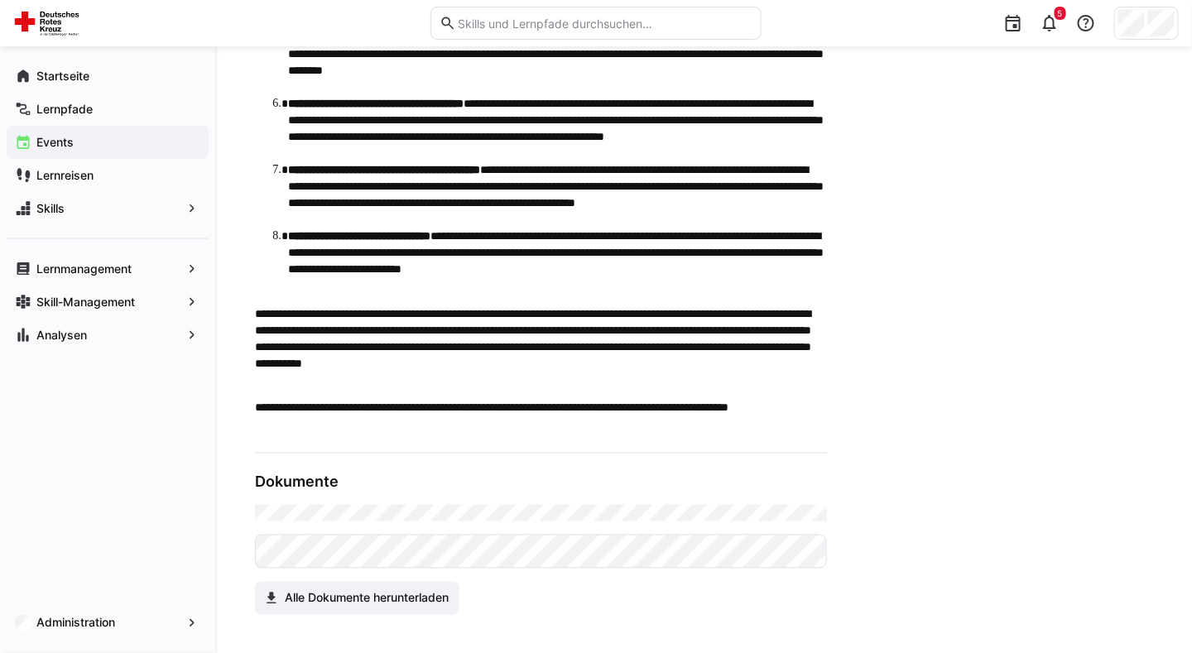
click at [508, 424] on p "**********" at bounding box center [541, 416] width 572 height 33
click at [94, 101] on span "Lernpfade" at bounding box center [117, 109] width 166 height 17
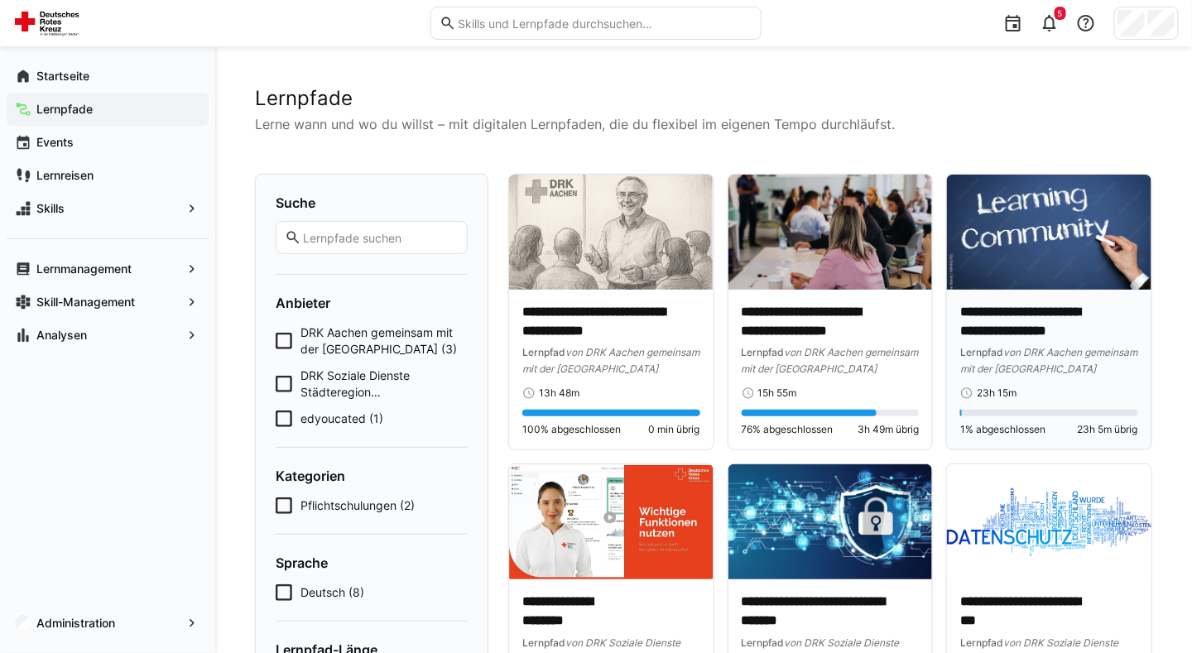
click at [948, 264] on img at bounding box center [1049, 232] width 204 height 115
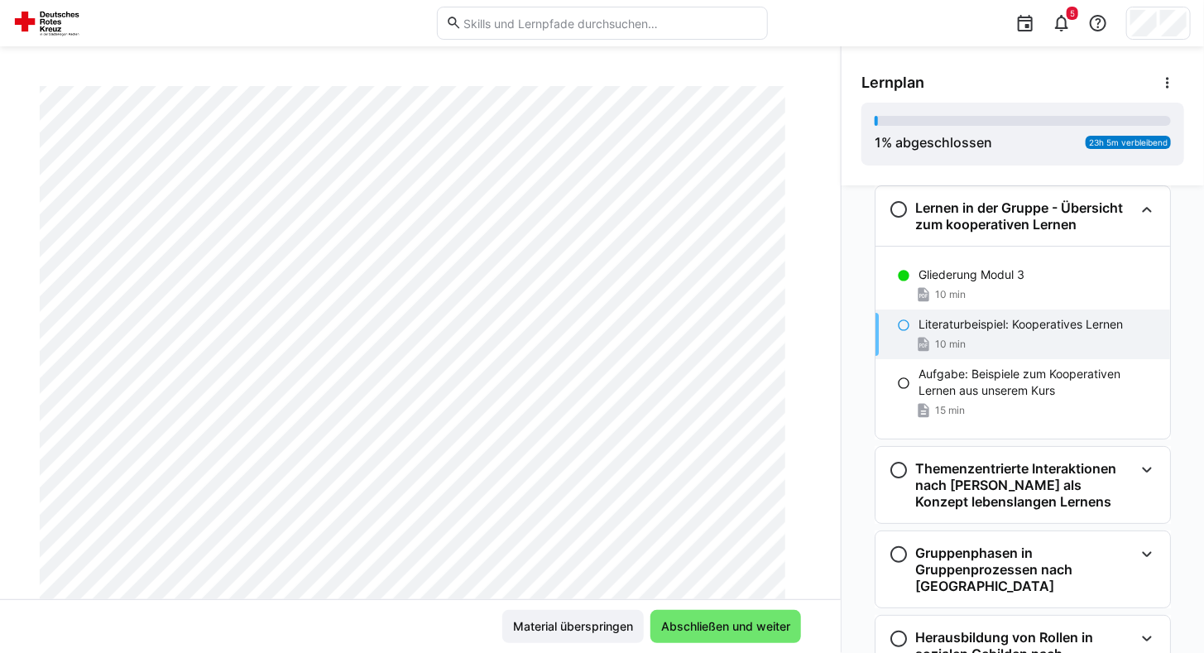
scroll to position [157, 0]
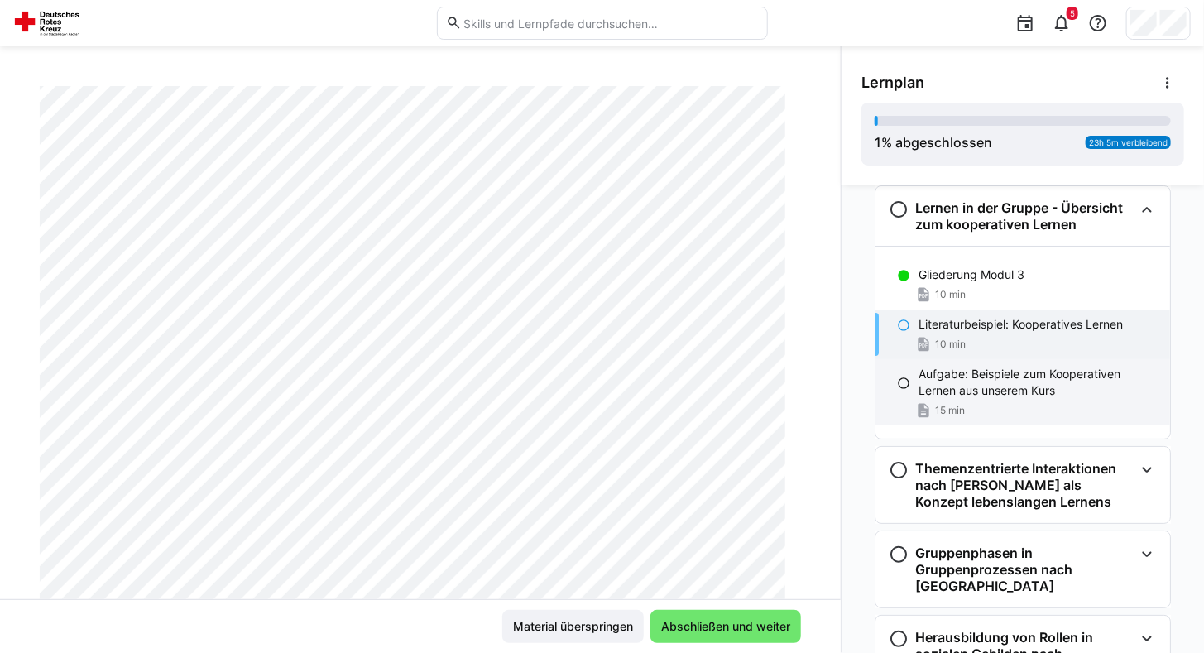
click at [998, 380] on p "Aufgabe: Beispiele zum Kooperativen Lernen aus unserem Kurs" at bounding box center [1038, 382] width 238 height 33
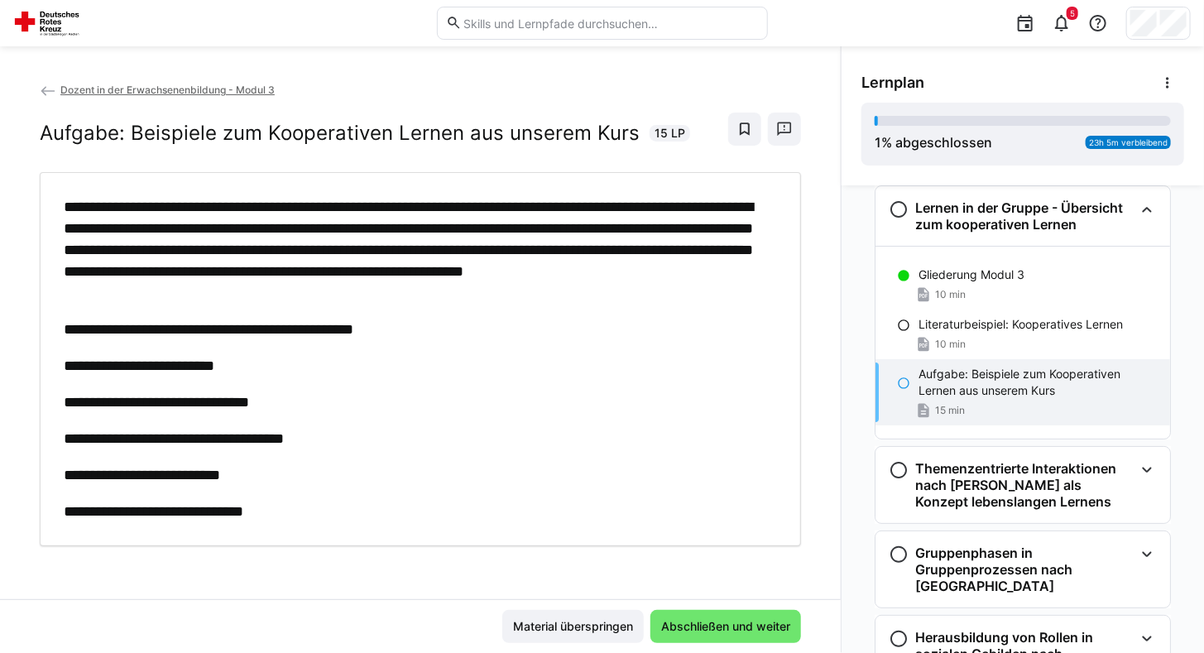
scroll to position [2, 0]
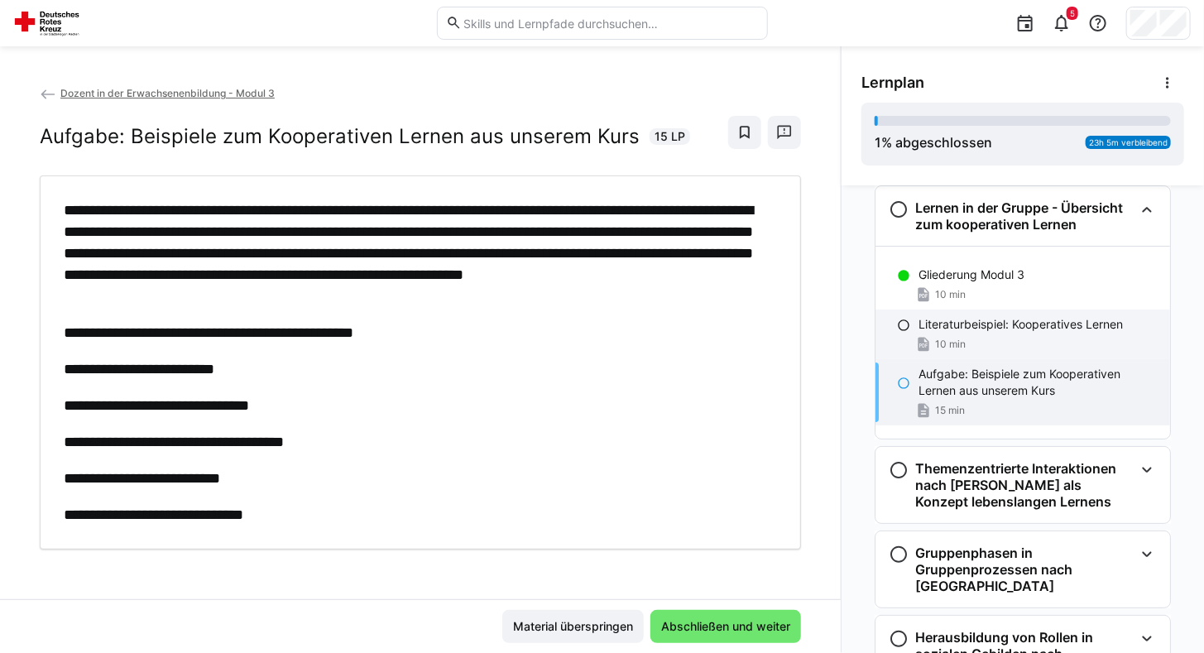
click at [952, 333] on div "Literaturbeispiel: Kooperatives Lernen 10 min" at bounding box center [1023, 335] width 295 height 50
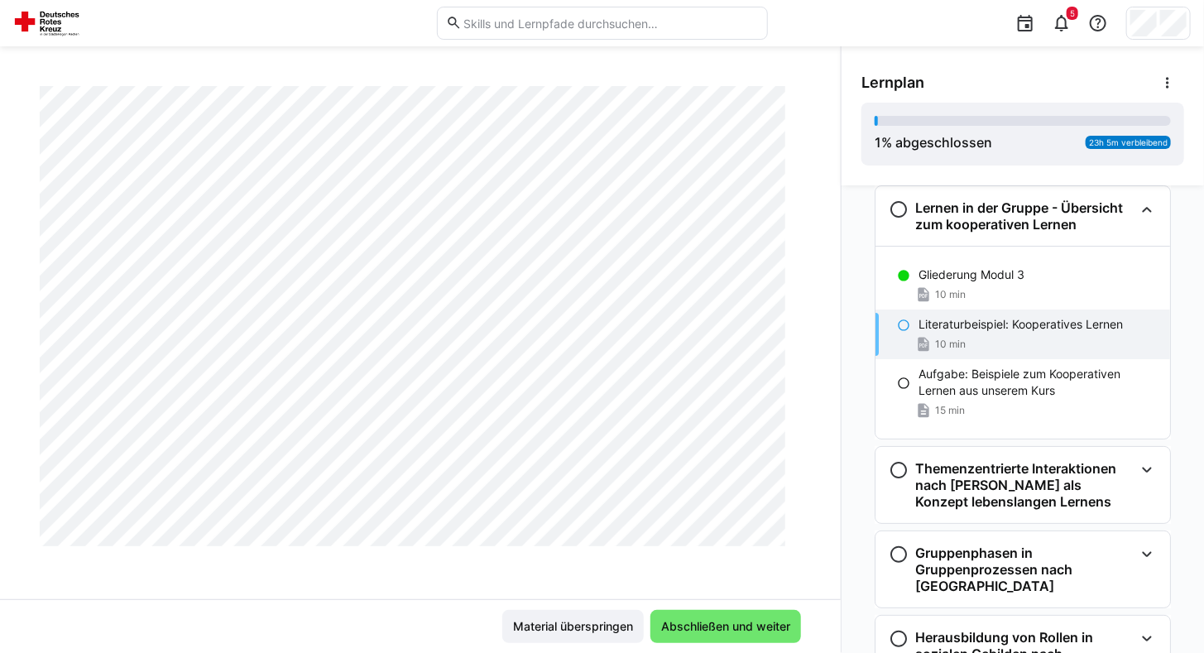
scroll to position [3647, 0]
